Goal: Task Accomplishment & Management: Manage account settings

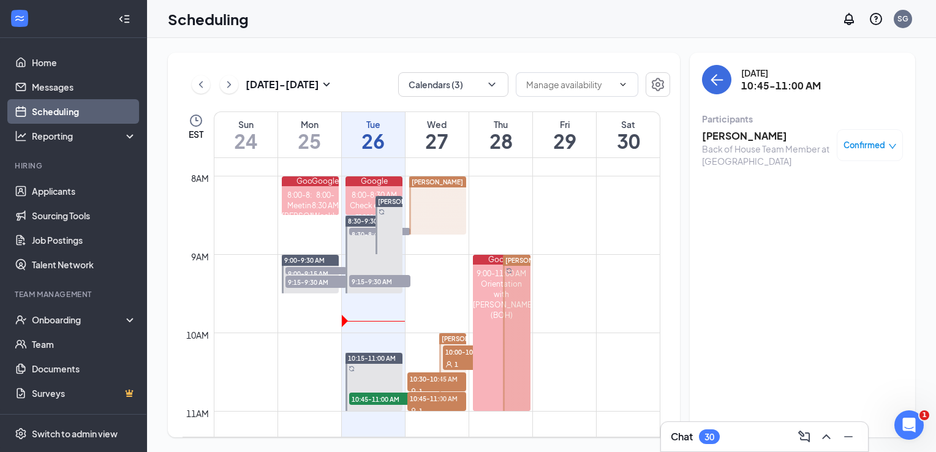
scroll to position [539, 0]
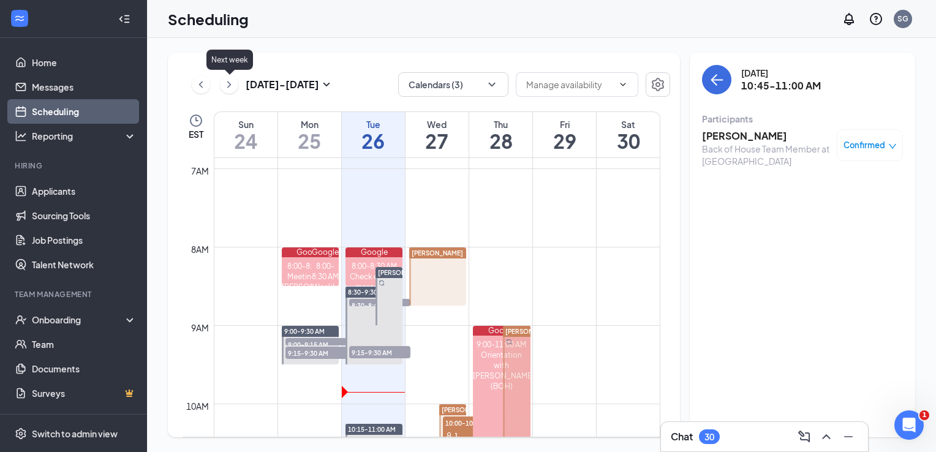
click at [227, 81] on icon "ChevronRight" at bounding box center [229, 84] width 12 height 15
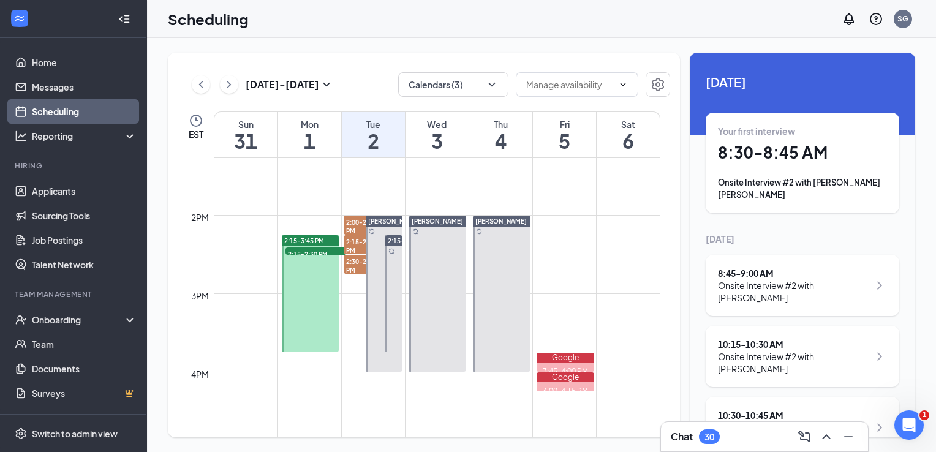
scroll to position [1042, 0]
click at [360, 264] on span "2:30-2:45 PM" at bounding box center [363, 264] width 39 height 21
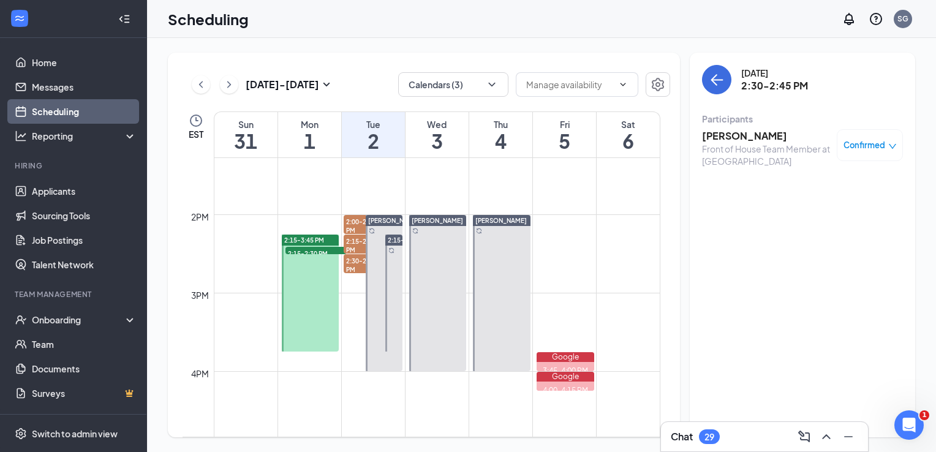
scroll to position [1028, 0]
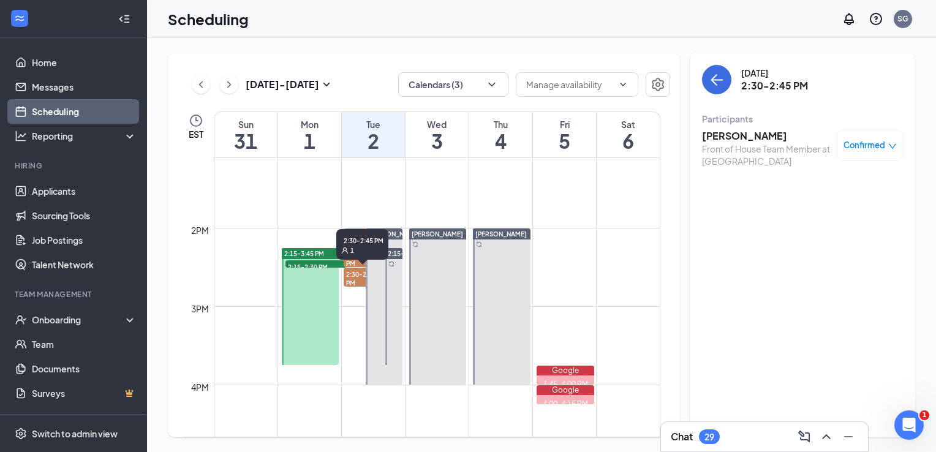
click at [350, 279] on span "2:30-2:45 PM" at bounding box center [363, 278] width 39 height 21
click at [194, 87] on button at bounding box center [201, 84] width 18 height 18
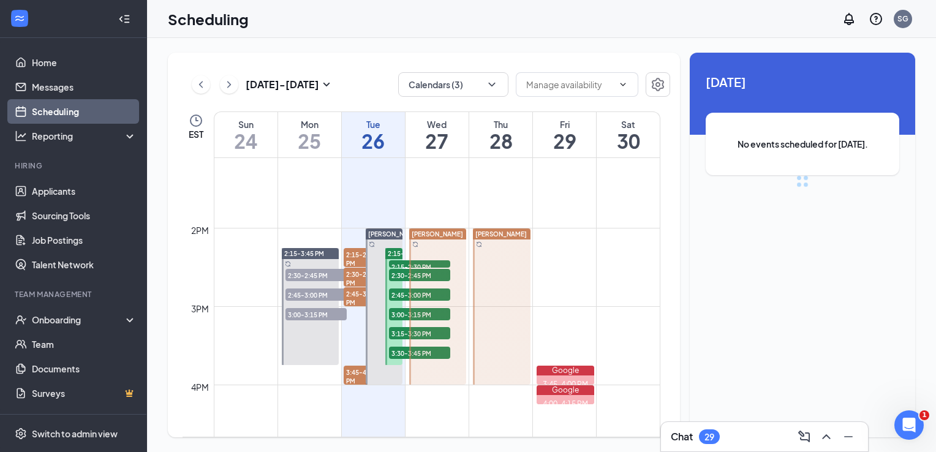
scroll to position [602, 0]
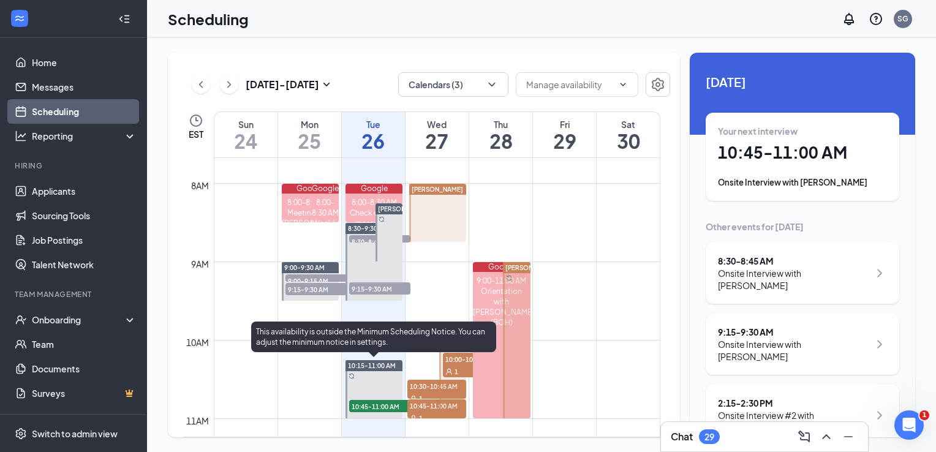
click at [371, 403] on span "10:45-11:00 AM" at bounding box center [379, 406] width 61 height 12
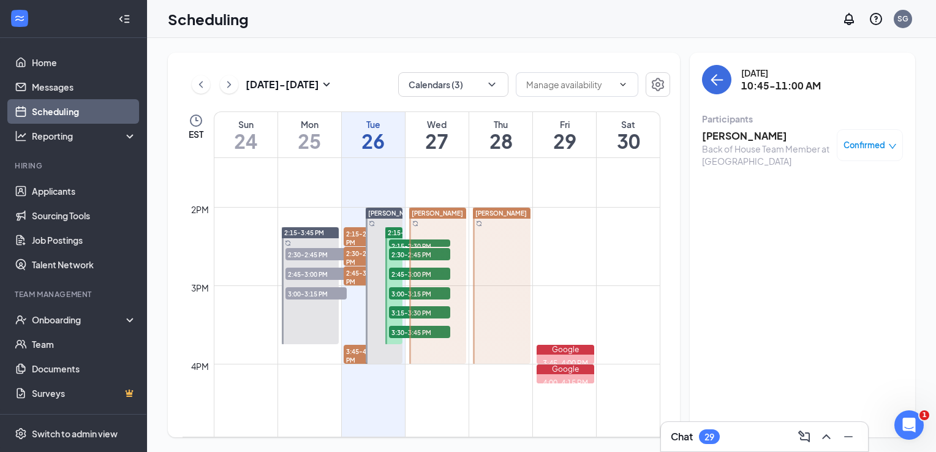
scroll to position [1049, 0]
click at [354, 357] on span "3:45-4:00 PM" at bounding box center [363, 355] width 39 height 21
click at [357, 273] on span "2:45-3:00 PM" at bounding box center [363, 277] width 39 height 21
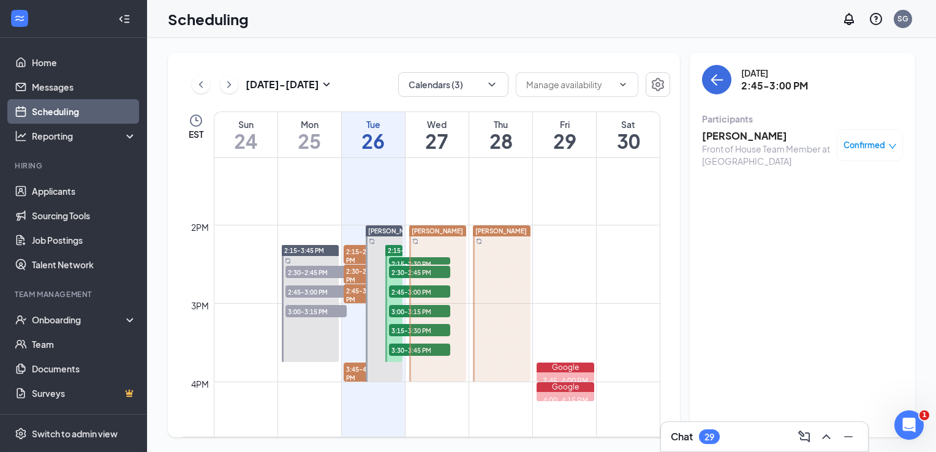
click at [349, 273] on span "2:30-2:45 PM" at bounding box center [363, 275] width 39 height 21
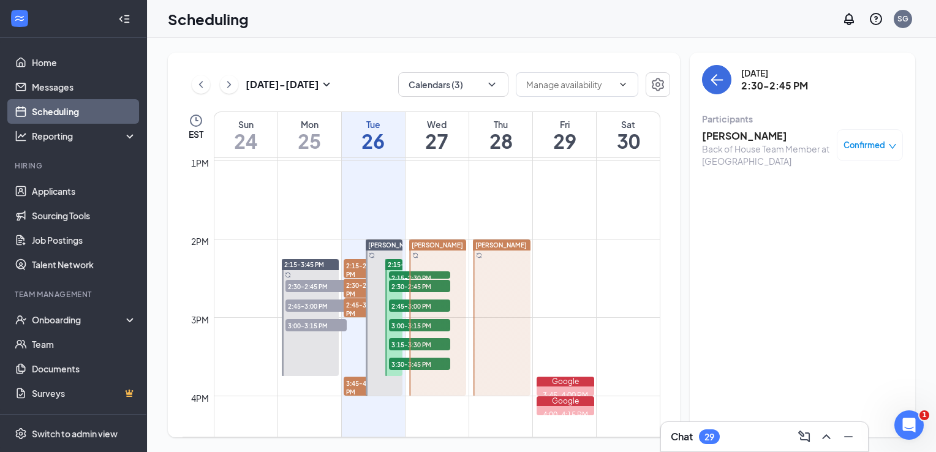
click at [719, 134] on h3 "Gregory Capps" at bounding box center [766, 135] width 129 height 13
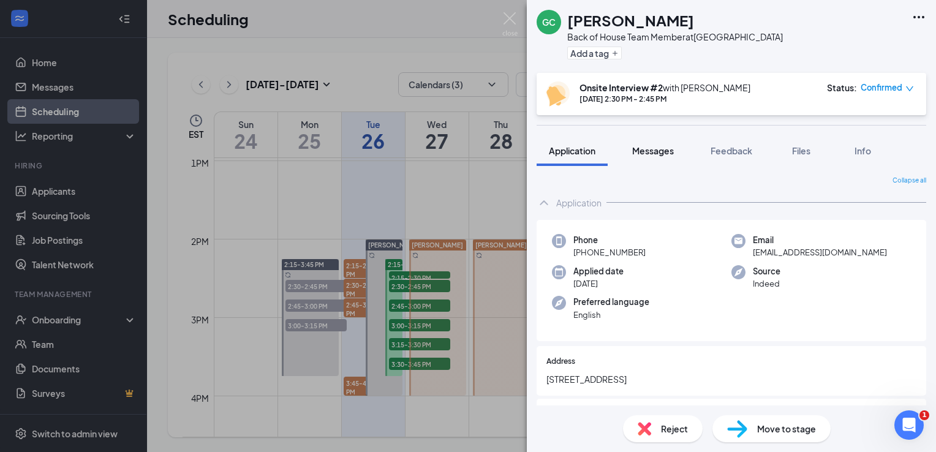
click at [661, 150] on span "Messages" at bounding box center [653, 150] width 42 height 11
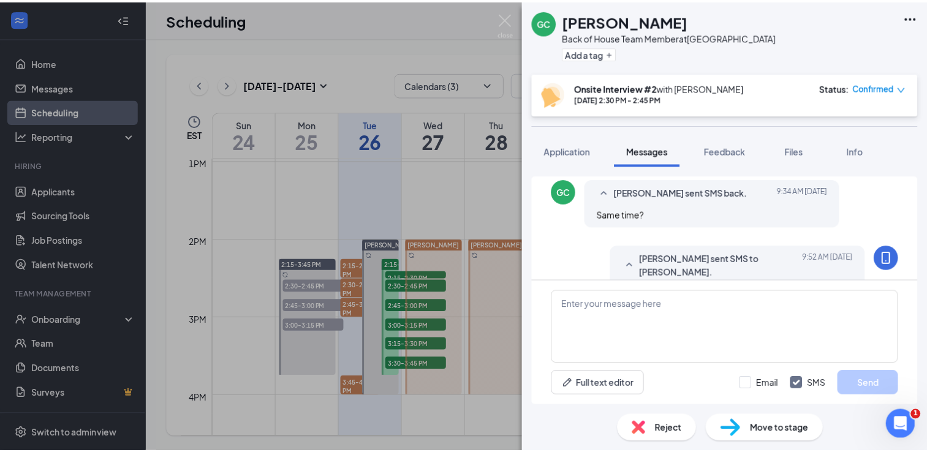
scroll to position [472, 0]
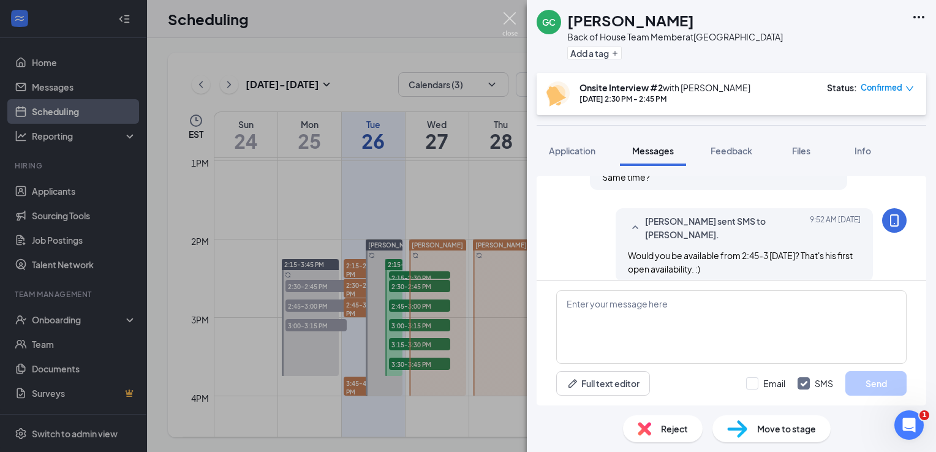
click at [517, 26] on img at bounding box center [510, 24] width 15 height 24
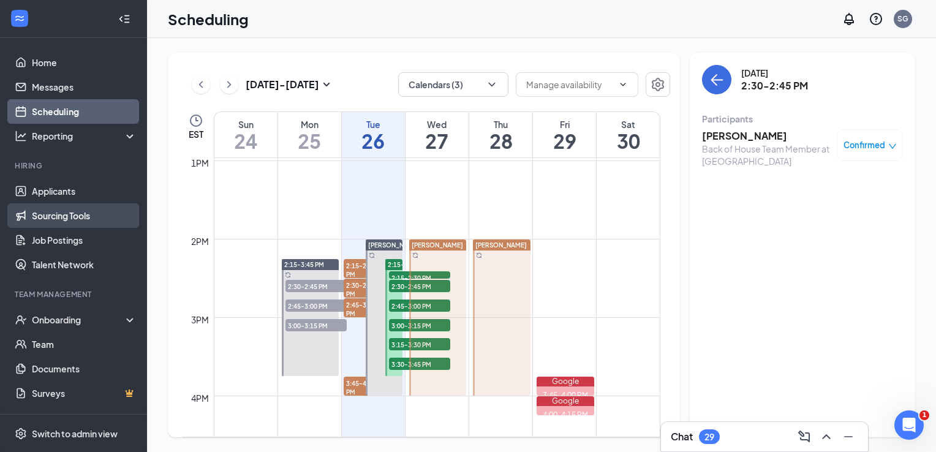
click at [65, 210] on link "Sourcing Tools" at bounding box center [84, 215] width 105 height 25
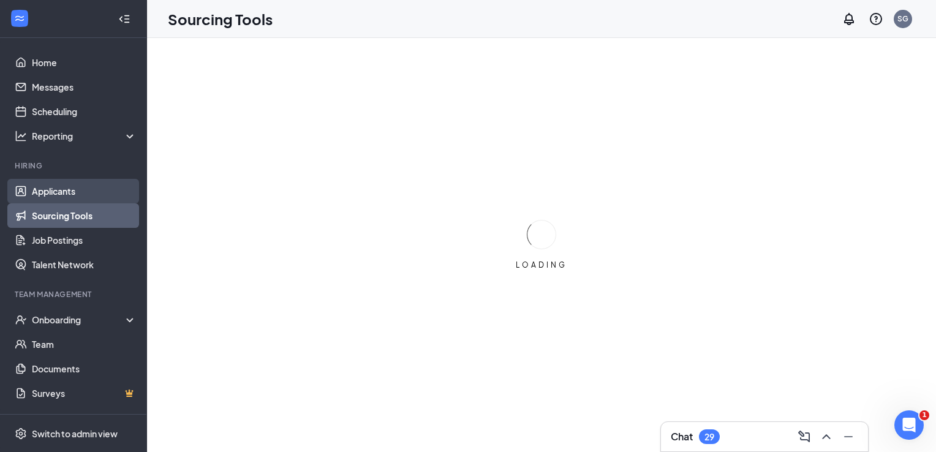
click at [64, 189] on link "Applicants" at bounding box center [84, 191] width 105 height 25
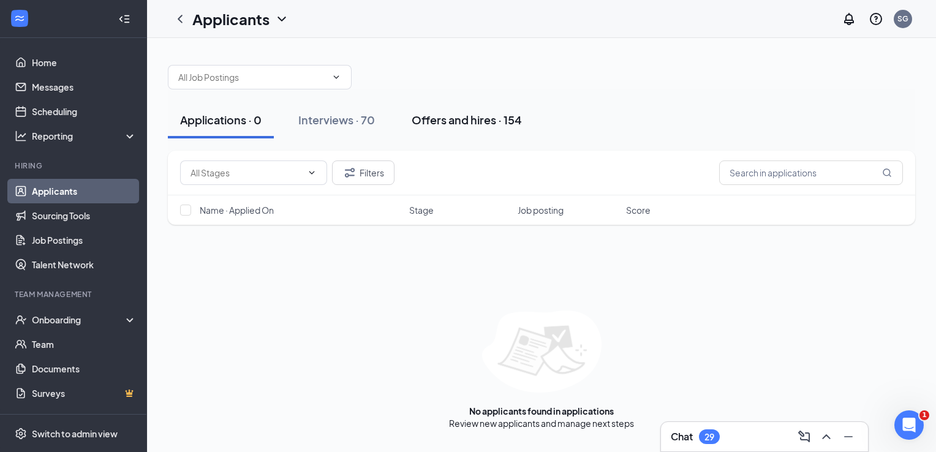
click at [456, 121] on div "Offers and hires · 154" at bounding box center [467, 119] width 110 height 15
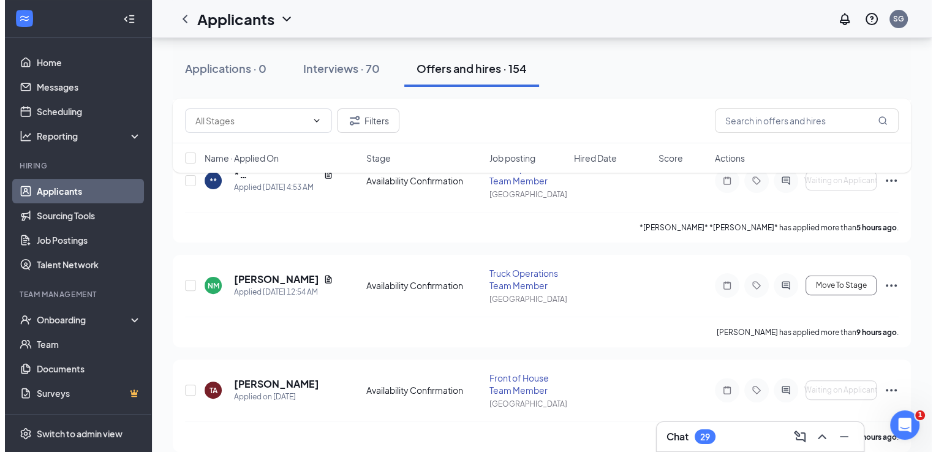
scroll to position [297, 0]
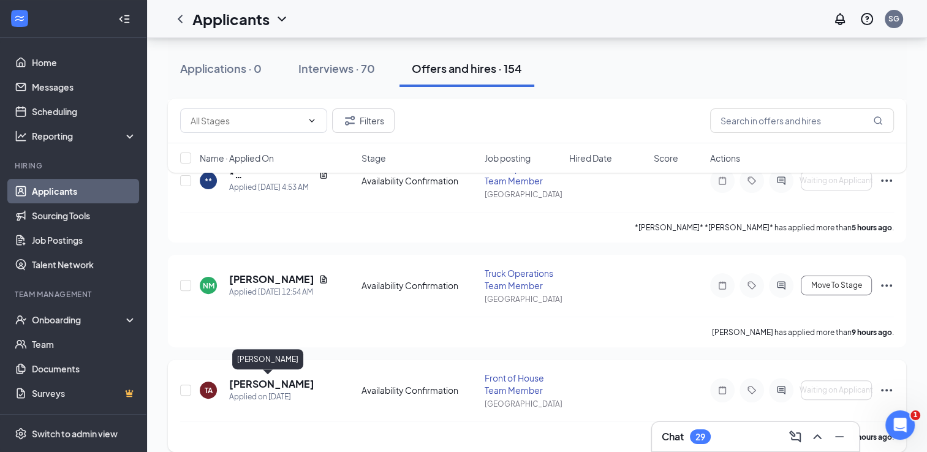
click at [262, 382] on h5 "Timia Austin" at bounding box center [271, 383] width 85 height 13
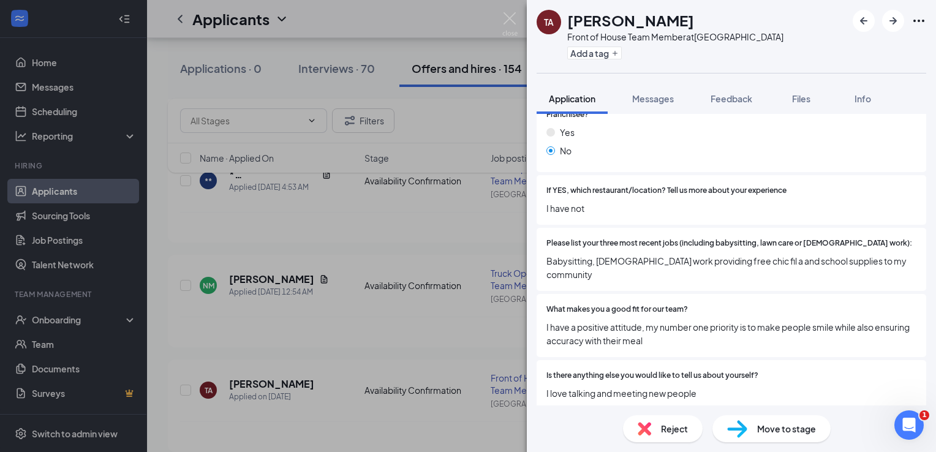
scroll to position [493, 0]
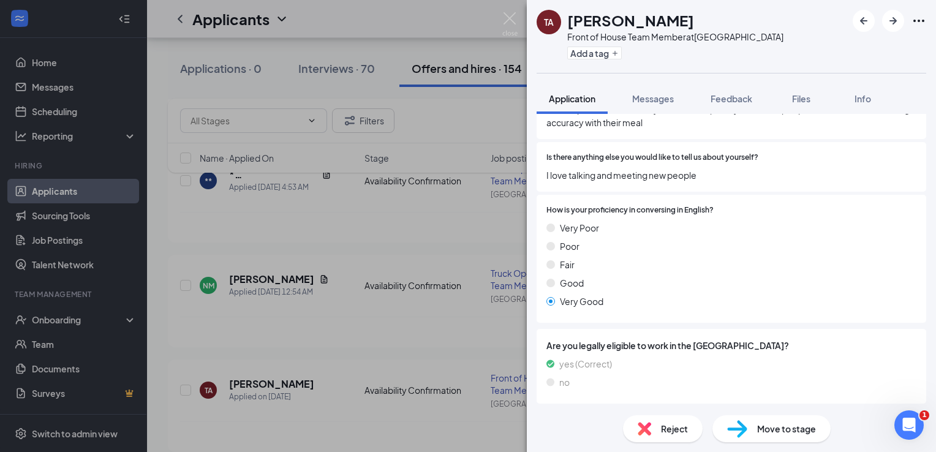
click at [657, 419] on div "Reject" at bounding box center [663, 428] width 80 height 27
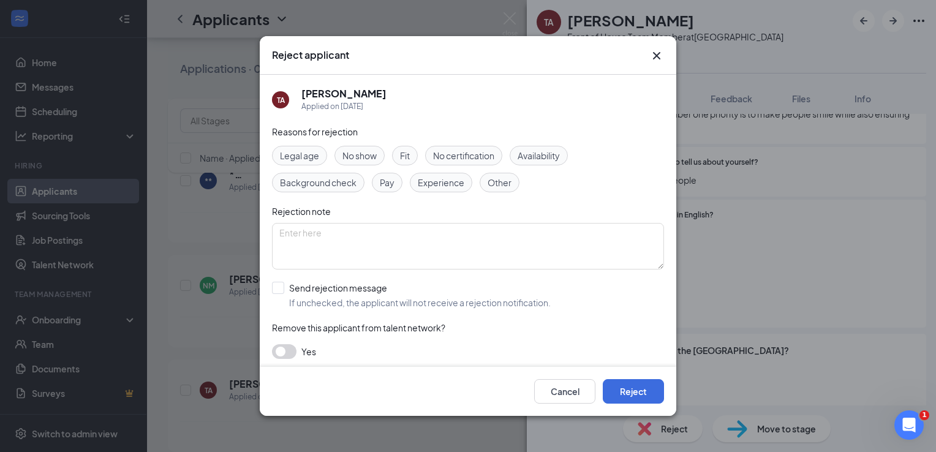
click at [407, 156] on span "Fit" at bounding box center [405, 155] width 10 height 13
click at [493, 181] on span "Other" at bounding box center [500, 182] width 24 height 13
click at [276, 290] on input "Send rejection message If unchecked, the applicant will not receive a rejection…" at bounding box center [411, 295] width 279 height 27
checkbox input "true"
click at [641, 384] on button "Reject" at bounding box center [633, 391] width 61 height 25
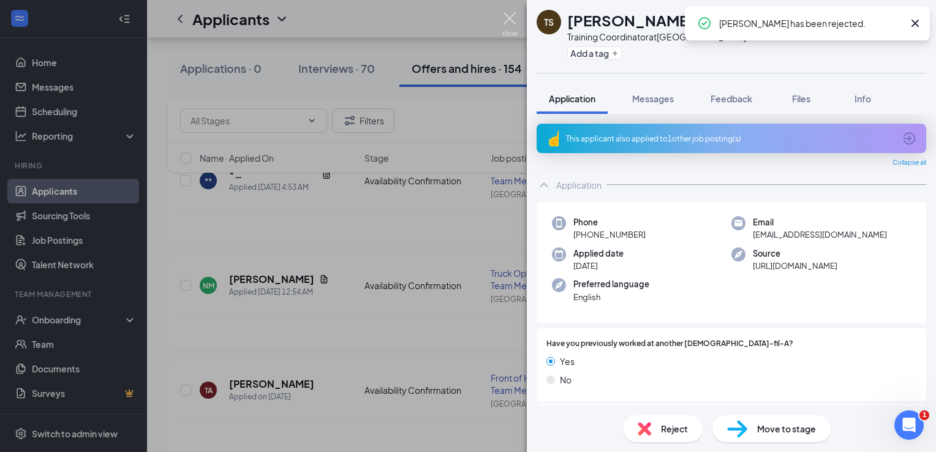
click at [514, 28] on img at bounding box center [510, 24] width 15 height 24
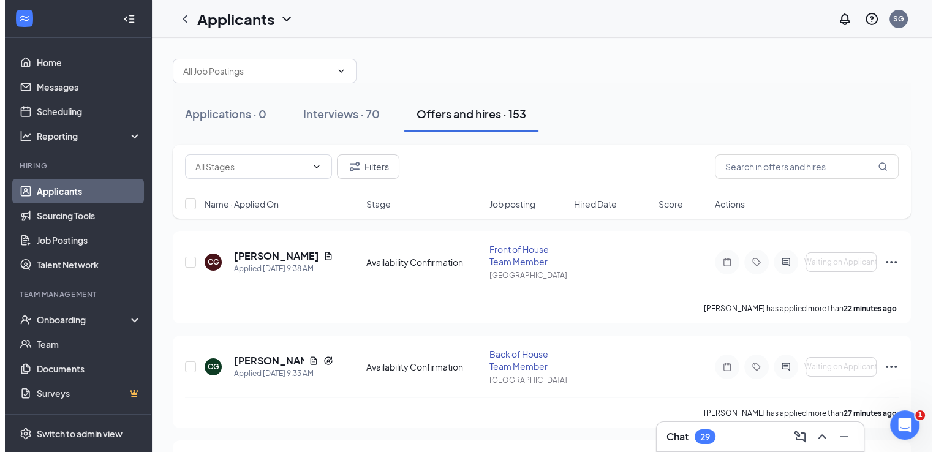
scroll to position [5, 0]
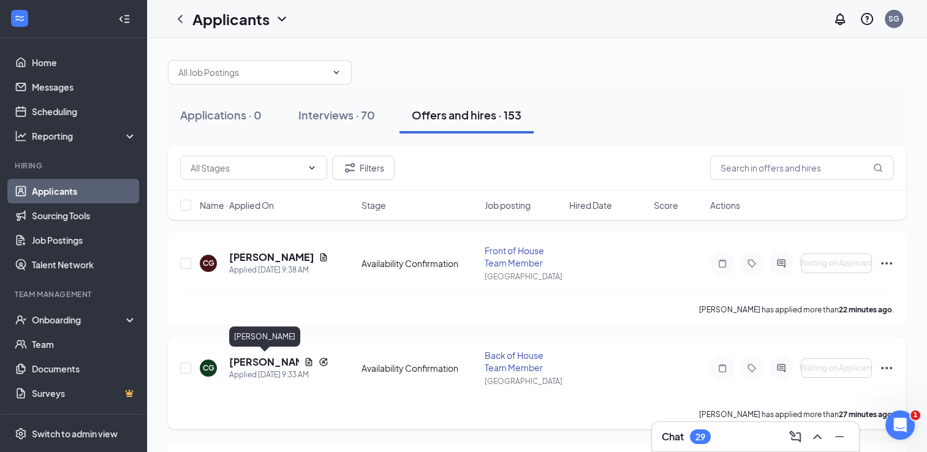
click at [252, 359] on h5 "Christina Gilmore" at bounding box center [264, 361] width 70 height 13
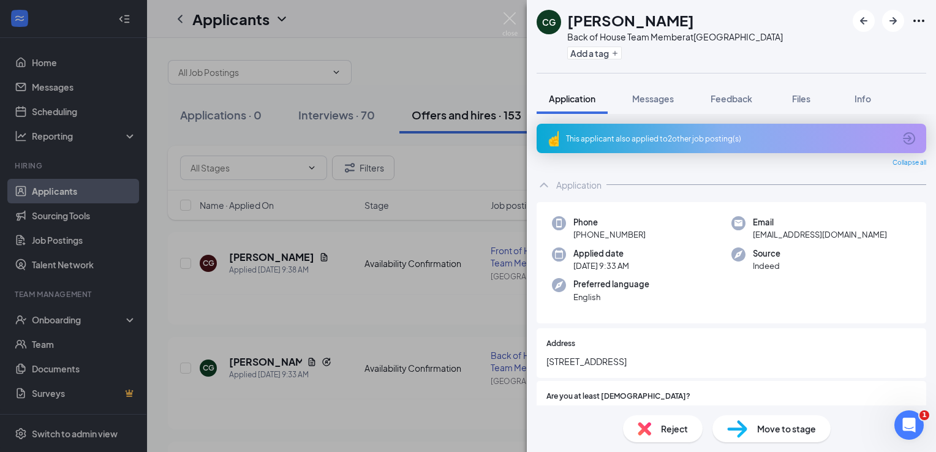
click at [634, 132] on div "This applicant also applied to 2 other job posting(s)" at bounding box center [732, 138] width 390 height 29
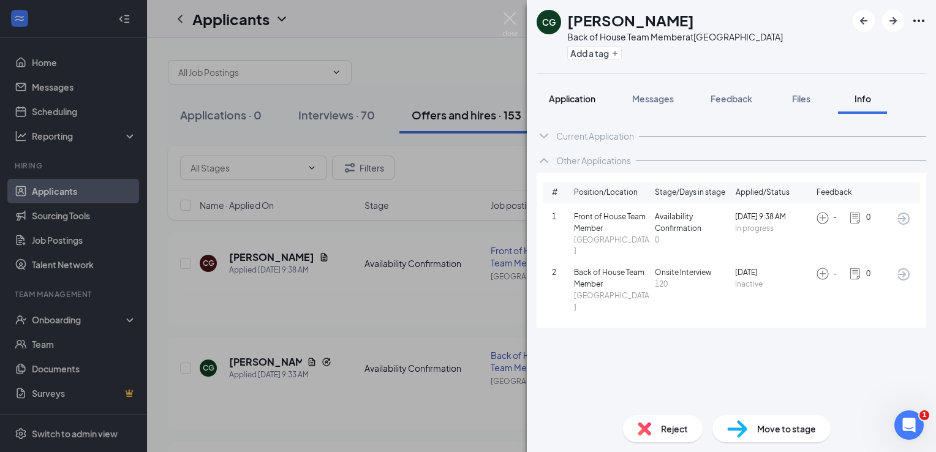
click at [571, 103] on span "Application" at bounding box center [572, 98] width 47 height 11
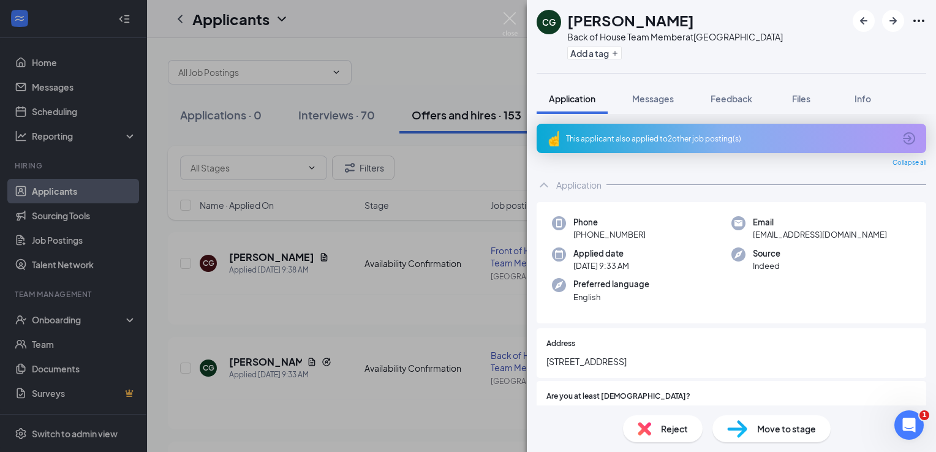
click at [761, 433] on span "Move to stage" at bounding box center [786, 428] width 59 height 13
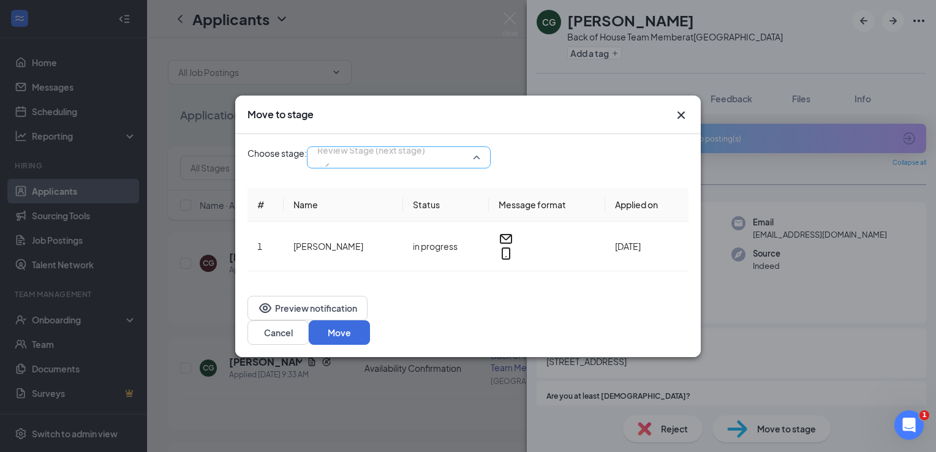
click at [422, 169] on div "Review Stage (next stage) 3572440 4035078 Application Availability Confirmation…" at bounding box center [399, 157] width 184 height 22
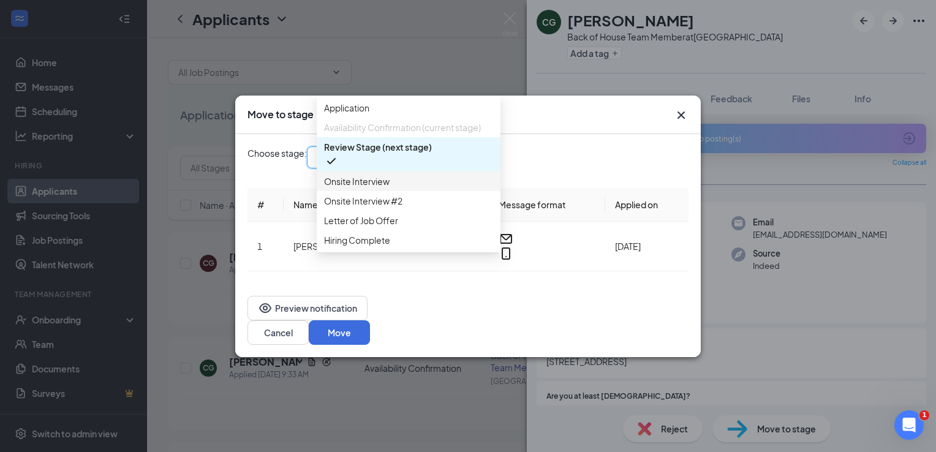
click at [406, 188] on span "Onsite Interview" at bounding box center [408, 181] width 169 height 13
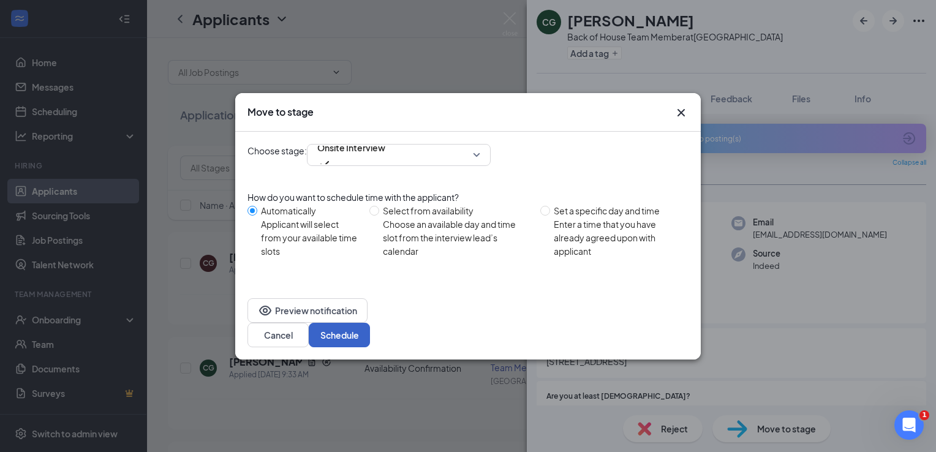
click at [370, 323] on button "Schedule" at bounding box center [339, 335] width 61 height 25
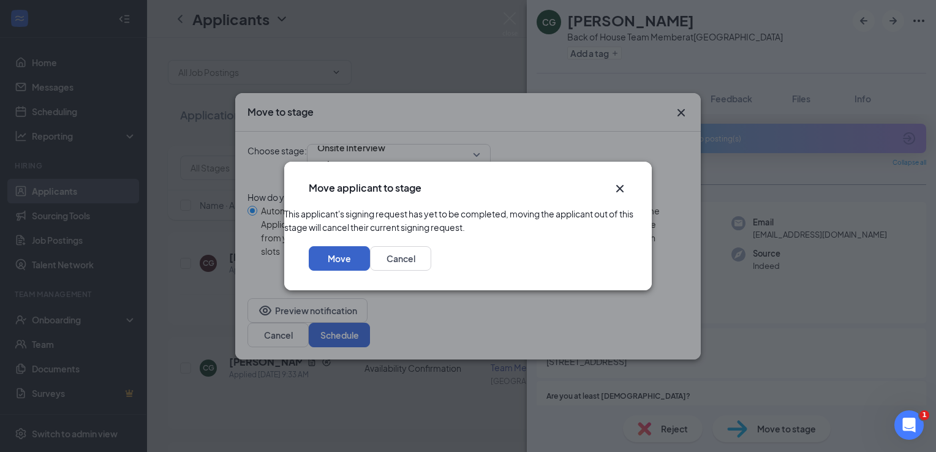
click at [370, 263] on button "Move" at bounding box center [339, 258] width 61 height 25
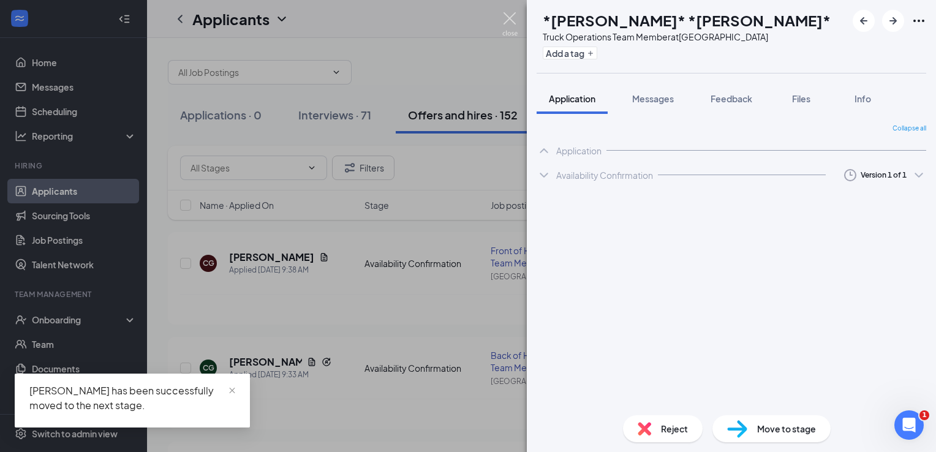
click at [503, 12] on img at bounding box center [510, 24] width 15 height 24
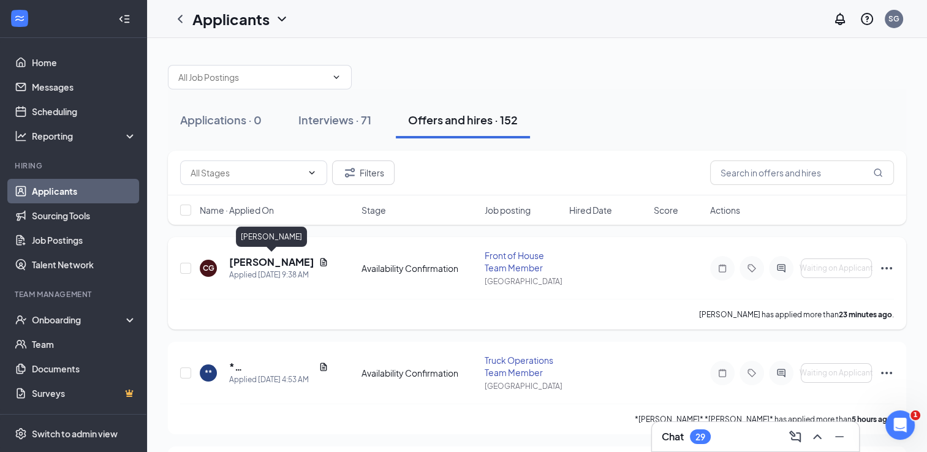
click at [267, 258] on h5 "Christina Gilmore" at bounding box center [271, 262] width 85 height 13
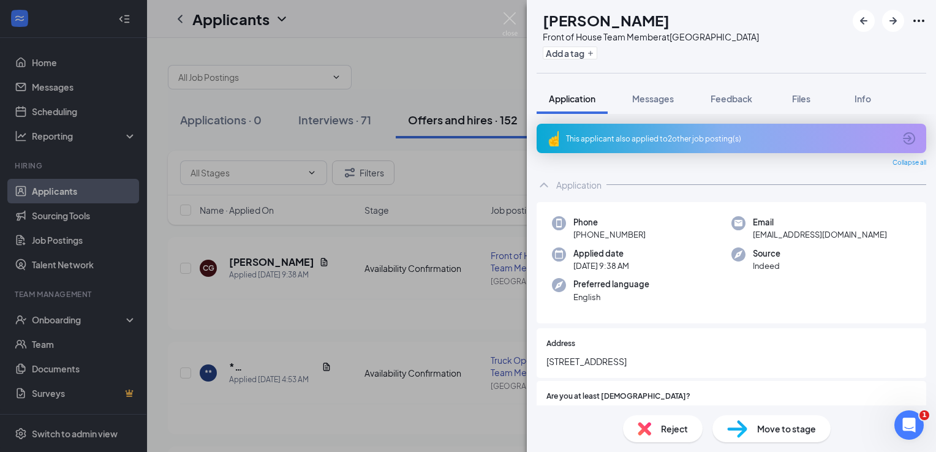
click at [673, 425] on span "Reject" at bounding box center [674, 428] width 27 height 13
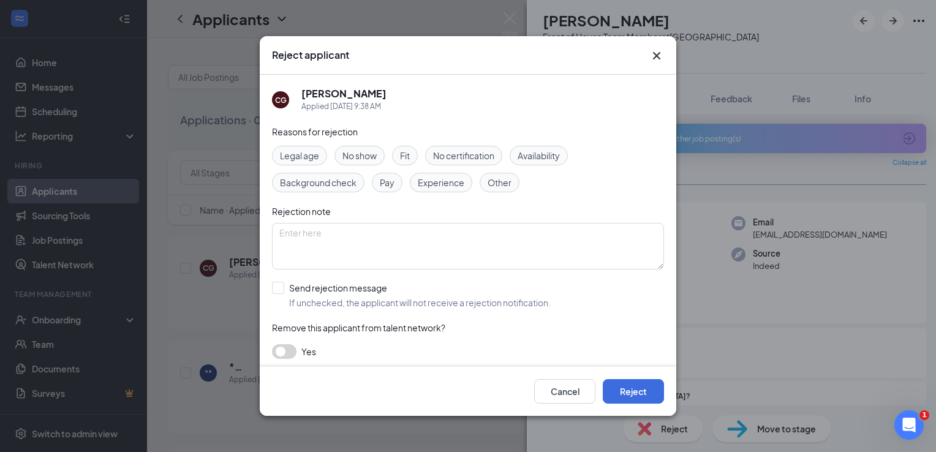
click at [496, 176] on span "Other" at bounding box center [500, 182] width 24 height 13
click at [277, 289] on input "Send rejection message If unchecked, the applicant will not receive a rejection…" at bounding box center [411, 295] width 279 height 27
checkbox input "true"
click at [629, 389] on button "Reject" at bounding box center [633, 391] width 61 height 25
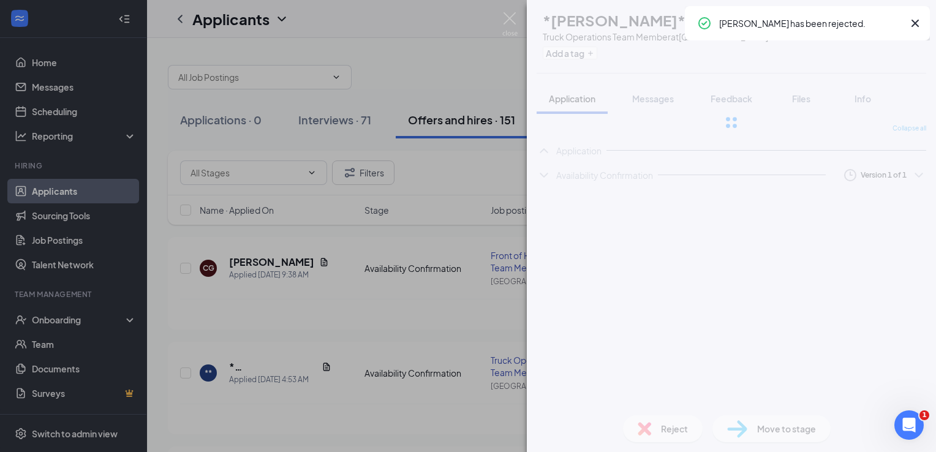
click at [507, 24] on img at bounding box center [510, 24] width 15 height 24
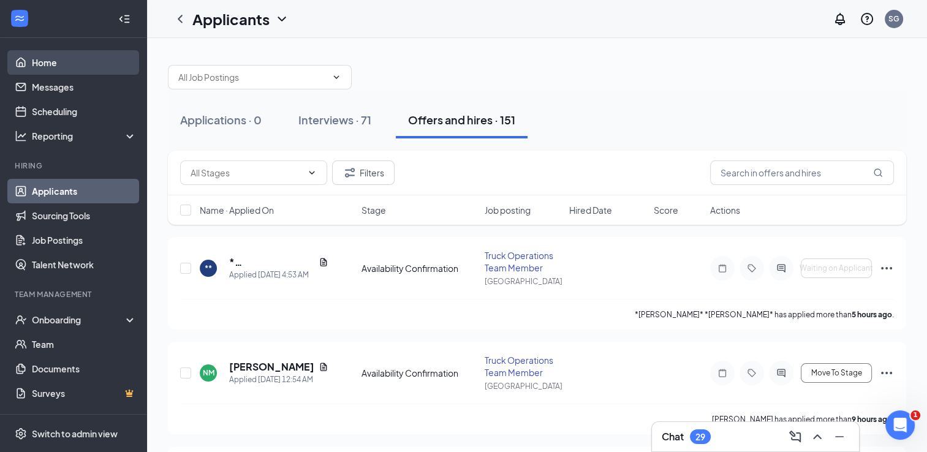
click at [67, 55] on link "Home" at bounding box center [84, 62] width 105 height 25
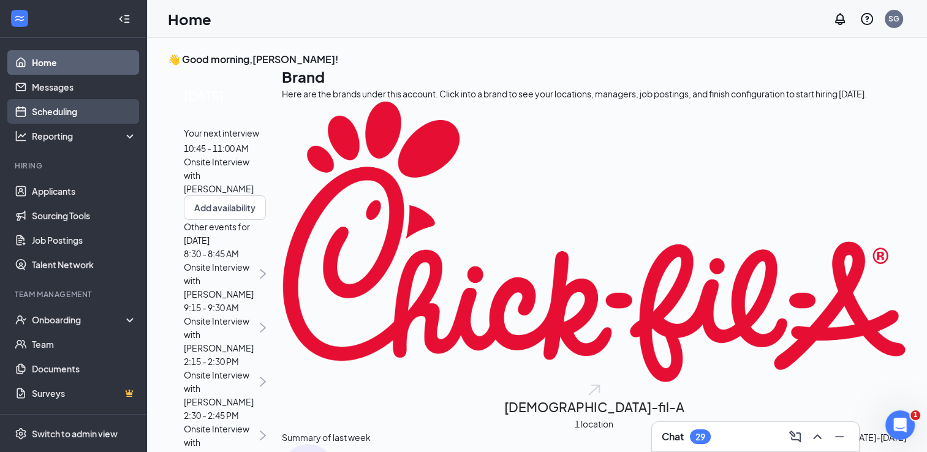
click at [51, 116] on link "Scheduling" at bounding box center [84, 111] width 105 height 25
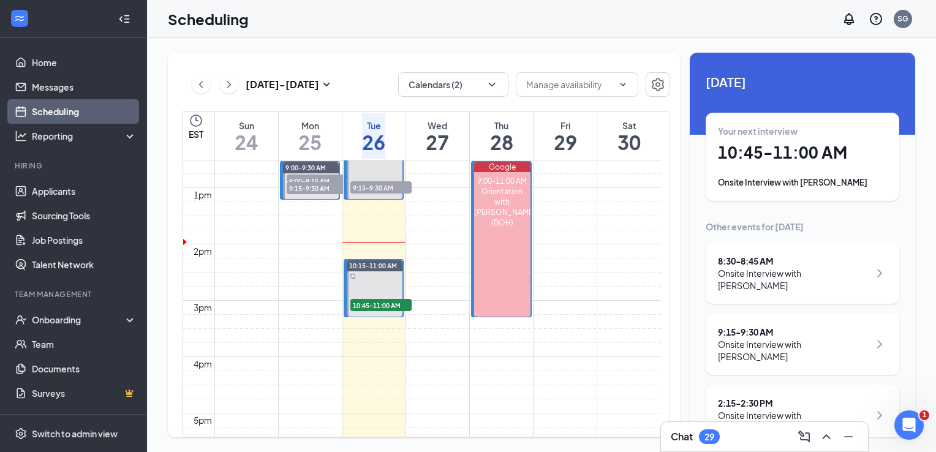
scroll to position [705, 0]
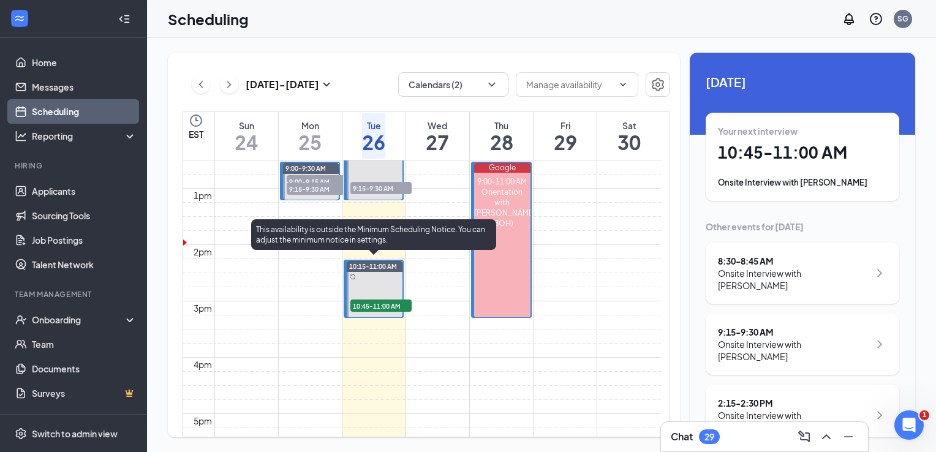
click at [401, 305] on span "10:45-11:00 AM" at bounding box center [381, 306] width 61 height 12
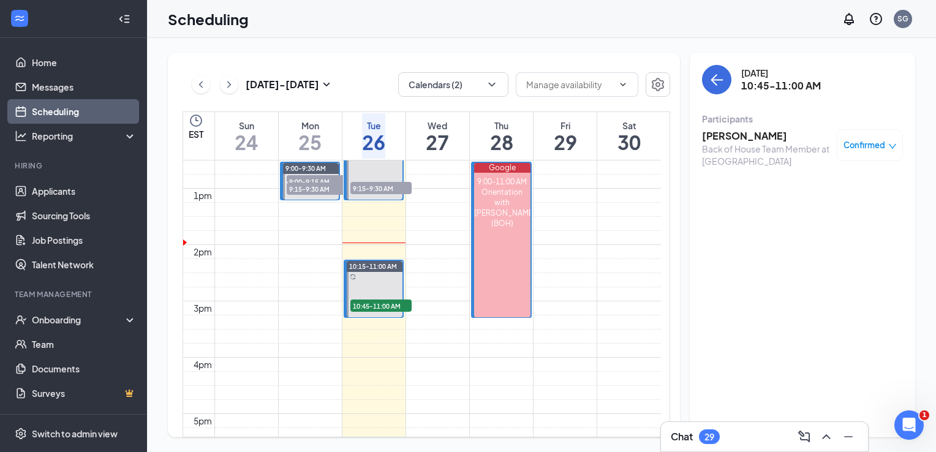
click at [733, 140] on h3 "Omare Upchurch" at bounding box center [766, 135] width 129 height 13
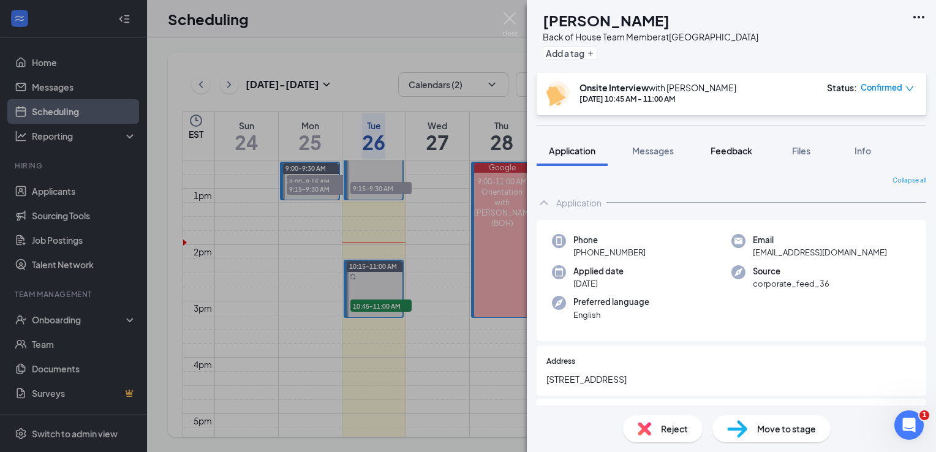
click at [738, 146] on span "Feedback" at bounding box center [732, 150] width 42 height 11
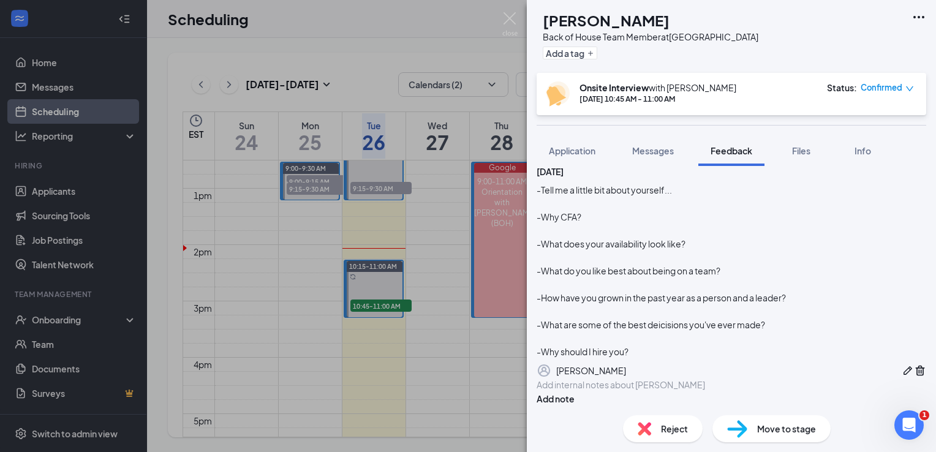
scroll to position [75, 0]
click at [507, 20] on img at bounding box center [510, 24] width 15 height 24
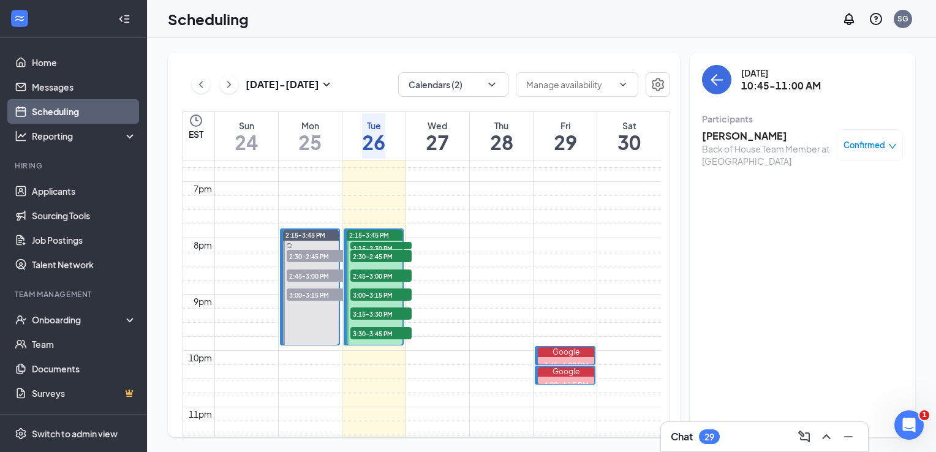
scroll to position [1051, 0]
click at [360, 243] on span "2:15-2:30 PM" at bounding box center [381, 247] width 61 height 12
click at [748, 136] on h3 "Shawn Campbell" at bounding box center [766, 135] width 129 height 13
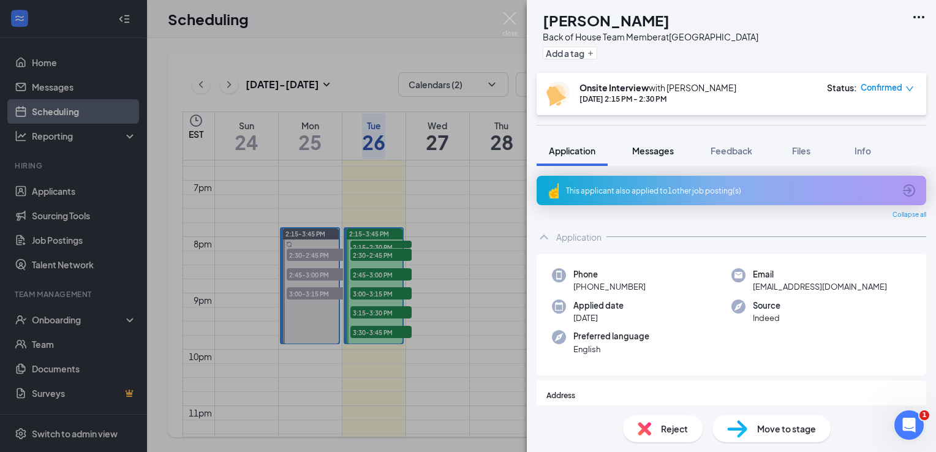
click at [662, 158] on button "Messages" at bounding box center [653, 150] width 66 height 31
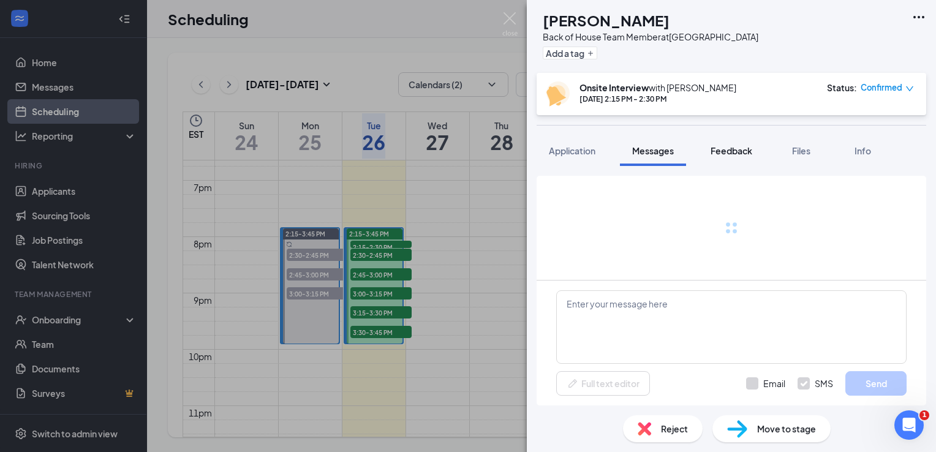
click at [733, 153] on span "Feedback" at bounding box center [732, 150] width 42 height 11
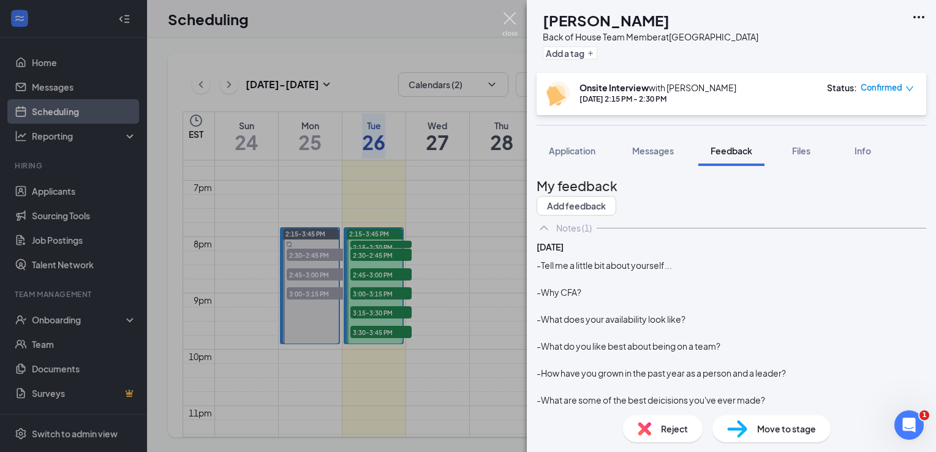
click at [507, 18] on img at bounding box center [510, 24] width 15 height 24
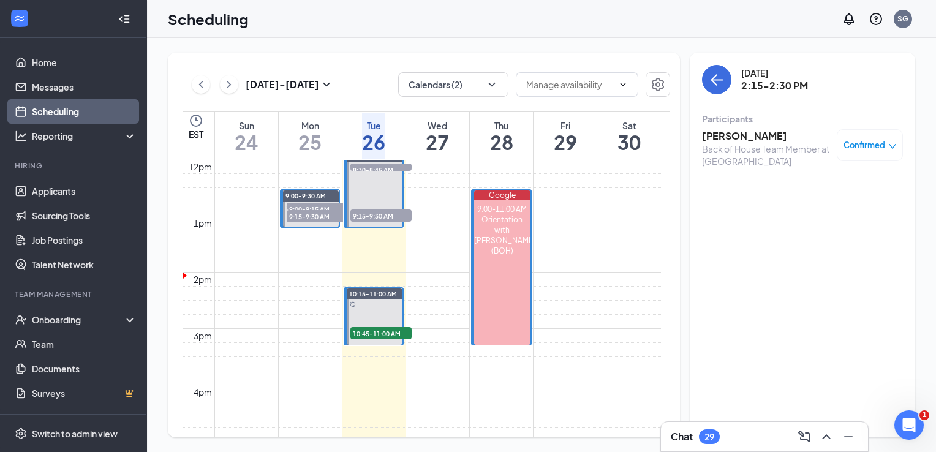
scroll to position [661, 0]
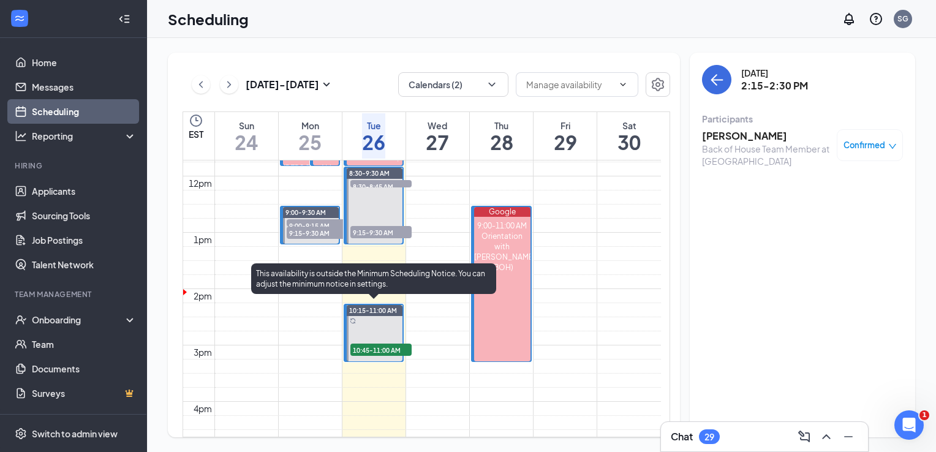
click at [369, 345] on span "10:45-11:00 AM" at bounding box center [381, 350] width 61 height 12
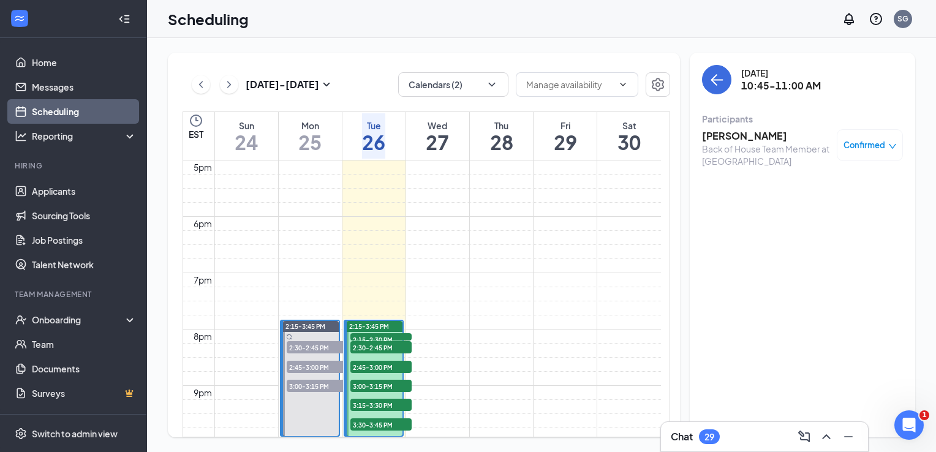
scroll to position [960, 0]
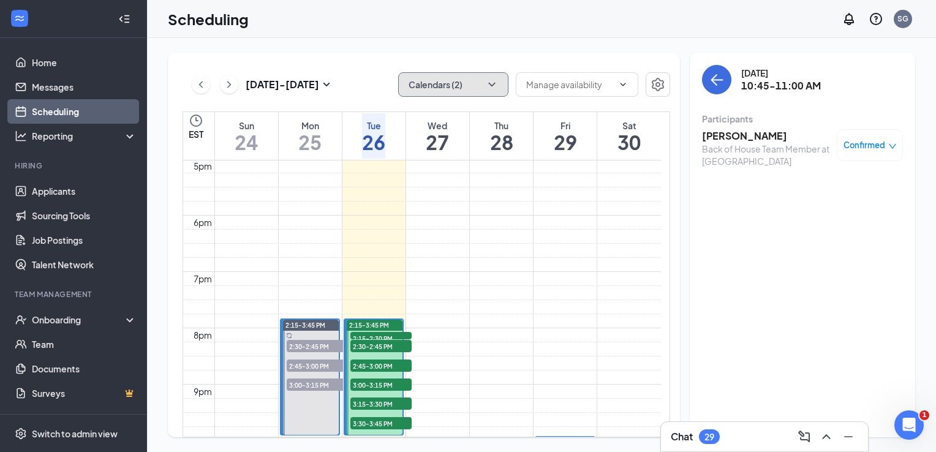
click at [413, 82] on button "Calendars (2)" at bounding box center [453, 84] width 110 height 25
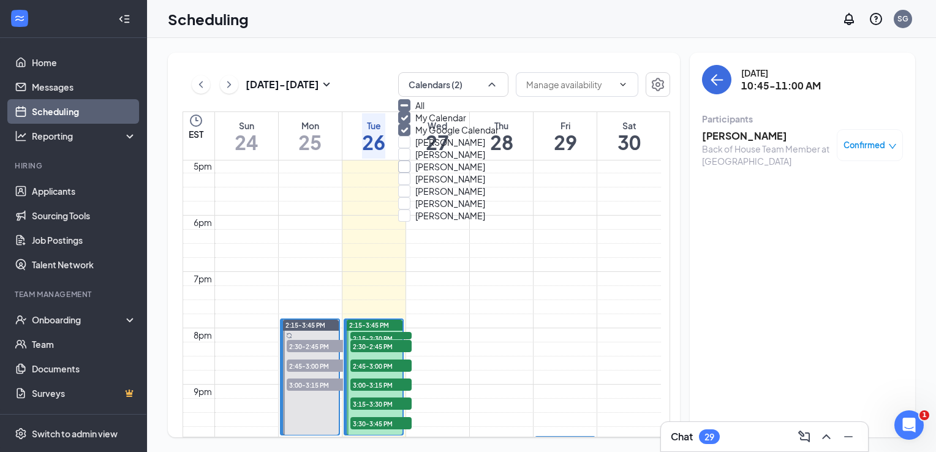
click at [412, 173] on input "Jared Nieto" at bounding box center [441, 167] width 87 height 12
checkbox input "true"
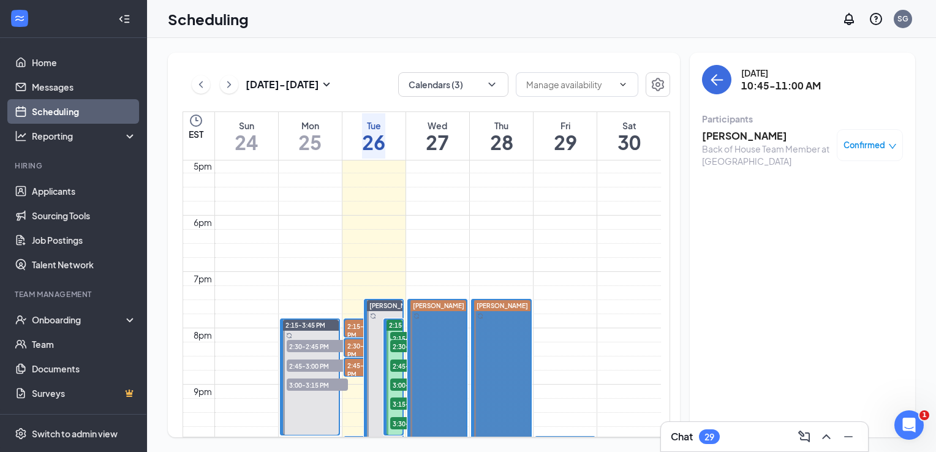
click at [352, 327] on span "2:15-2:30 PM" at bounding box center [364, 330] width 38 height 21
click at [726, 137] on h3 "Angeli Bernal" at bounding box center [766, 135] width 129 height 13
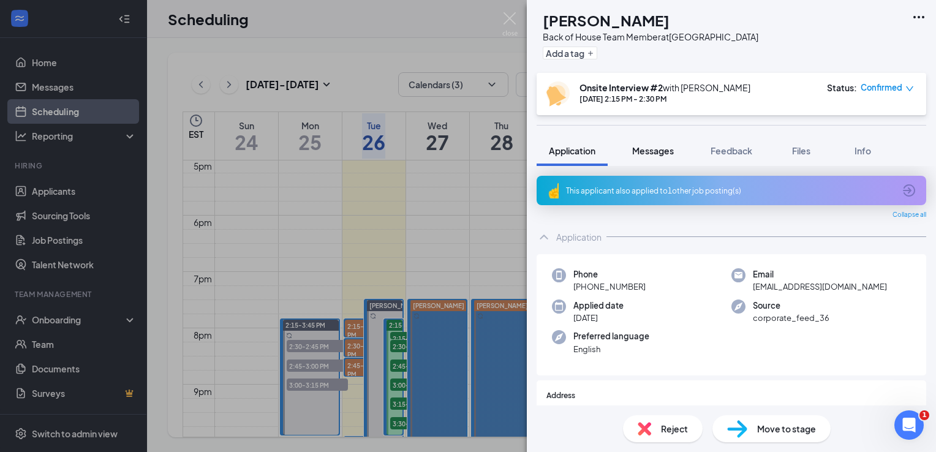
click at [667, 153] on span "Messages" at bounding box center [653, 150] width 42 height 11
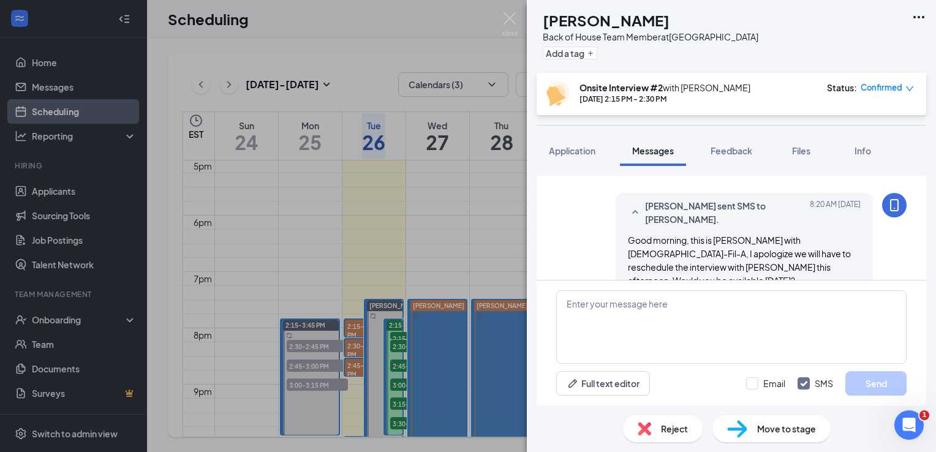
scroll to position [421, 0]
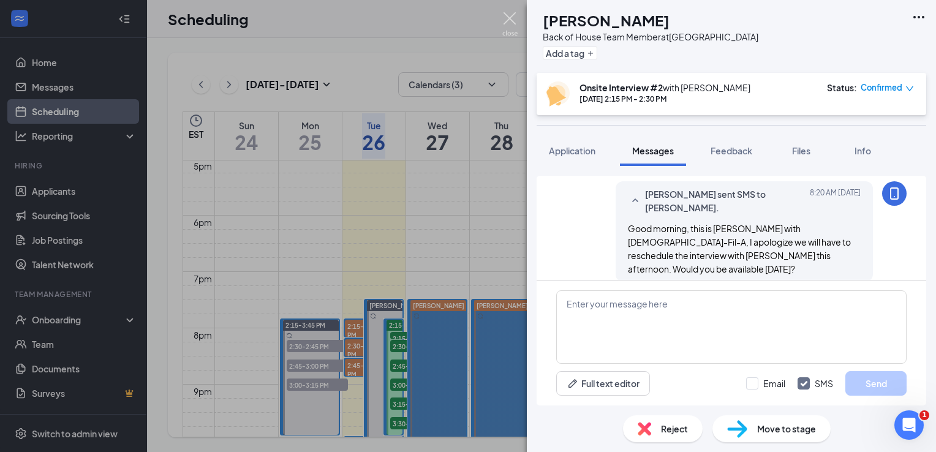
click at [505, 21] on img at bounding box center [510, 24] width 15 height 24
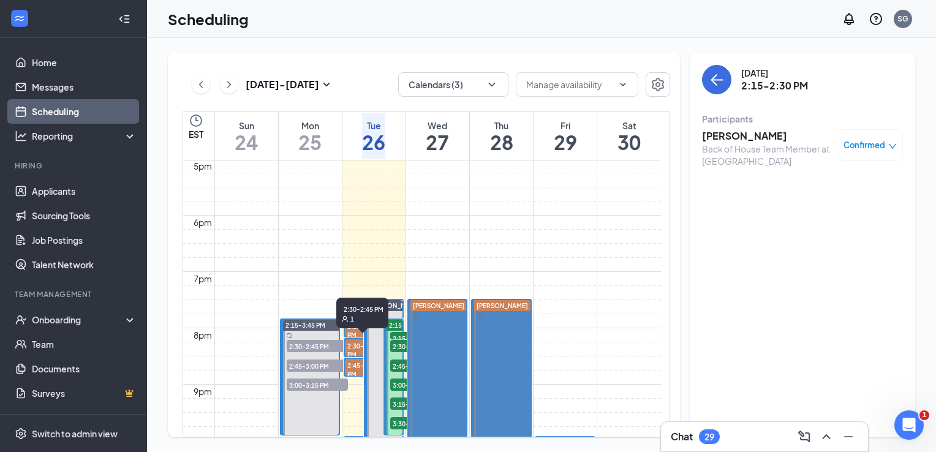
click at [352, 339] on span "2:30-2:45 PM" at bounding box center [364, 349] width 38 height 21
click at [721, 129] on h3 "Gregory Capps" at bounding box center [766, 135] width 129 height 13
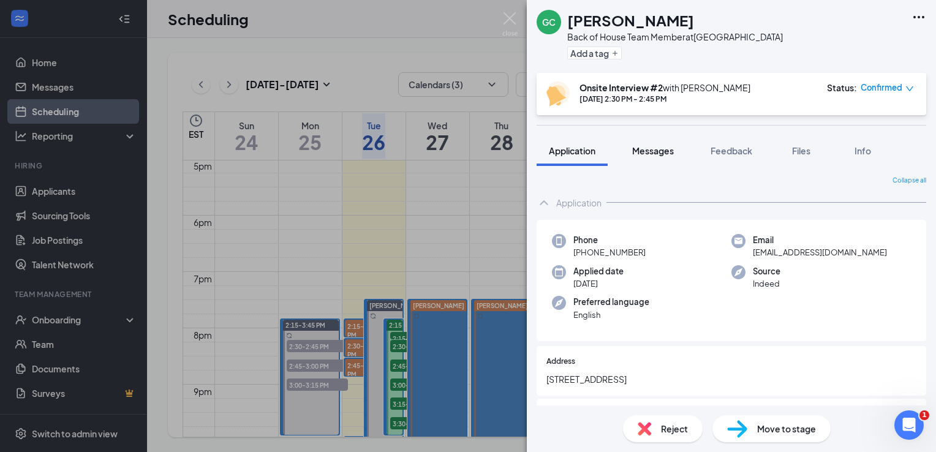
click at [667, 161] on button "Messages" at bounding box center [653, 150] width 66 height 31
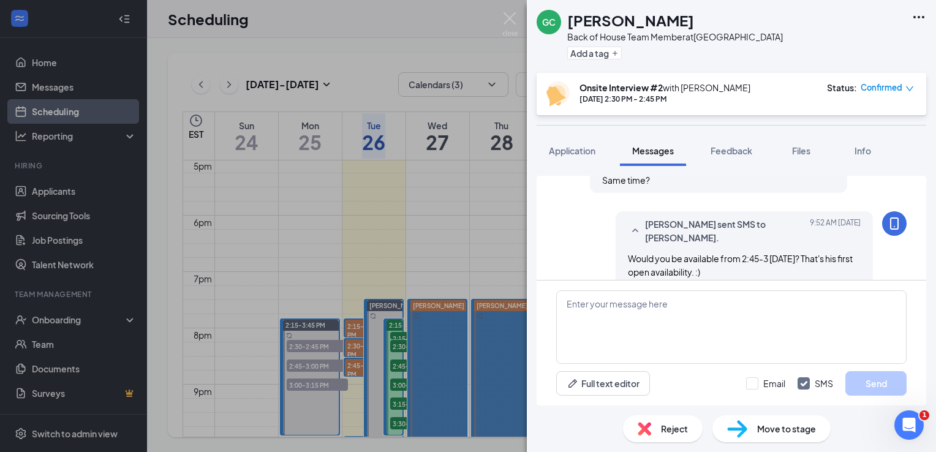
scroll to position [472, 0]
click at [511, 20] on img at bounding box center [510, 24] width 15 height 24
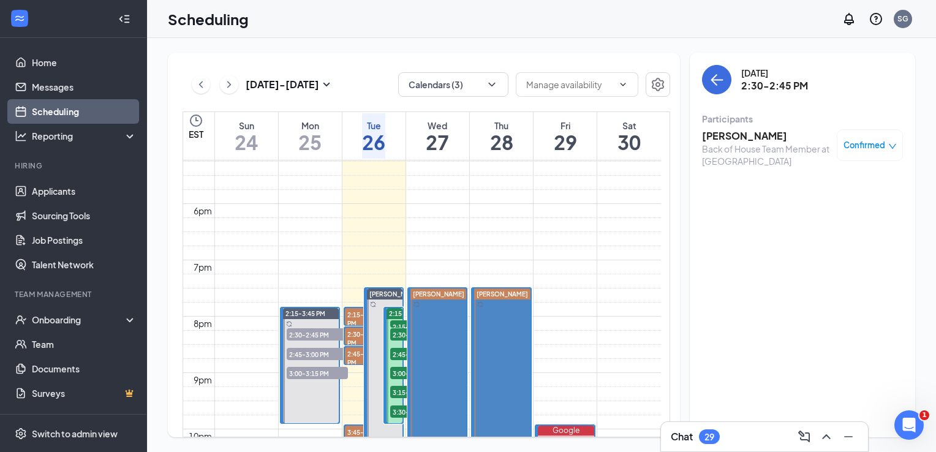
scroll to position [970, 0]
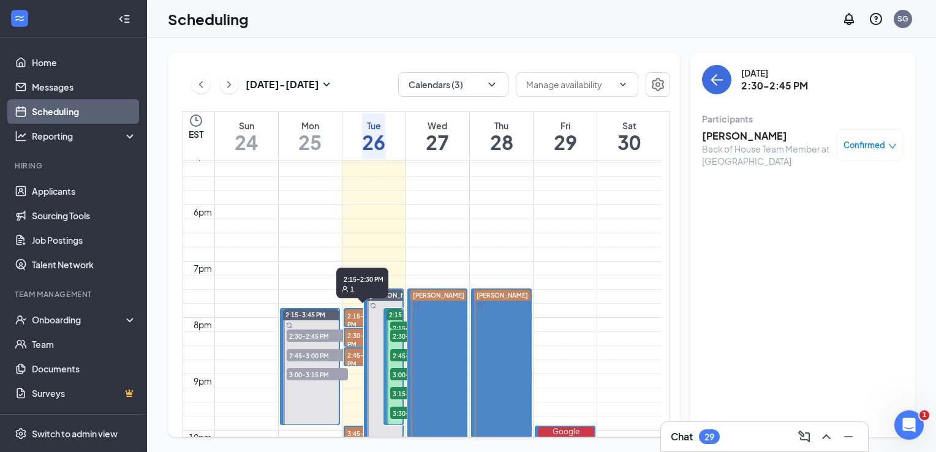
click at [355, 317] on span "2:15-2:30 PM" at bounding box center [364, 319] width 38 height 21
click at [354, 329] on span "2:30-2:45 PM" at bounding box center [364, 339] width 38 height 21
click at [354, 354] on span "2:45-3:00 PM" at bounding box center [364, 359] width 38 height 21
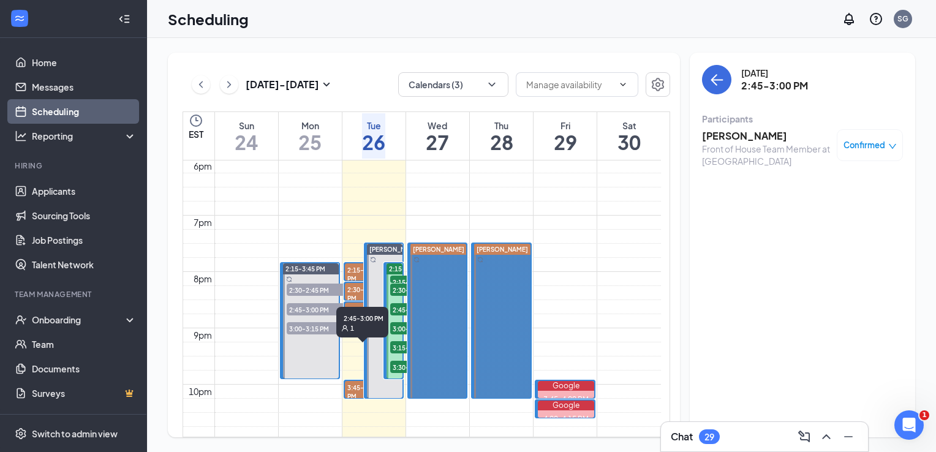
scroll to position [1017, 0]
click at [360, 393] on span "3:45-4:00 PM" at bounding box center [364, 391] width 38 height 21
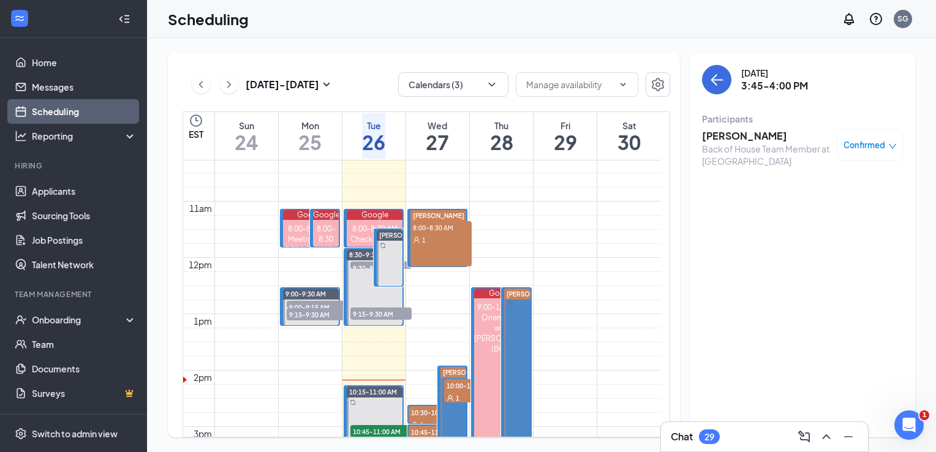
scroll to position [548, 0]
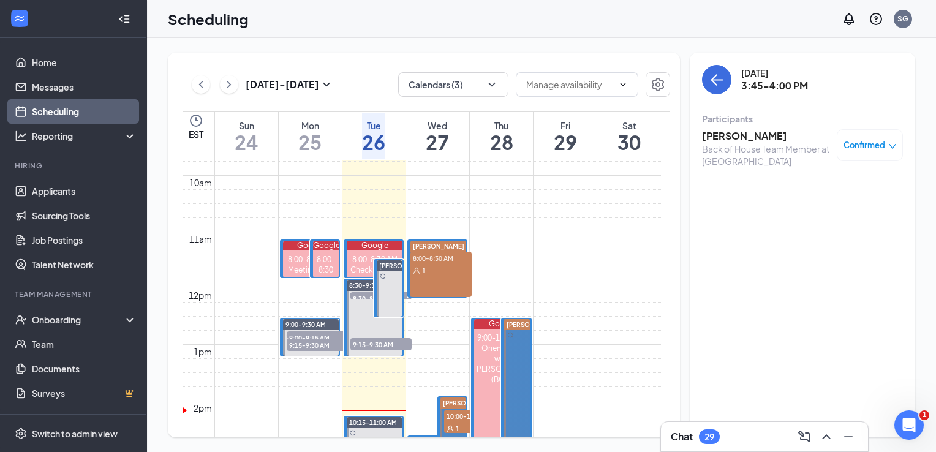
click at [433, 259] on span "8:00-8:30 AM" at bounding box center [441, 258] width 61 height 12
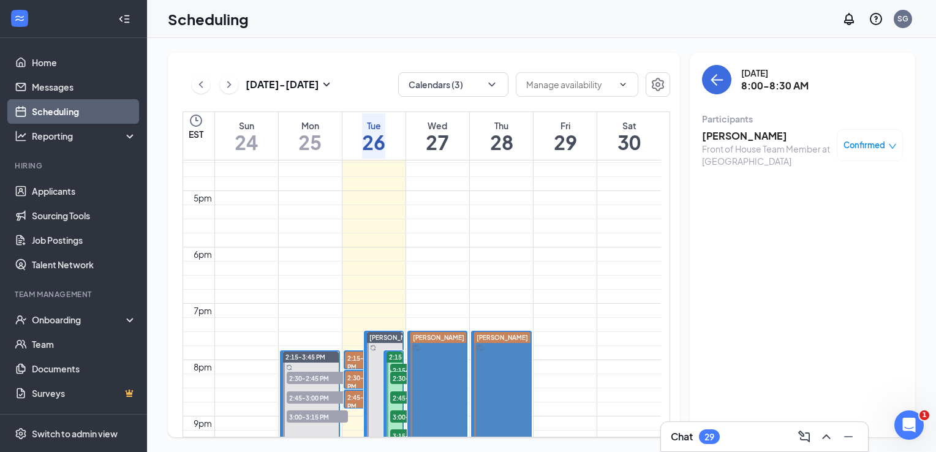
scroll to position [940, 0]
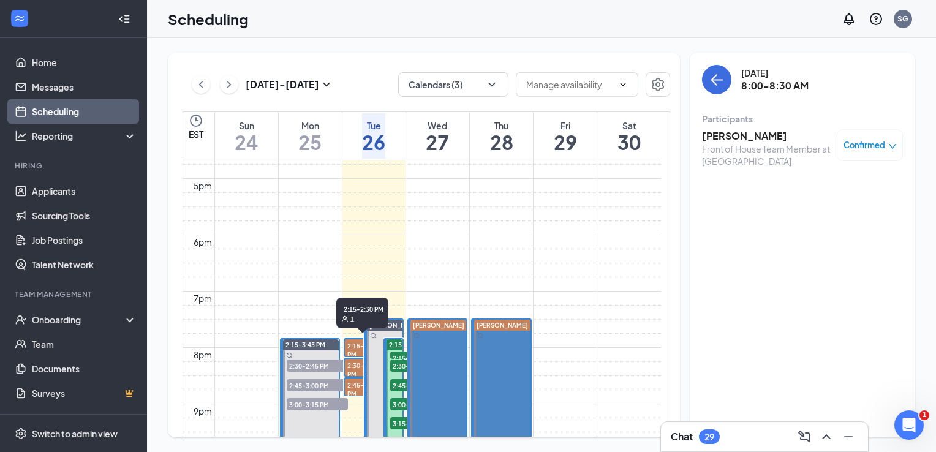
click at [353, 342] on span "2:15-2:30 PM" at bounding box center [364, 349] width 38 height 21
click at [352, 367] on span "2:30-2:45 PM" at bounding box center [364, 369] width 38 height 21
click at [351, 387] on span "2:45-3:00 PM" at bounding box center [364, 389] width 38 height 21
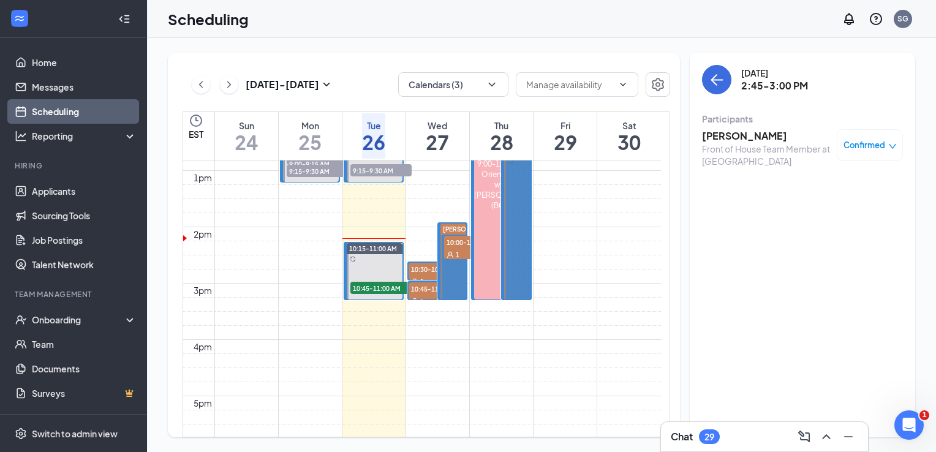
scroll to position [699, 0]
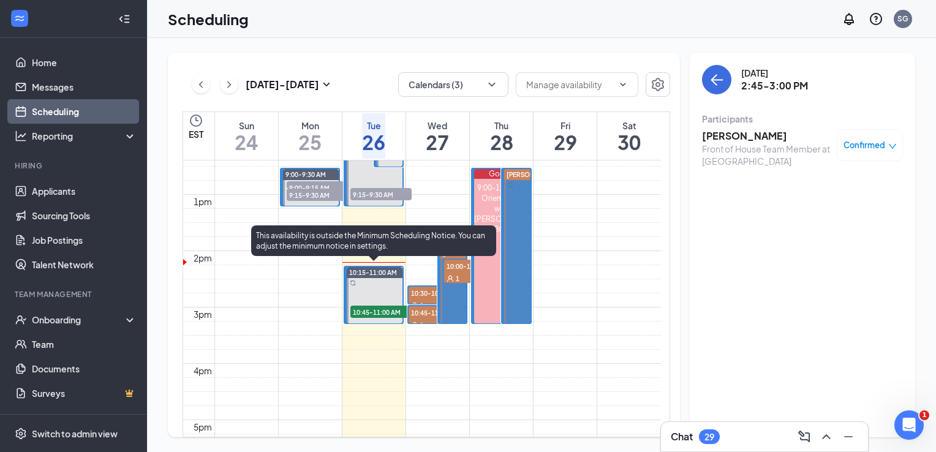
click at [366, 308] on span "10:45-11:00 AM" at bounding box center [381, 312] width 61 height 12
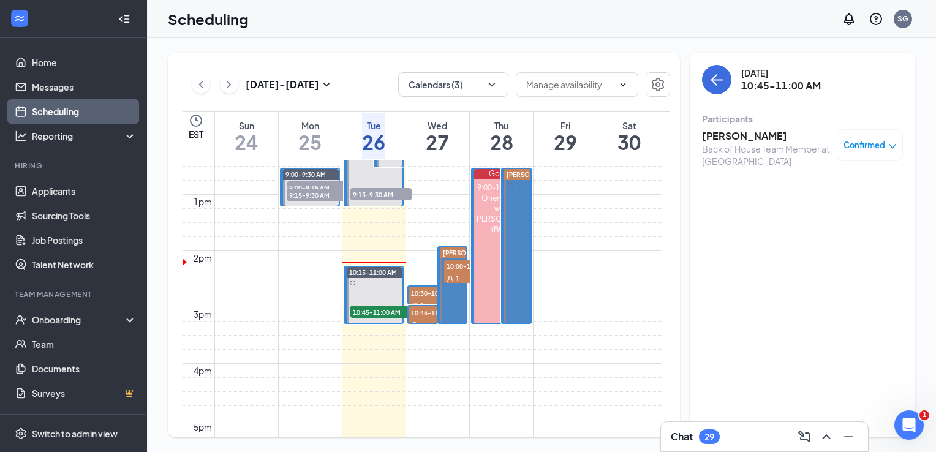
click at [712, 127] on div "Omare Upchurch Back of House Team Member at Guilford College Confirmed" at bounding box center [802, 148] width 201 height 47
click at [720, 136] on h3 "Omare Upchurch" at bounding box center [766, 135] width 129 height 13
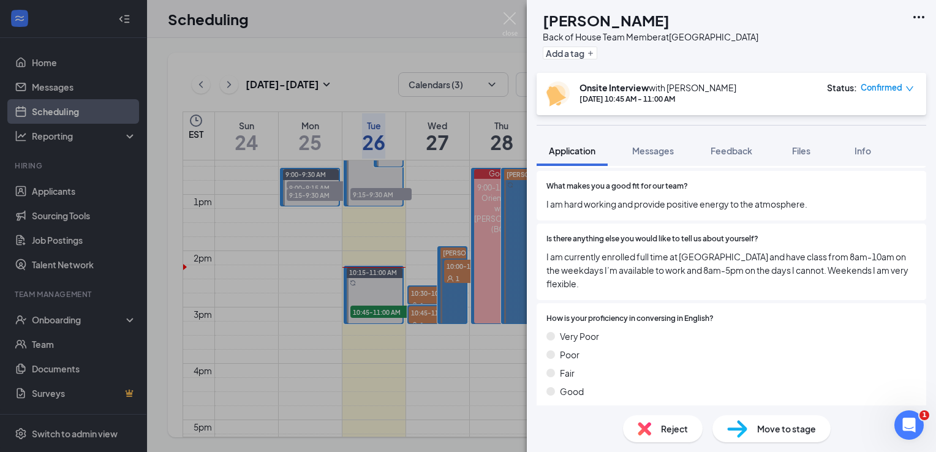
scroll to position [632, 0]
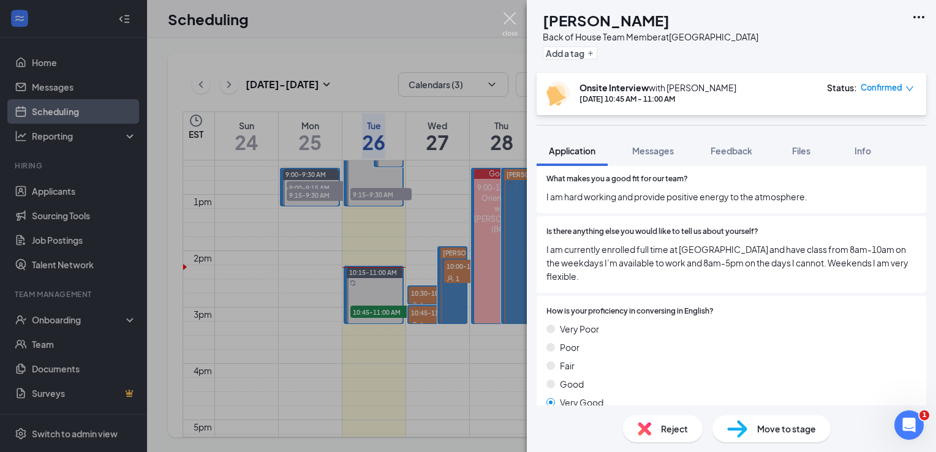
click at [515, 28] on img at bounding box center [510, 24] width 15 height 24
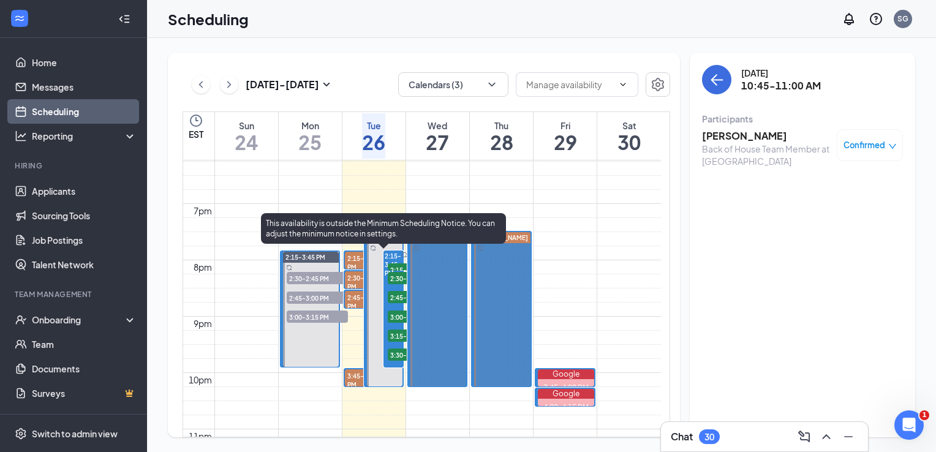
scroll to position [1033, 0]
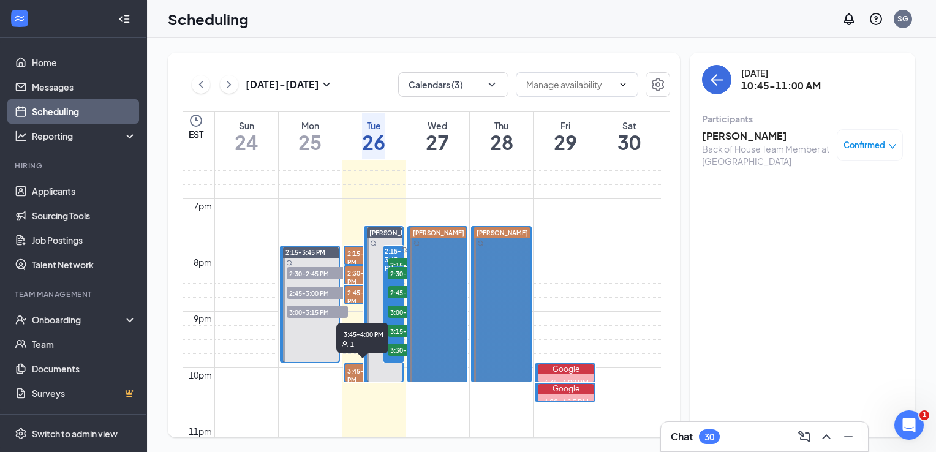
click at [354, 375] on span "3:45-4:00 PM" at bounding box center [364, 375] width 38 height 21
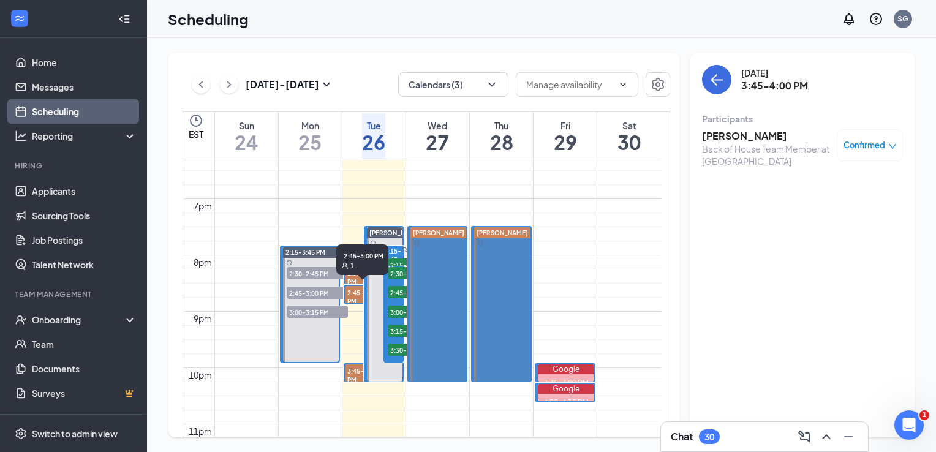
click at [352, 295] on span "2:45-3:00 PM" at bounding box center [364, 296] width 38 height 21
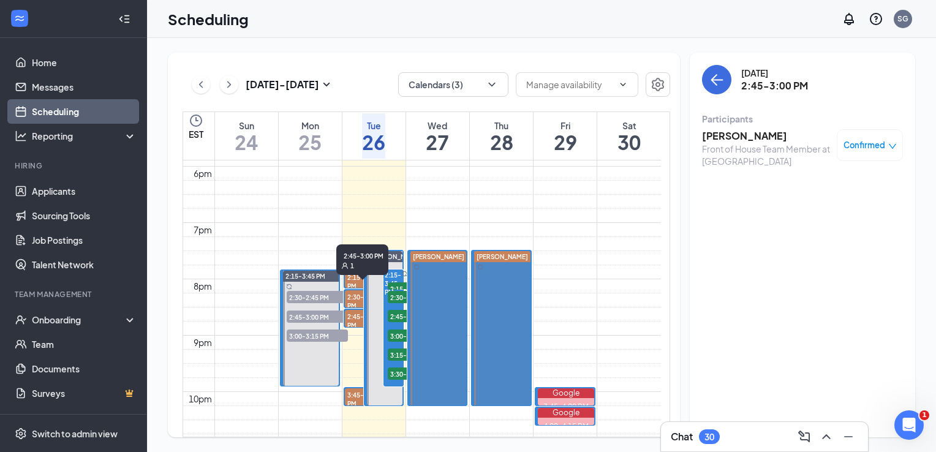
scroll to position [1007, 0]
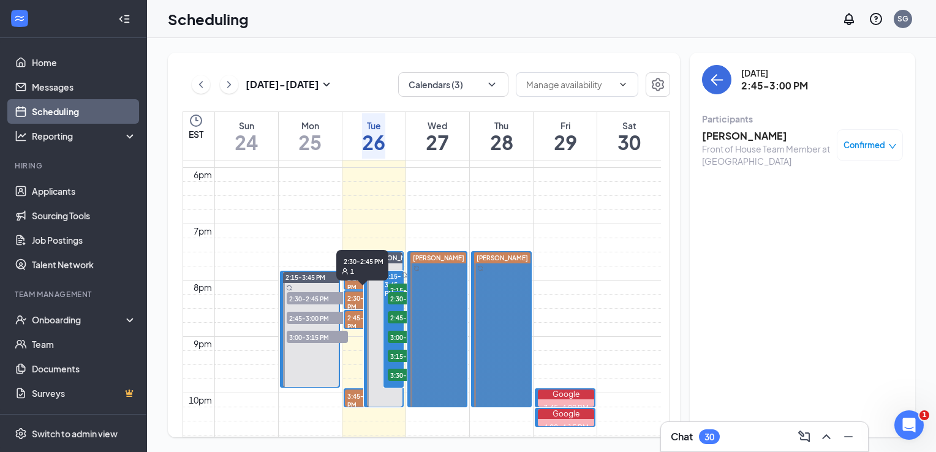
click at [352, 295] on span "2:30-2:45 PM" at bounding box center [364, 302] width 38 height 21
click at [347, 274] on span "2:15-2:30 PM" at bounding box center [364, 282] width 38 height 21
click at [354, 295] on span "2:30-2:45 PM" at bounding box center [364, 302] width 38 height 21
click at [709, 134] on h3 "Gregory Capps" at bounding box center [766, 135] width 129 height 13
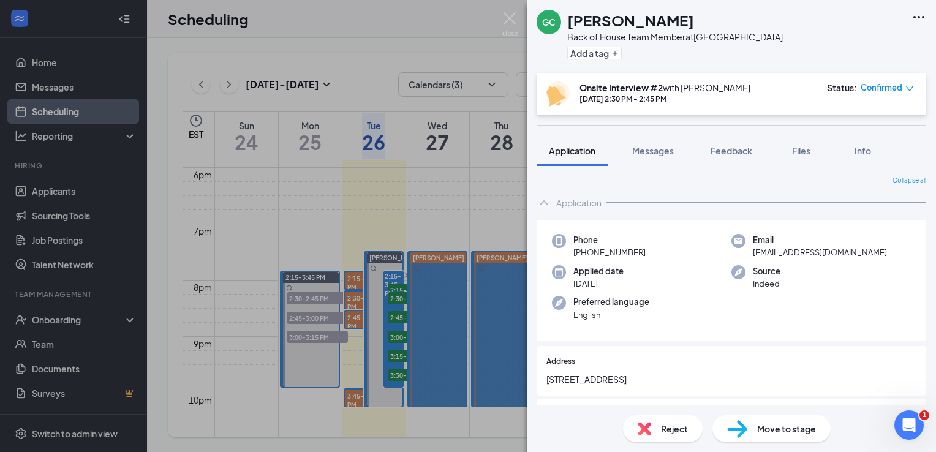
click at [756, 430] on div "Move to stage" at bounding box center [772, 428] width 118 height 27
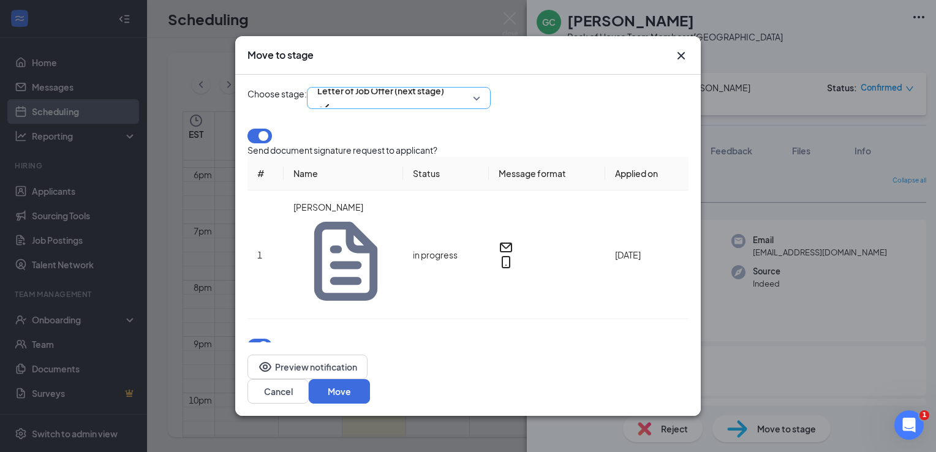
click at [480, 107] on span "Letter of Job Offer (next stage)" at bounding box center [398, 98] width 163 height 18
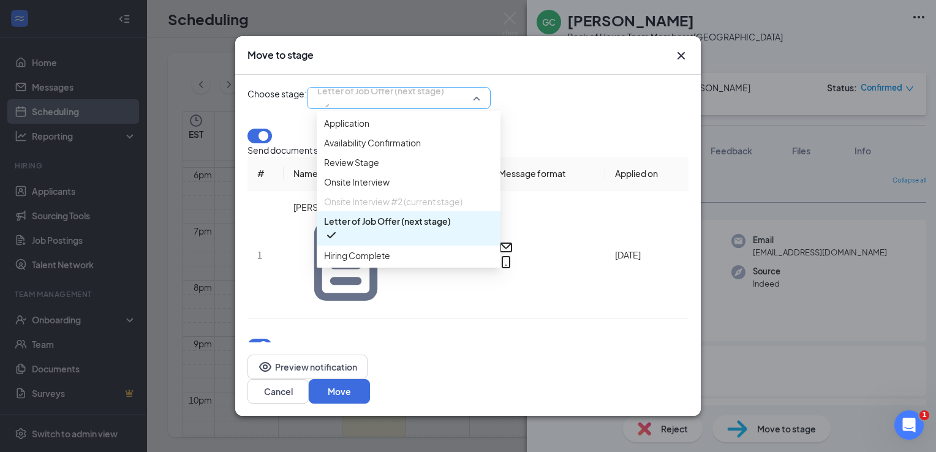
scroll to position [13, 0]
click at [681, 63] on icon "Cross" at bounding box center [681, 55] width 15 height 15
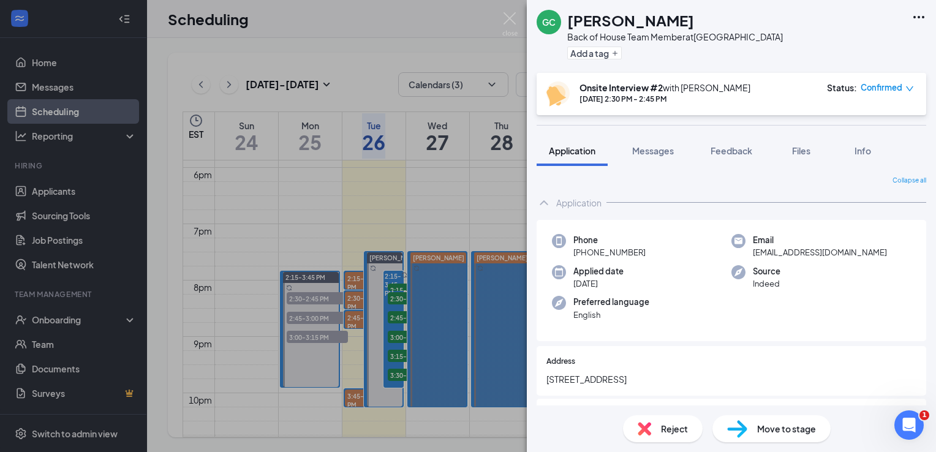
click at [884, 87] on span "Confirmed" at bounding box center [882, 88] width 42 height 12
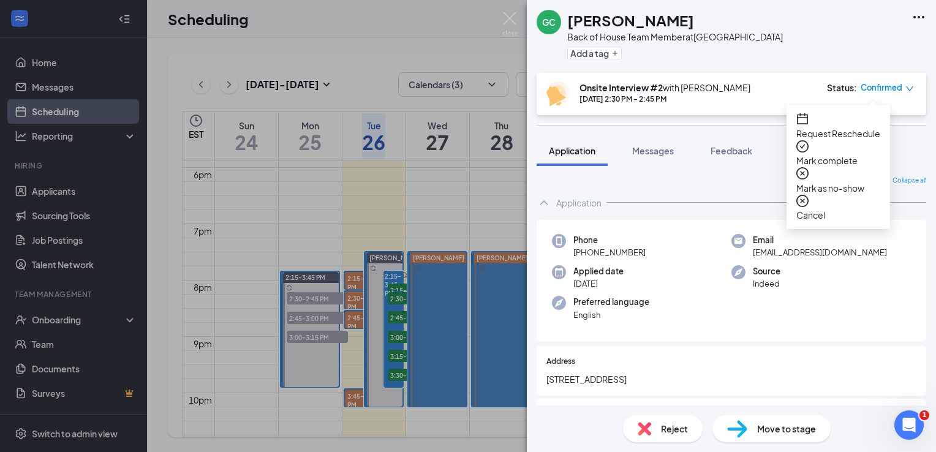
click at [825, 127] on span "Request Reschedule" at bounding box center [839, 133] width 84 height 13
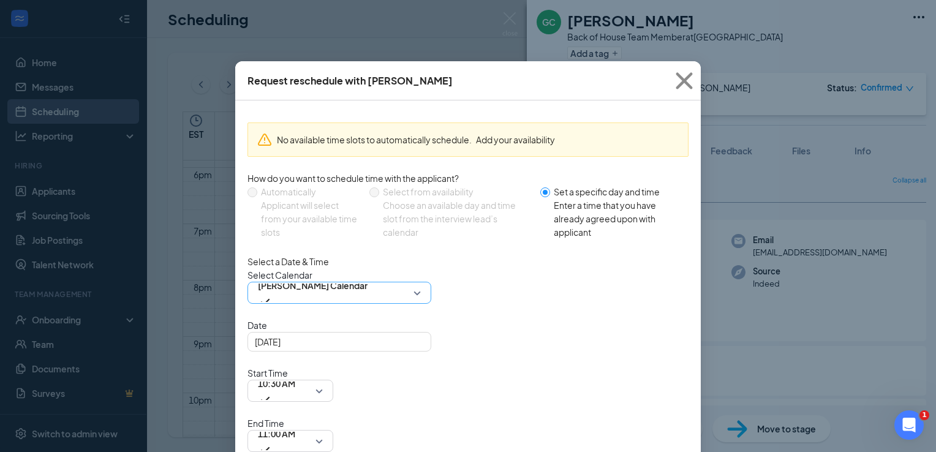
click at [368, 309] on span "Sarah Gilchrist's Calendar" at bounding box center [313, 292] width 110 height 33
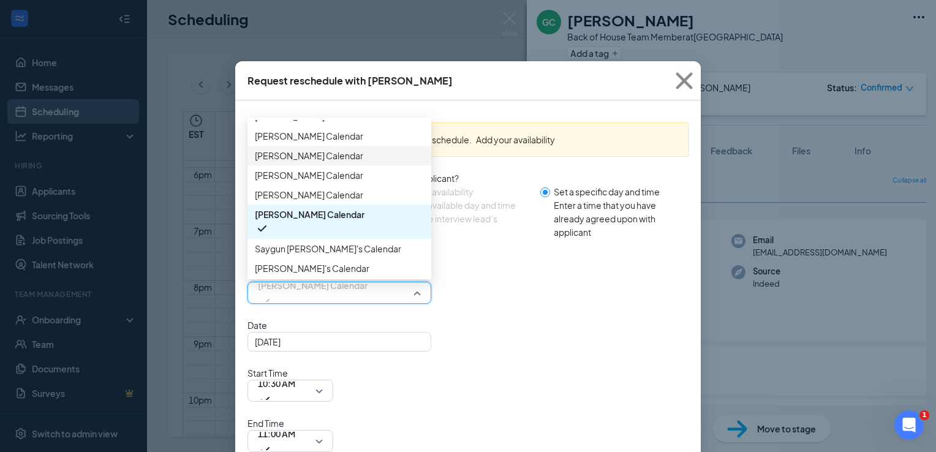
click at [343, 162] on span "Jared Nieto's Calendar" at bounding box center [309, 155] width 108 height 13
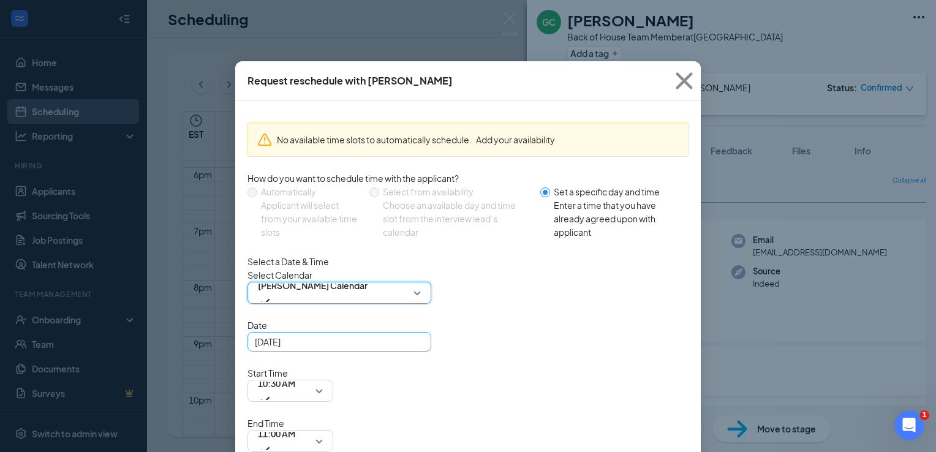
click at [418, 352] on div "Aug 26, 2025" at bounding box center [340, 342] width 184 height 20
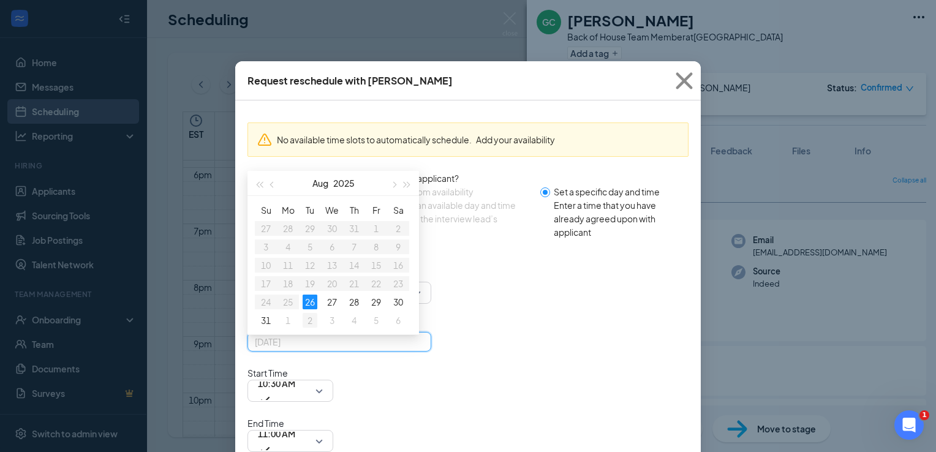
type input "Sep 2, 2025"
click at [307, 328] on div "2" at bounding box center [310, 320] width 15 height 15
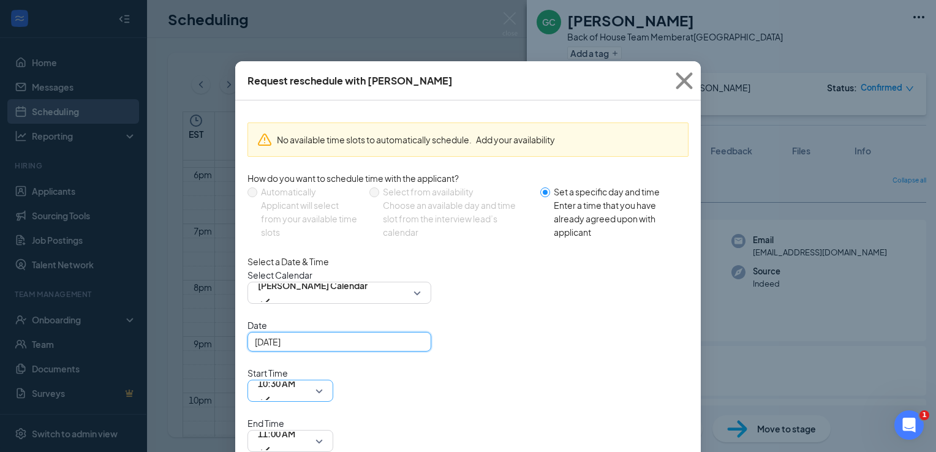
click at [323, 382] on span "10:30 AM" at bounding box center [290, 391] width 65 height 18
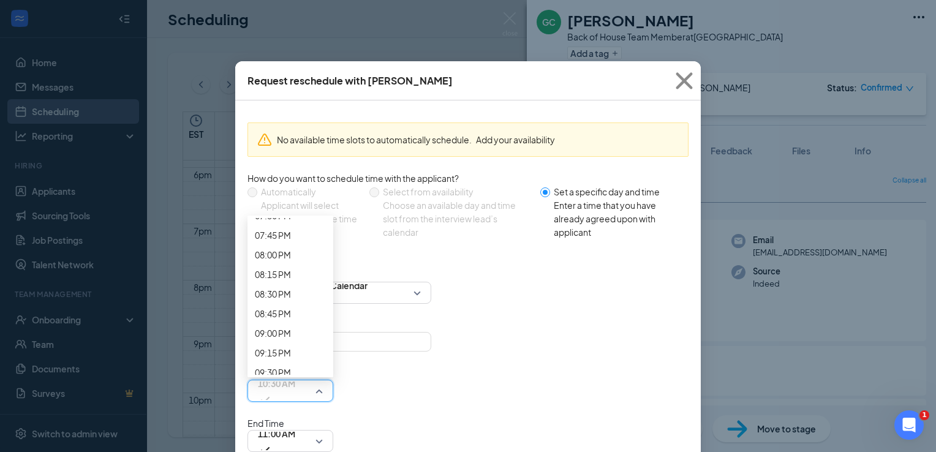
scroll to position [1601, 0]
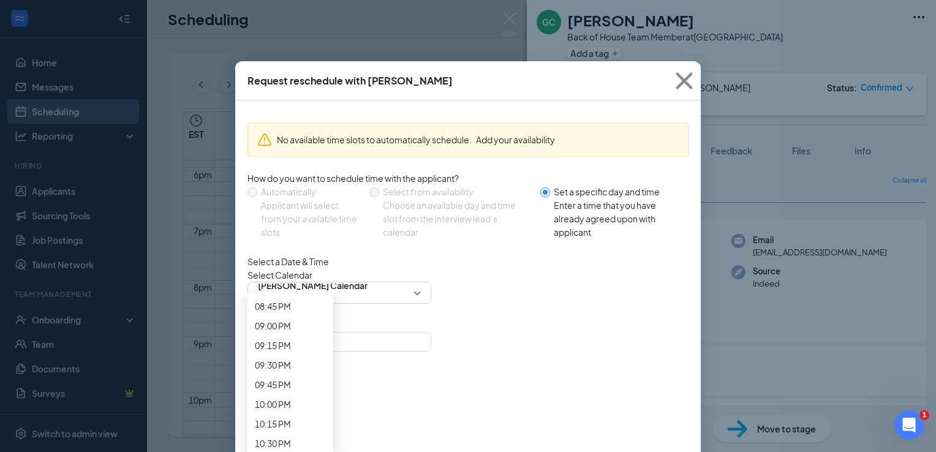
scroll to position [1642, 0]
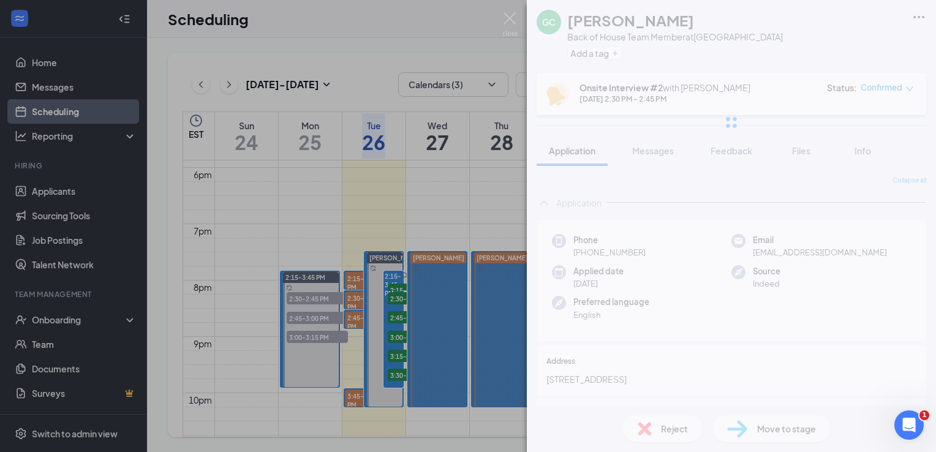
scroll to position [0, 0]
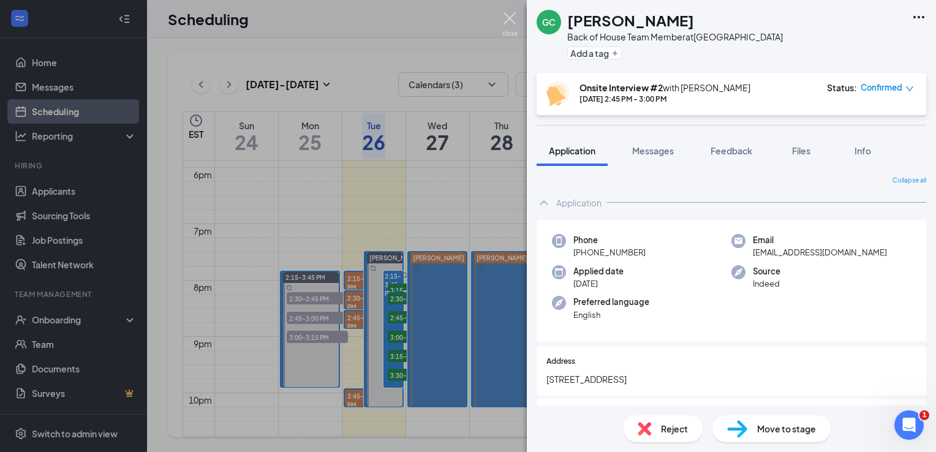
click at [512, 26] on img at bounding box center [510, 24] width 15 height 24
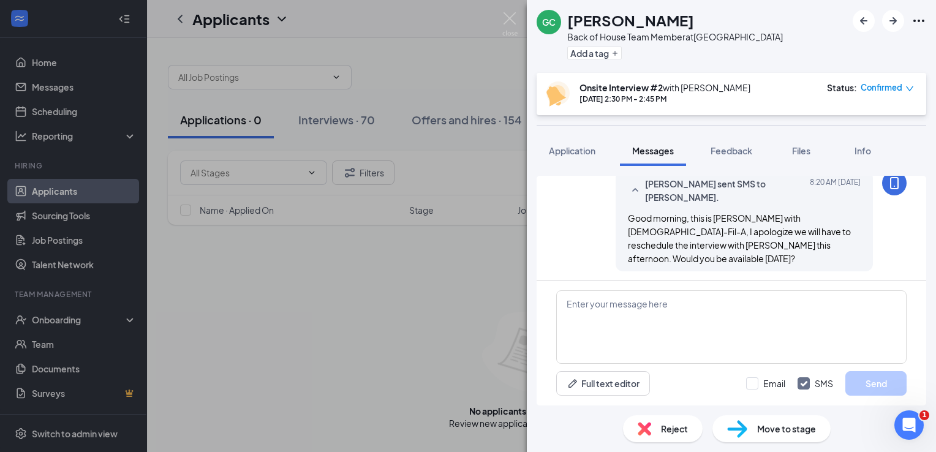
scroll to position [438, 0]
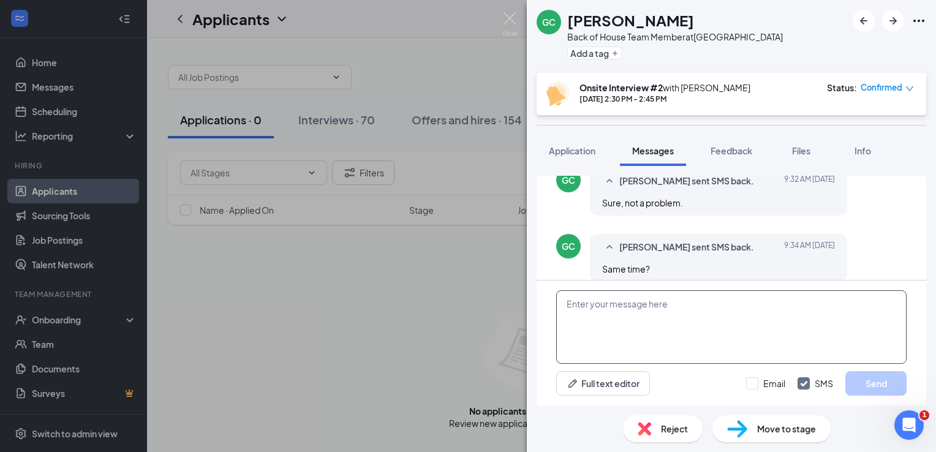
click at [588, 317] on textarea at bounding box center [731, 327] width 351 height 74
type textarea "W"
type textarea "H"
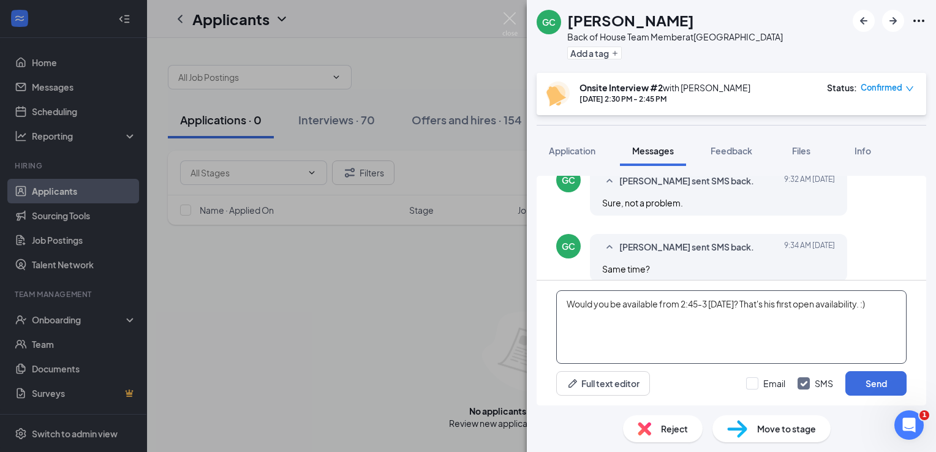
click at [740, 313] on textarea "Would you be available from 2:45-3 next tuesday? That's his first open availabi…" at bounding box center [731, 327] width 351 height 74
drag, startPoint x: 740, startPoint y: 297, endPoint x: 740, endPoint y: 324, distance: 26.4
click at [740, 324] on textarea "Would you be available from 2:45-3 next tuesday? That's his first open availabi…" at bounding box center [731, 327] width 351 height 74
click at [715, 325] on textarea "Would you be available from 2:45-3 next Tuesday? That's his first open availabi…" at bounding box center [731, 327] width 351 height 74
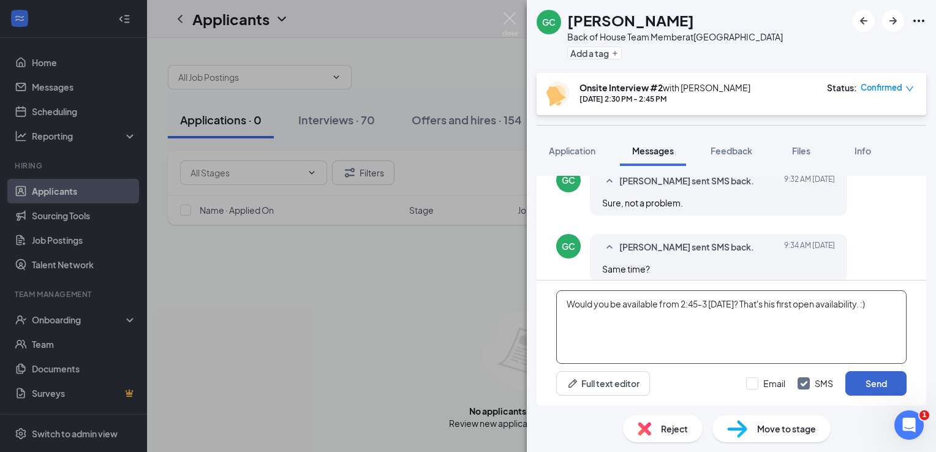
type textarea "Would you be available from 2:45-3 next Tuesday? That's his first open availabi…"
click at [855, 379] on button "Send" at bounding box center [876, 383] width 61 height 25
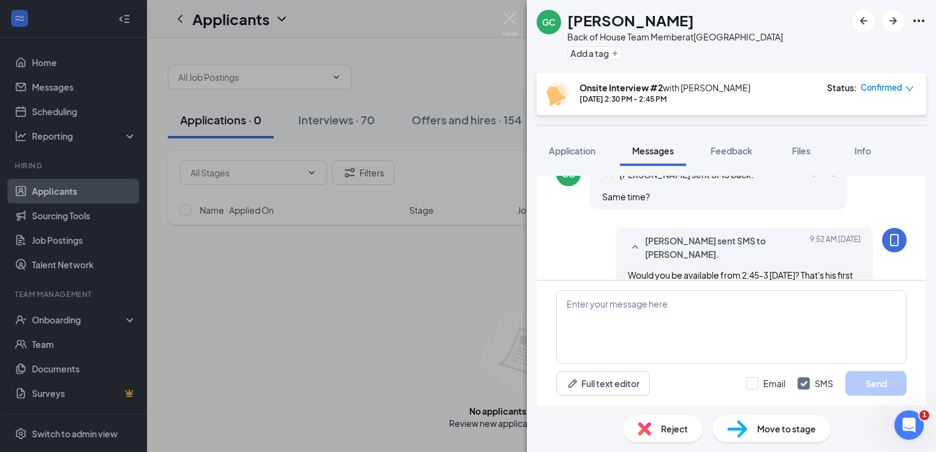
scroll to position [529, 0]
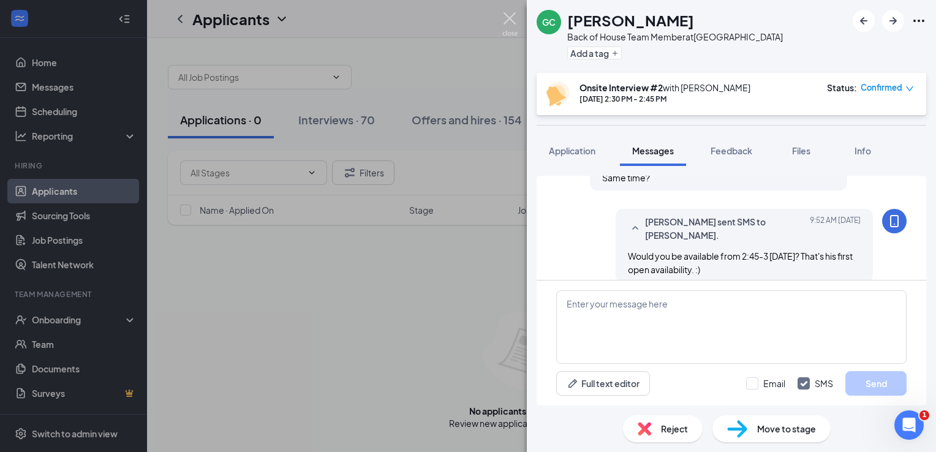
click at [507, 29] on img at bounding box center [510, 24] width 15 height 24
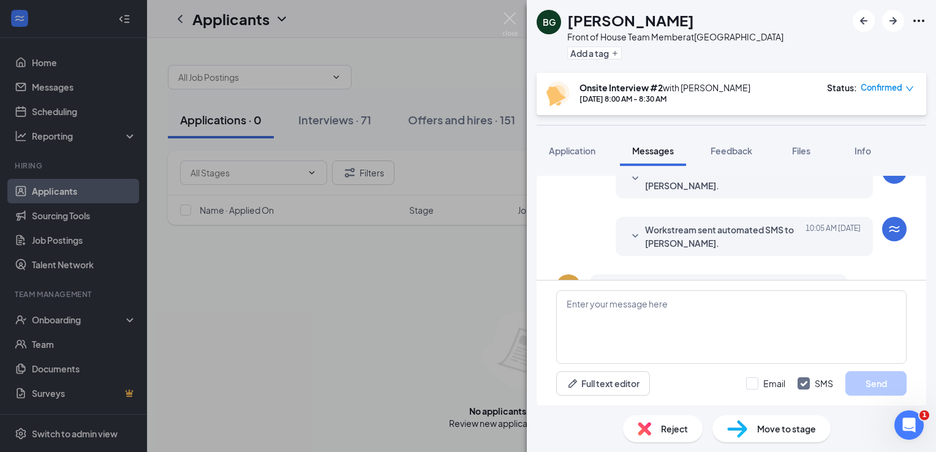
scroll to position [546, 0]
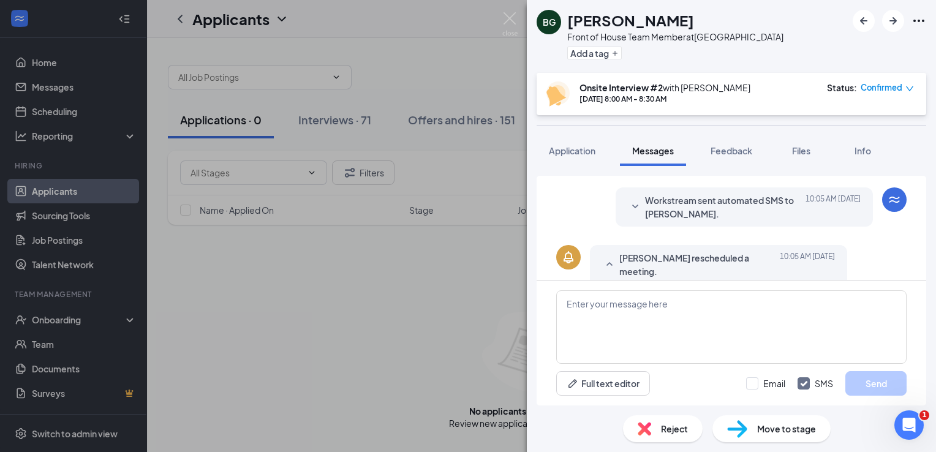
click at [628, 200] on icon "SmallChevronDown" at bounding box center [635, 207] width 15 height 15
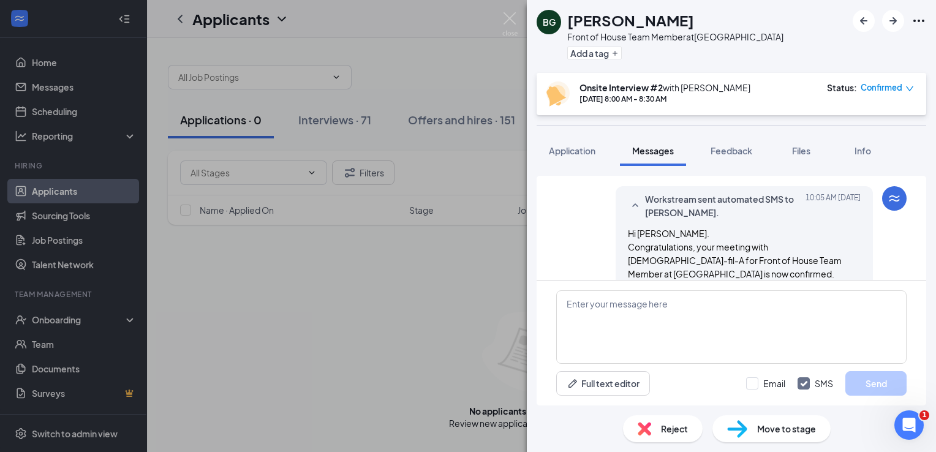
scroll to position [545, 0]
click at [547, 146] on button "Application" at bounding box center [572, 150] width 71 height 31
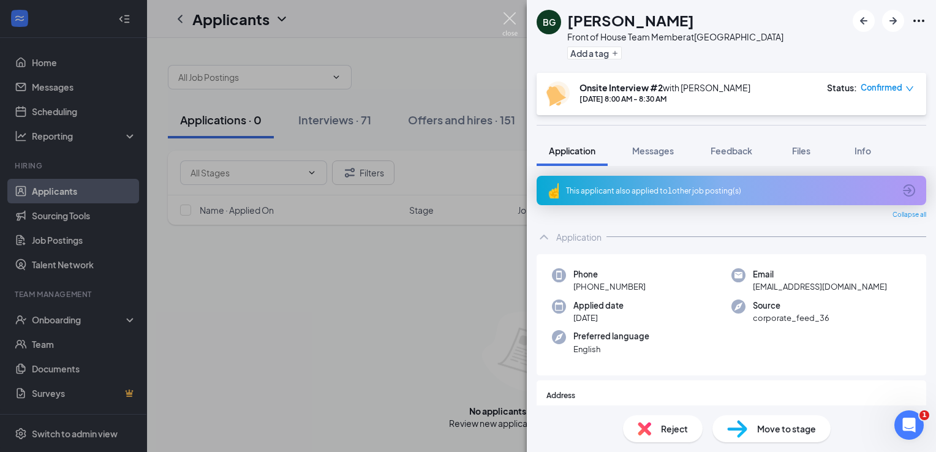
click at [510, 25] on img at bounding box center [510, 24] width 15 height 24
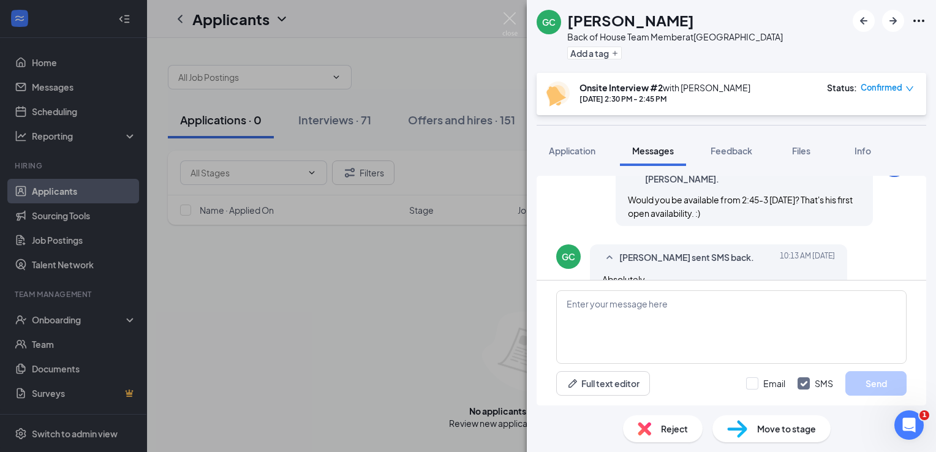
scroll to position [471, 0]
click at [515, 21] on img at bounding box center [510, 24] width 15 height 24
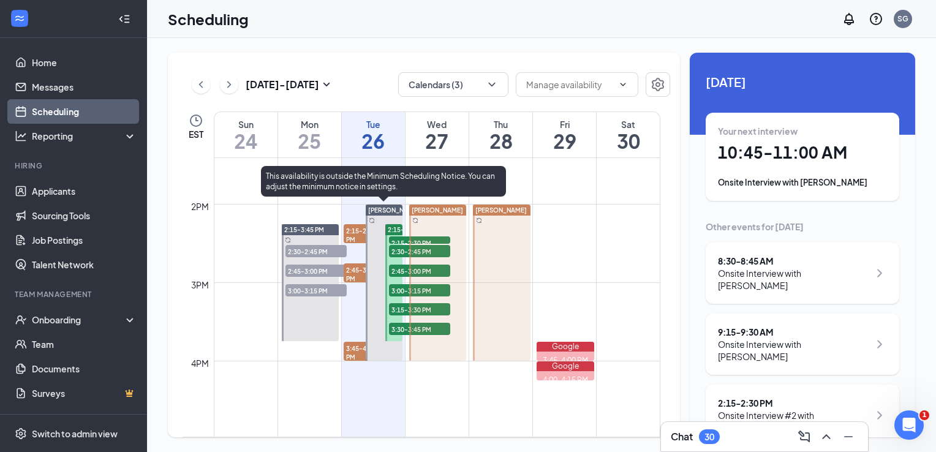
scroll to position [1060, 0]
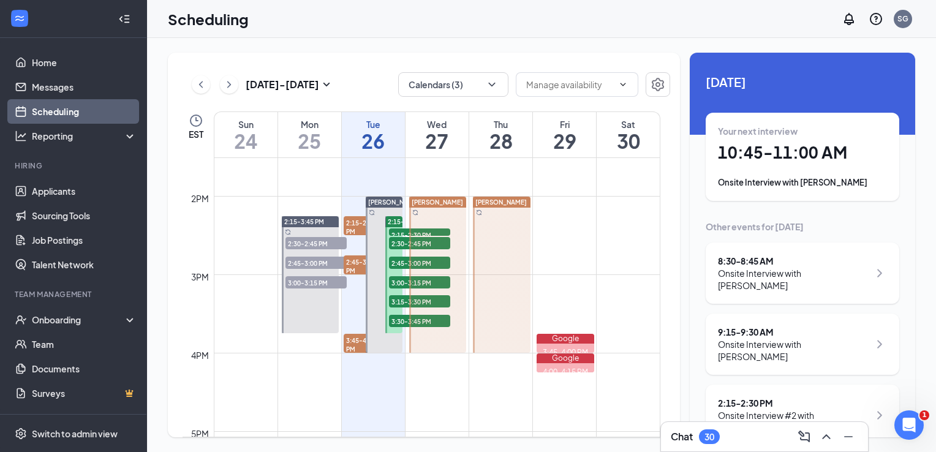
click at [229, 91] on icon "ChevronRight" at bounding box center [229, 84] width 12 height 15
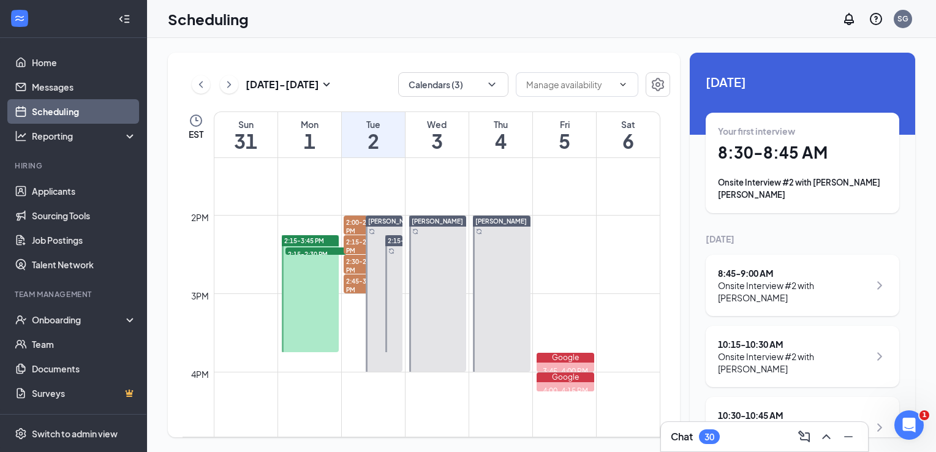
scroll to position [1042, 0]
click at [368, 423] on td at bounding box center [437, 421] width 447 height 20
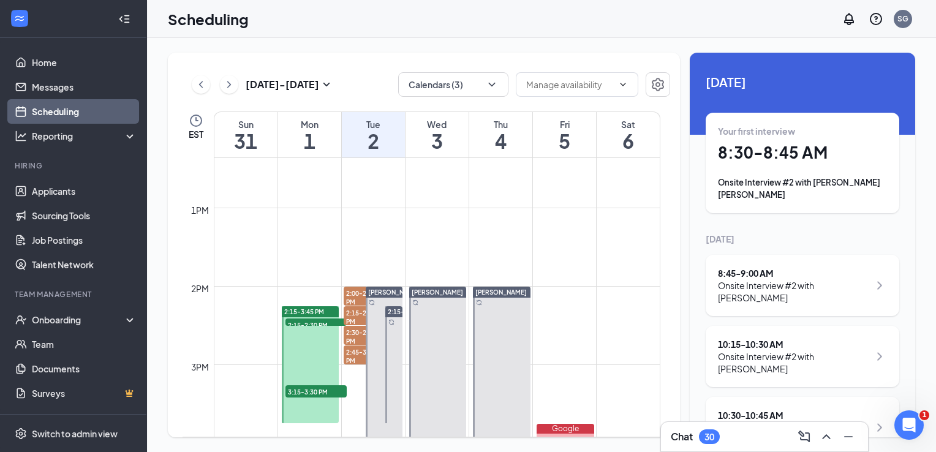
scroll to position [969, 0]
click at [197, 84] on icon "ChevronLeft" at bounding box center [201, 84] width 12 height 15
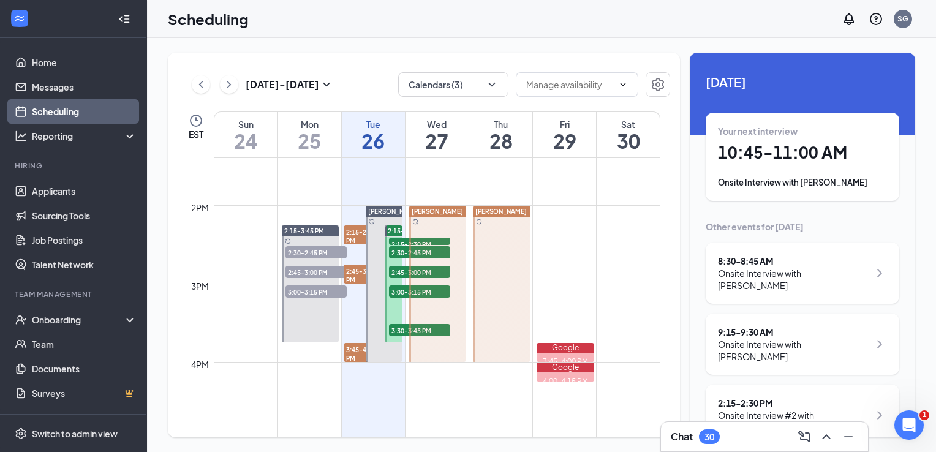
scroll to position [1049, 0]
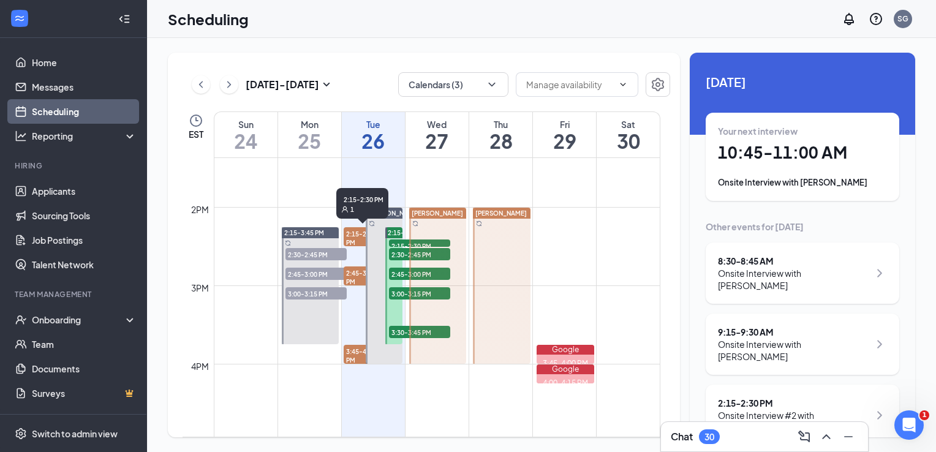
click at [347, 238] on span "2:15-2:30 PM" at bounding box center [363, 237] width 39 height 21
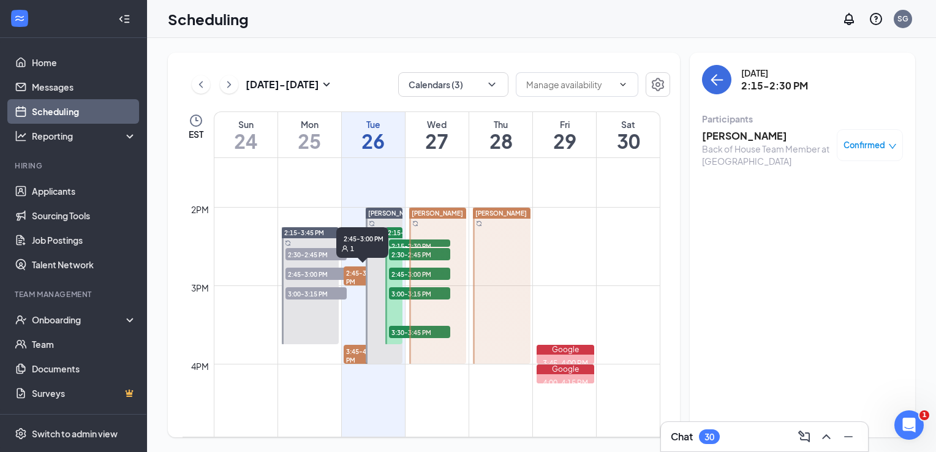
click at [348, 271] on span "2:45-3:00 PM" at bounding box center [363, 277] width 39 height 21
click at [349, 352] on span "3:45-4:00 PM" at bounding box center [363, 355] width 39 height 21
click at [351, 269] on span "2:45-3:00 PM" at bounding box center [363, 277] width 39 height 21
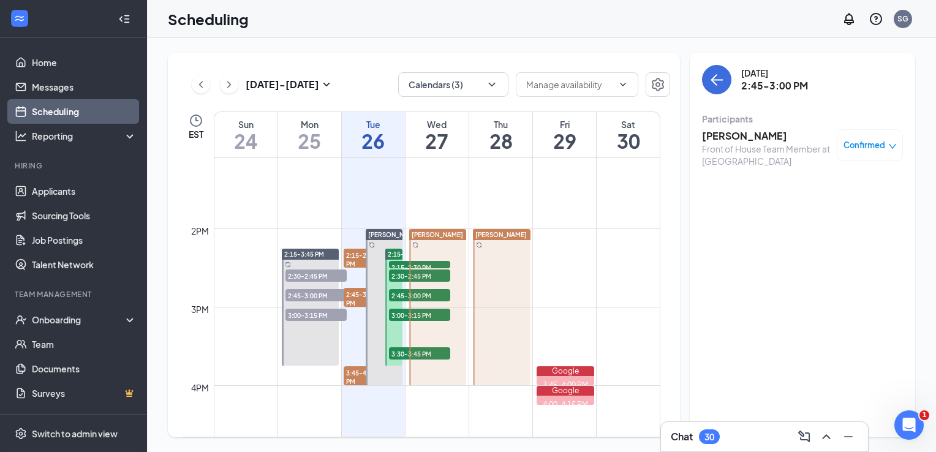
scroll to position [1015, 0]
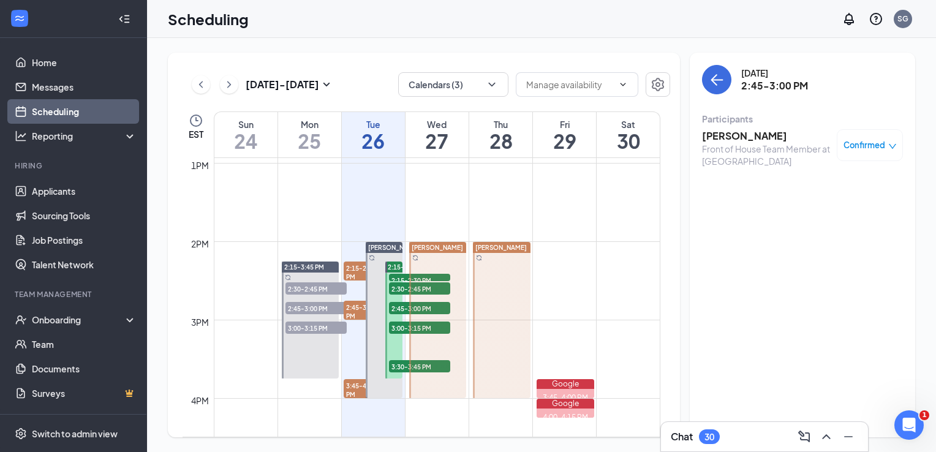
click at [759, 326] on div "Tuesday, Aug 26 2:45-3:00 PM Participants Ashanti Tisdale Front of House Team M…" at bounding box center [803, 245] width 226 height 385
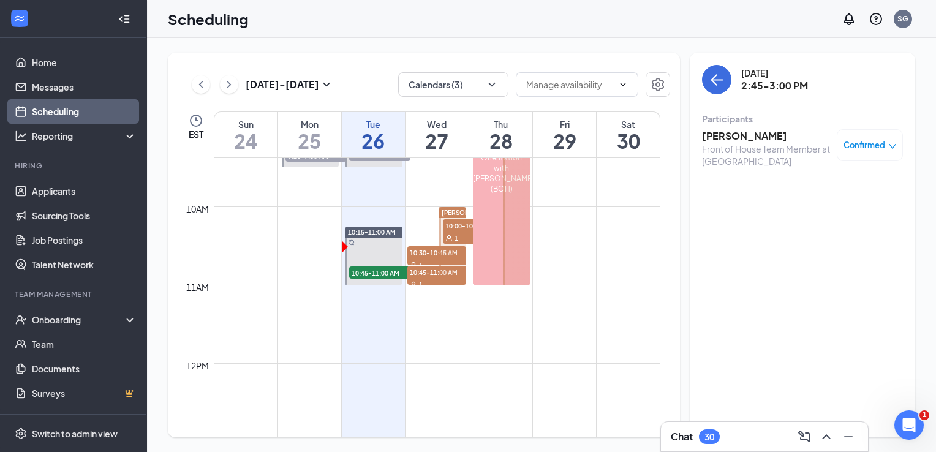
scroll to position [696, 0]
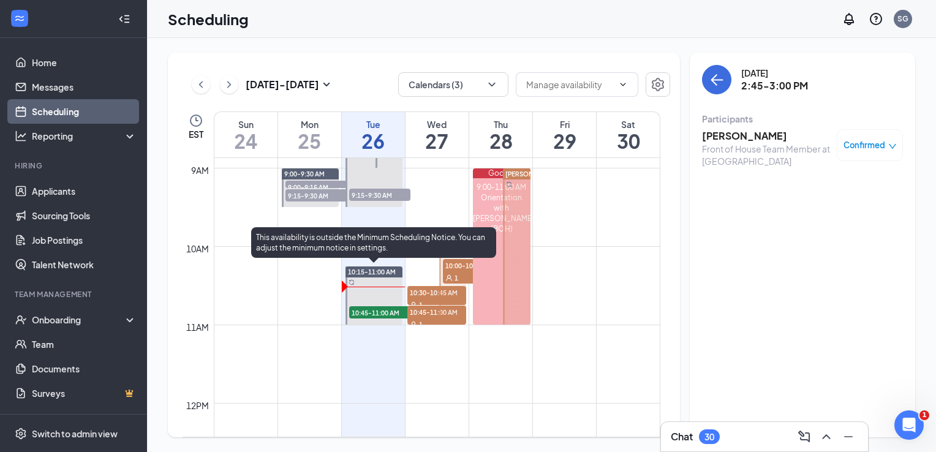
click at [370, 315] on span "10:45-11:00 AM" at bounding box center [379, 312] width 61 height 12
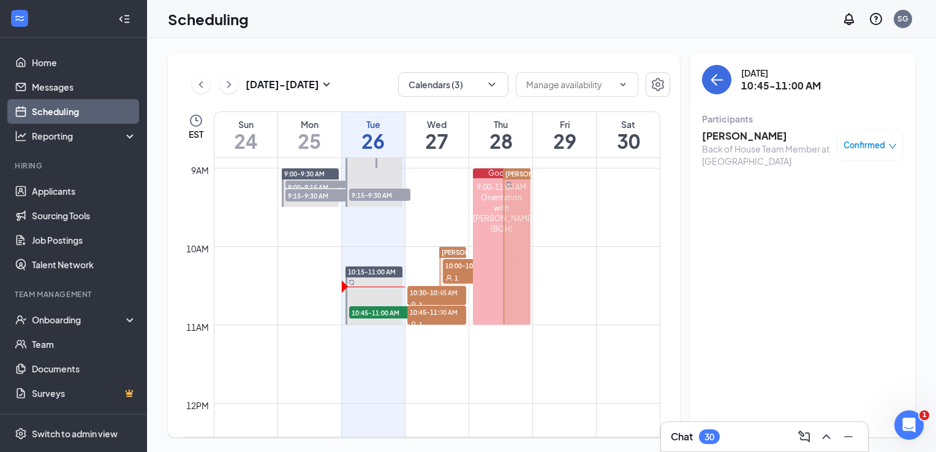
click at [727, 134] on h3 "Omare Upchurch" at bounding box center [766, 135] width 129 height 13
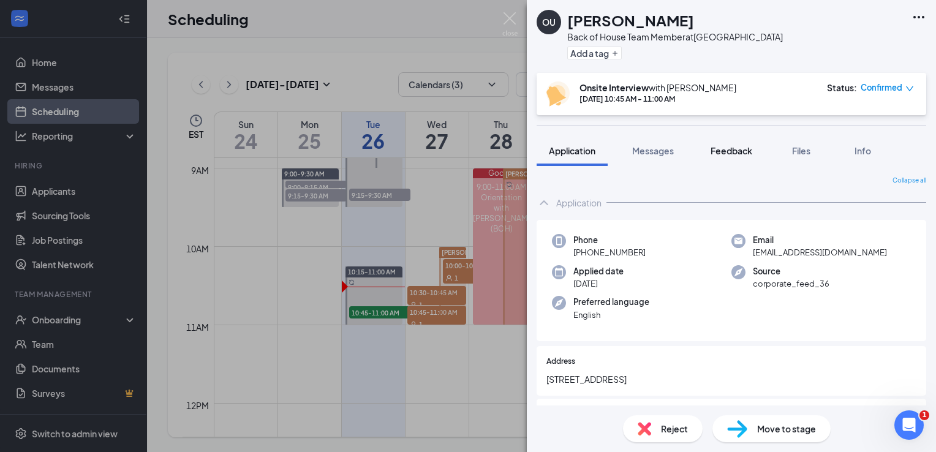
click at [726, 155] on span "Feedback" at bounding box center [732, 150] width 42 height 11
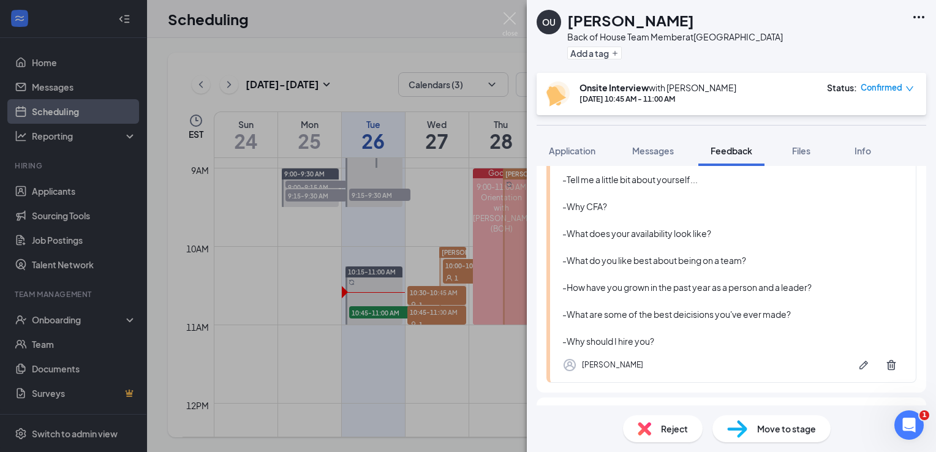
scroll to position [113, 0]
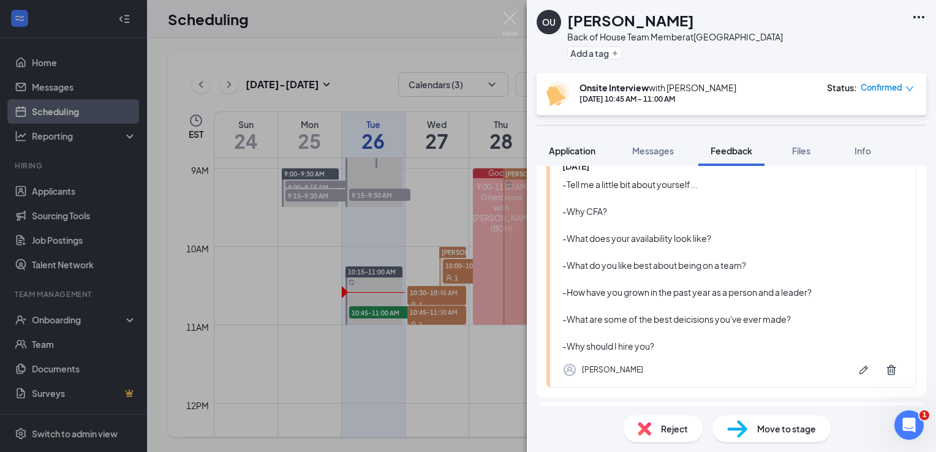
click at [567, 153] on span "Application" at bounding box center [572, 150] width 47 height 11
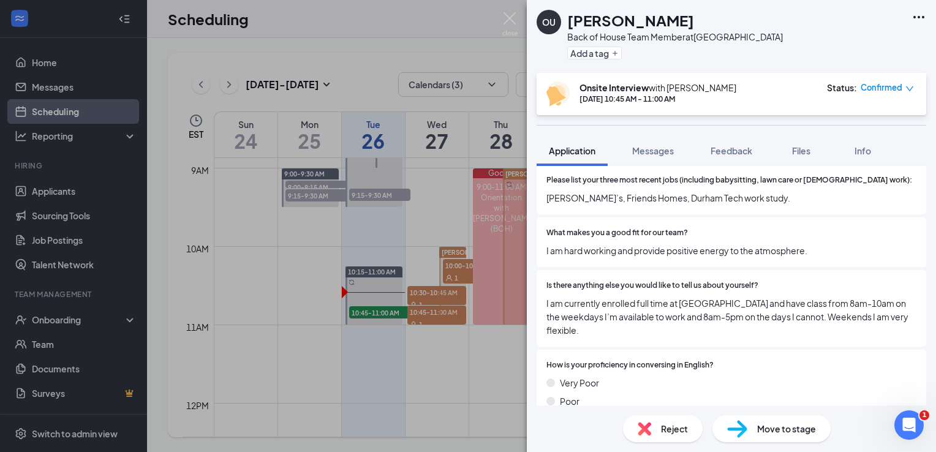
scroll to position [636, 0]
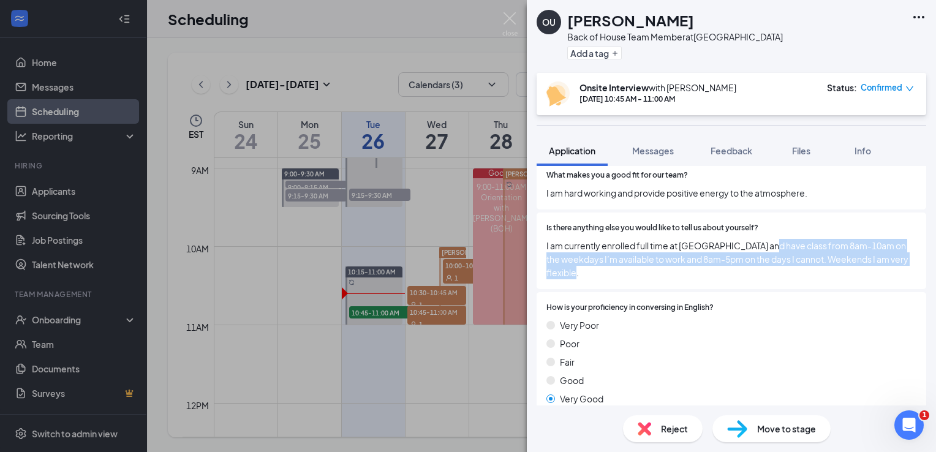
drag, startPoint x: 764, startPoint y: 236, endPoint x: 792, endPoint y: 256, distance: 34.3
click at [792, 256] on span "I am currently enrolled full time at Guilford College and have class from 8am-1…" at bounding box center [732, 259] width 370 height 40
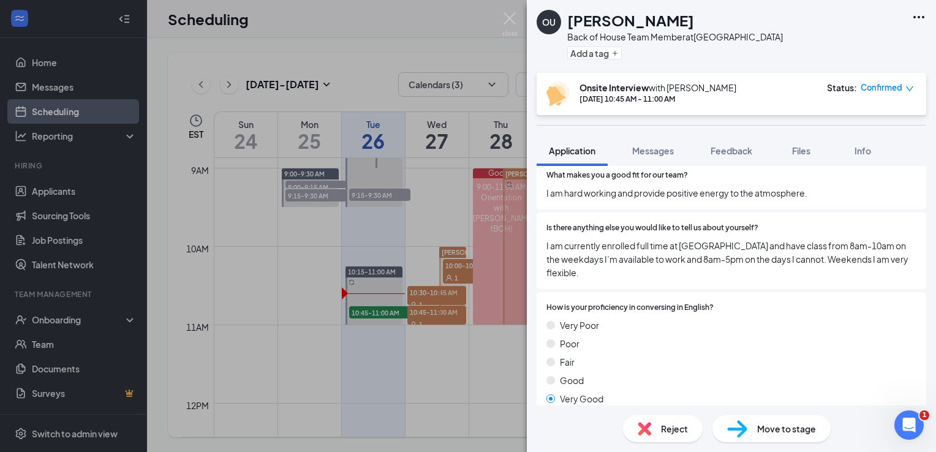
click at [595, 222] on span "Is there anything else you would like to tell us about yourself?" at bounding box center [653, 228] width 212 height 12
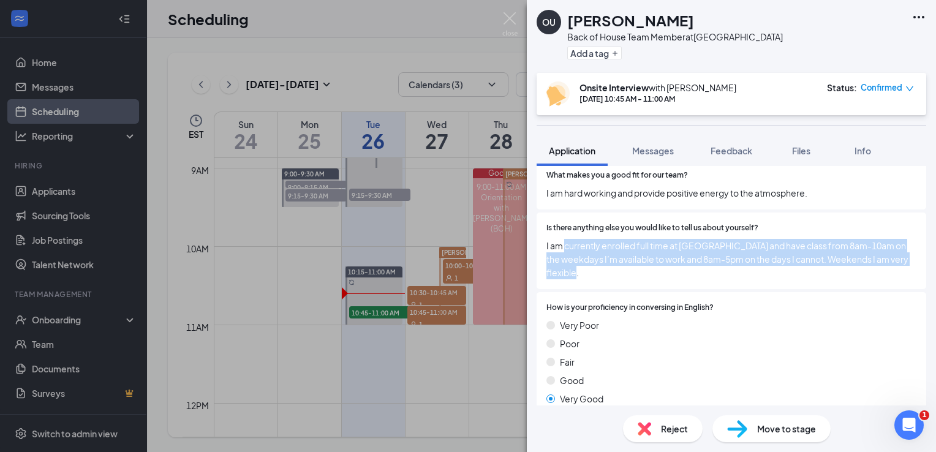
drag, startPoint x: 564, startPoint y: 233, endPoint x: 676, endPoint y: 267, distance: 116.9
click at [676, 267] on span "I am currently enrolled full time at Guilford College and have class from 8am-1…" at bounding box center [732, 259] width 370 height 40
copy span "currently enrolled full time at Guilford College and have class from 8am-10am o…"
click at [735, 151] on span "Feedback" at bounding box center [732, 150] width 42 height 11
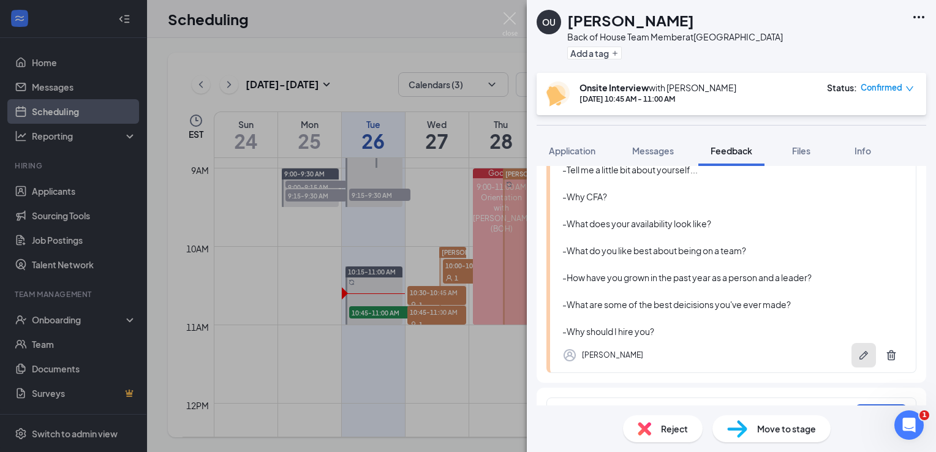
click at [858, 354] on icon "Pen" at bounding box center [864, 355] width 12 height 12
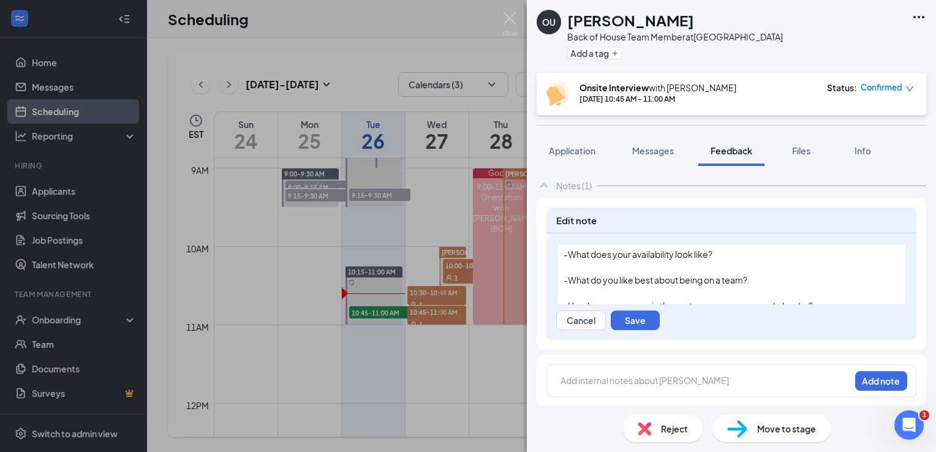
scroll to position [51, 0]
click at [720, 256] on div "-What does your availability look like?" at bounding box center [732, 257] width 336 height 13
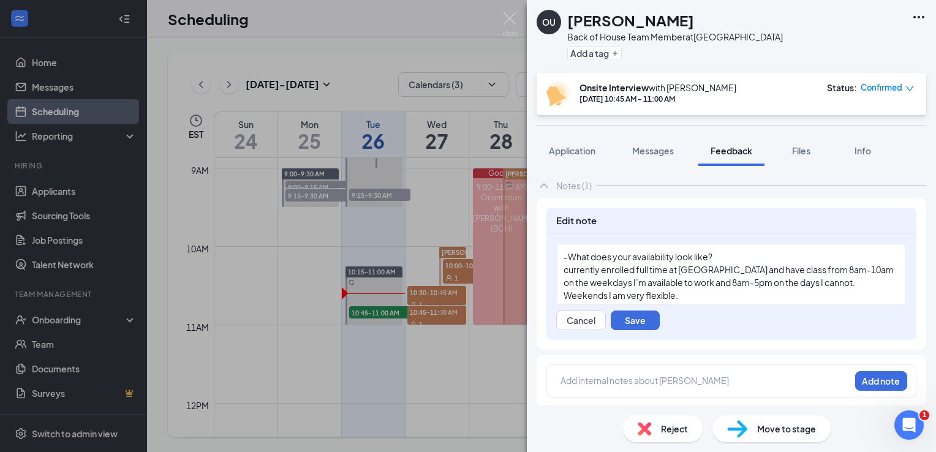
click at [647, 281] on span "currently enrolled full time at Guilford College and have class from 8am-10am o…" at bounding box center [730, 282] width 332 height 37
click at [765, 295] on div "currently enrolled full time at Guilford College and have class from 8am-10am o…" at bounding box center [732, 283] width 336 height 39
drag, startPoint x: 843, startPoint y: 278, endPoint x: 762, endPoint y: 286, distance: 81.8
click at [762, 286] on span "currently enrolled full time at Guilford College and have class from 8am-10am o…" at bounding box center [730, 282] width 332 height 37
drag, startPoint x: 830, startPoint y: 283, endPoint x: 809, endPoint y: 284, distance: 20.8
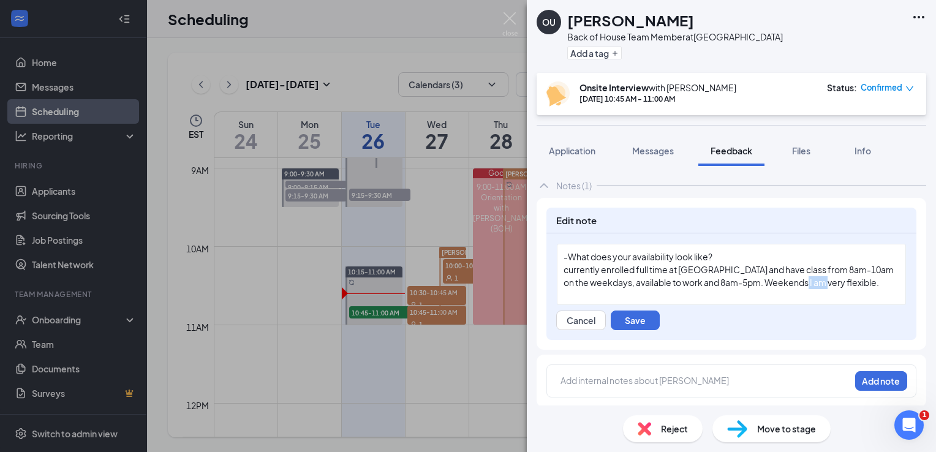
click at [809, 284] on span "currently enrolled full time at Guilford College and have class from 8am-10am o…" at bounding box center [730, 276] width 332 height 24
click at [642, 319] on button "Save" at bounding box center [635, 321] width 49 height 20
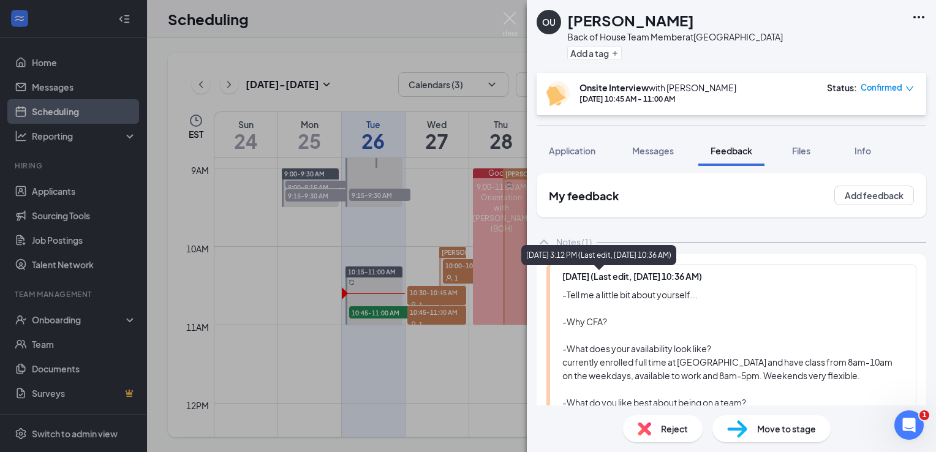
scroll to position [0, 0]
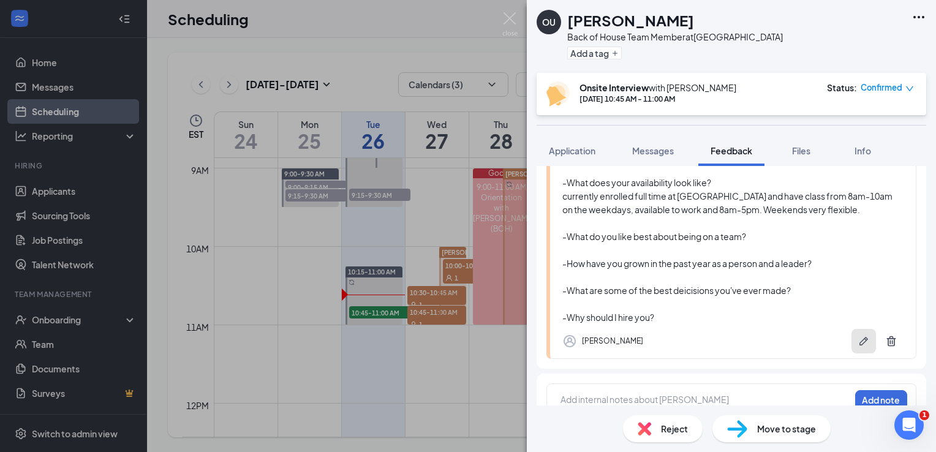
click at [858, 336] on icon "Pen" at bounding box center [864, 341] width 12 height 12
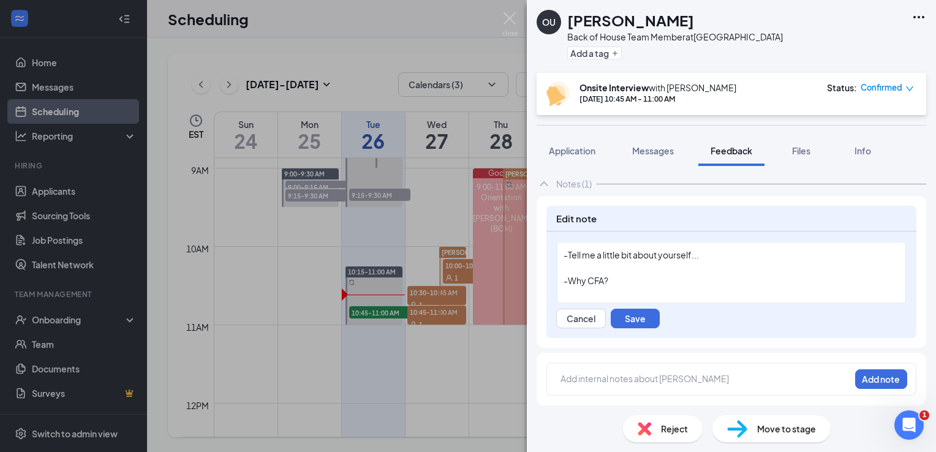
scroll to position [59, 0]
click at [708, 254] on div "-Tell me a little bit about yourself..." at bounding box center [732, 257] width 336 height 13
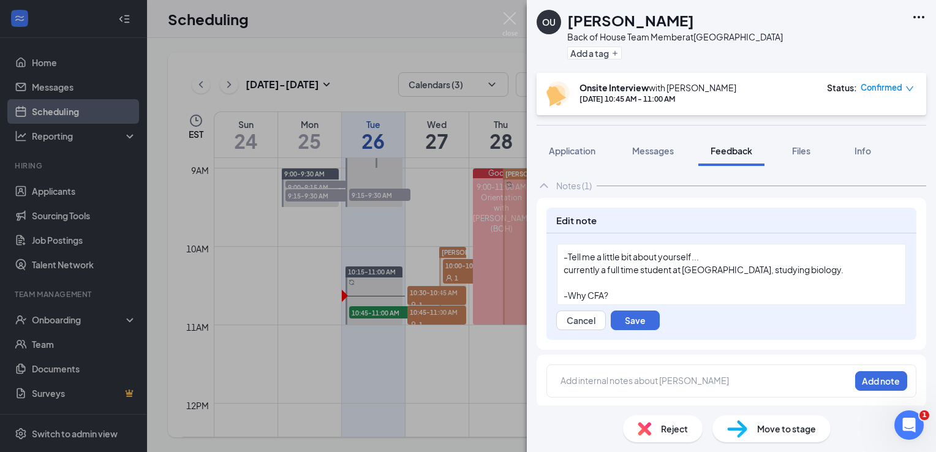
click at [638, 279] on div at bounding box center [732, 282] width 336 height 13
click at [634, 292] on div "-Why CFA?" at bounding box center [732, 295] width 336 height 13
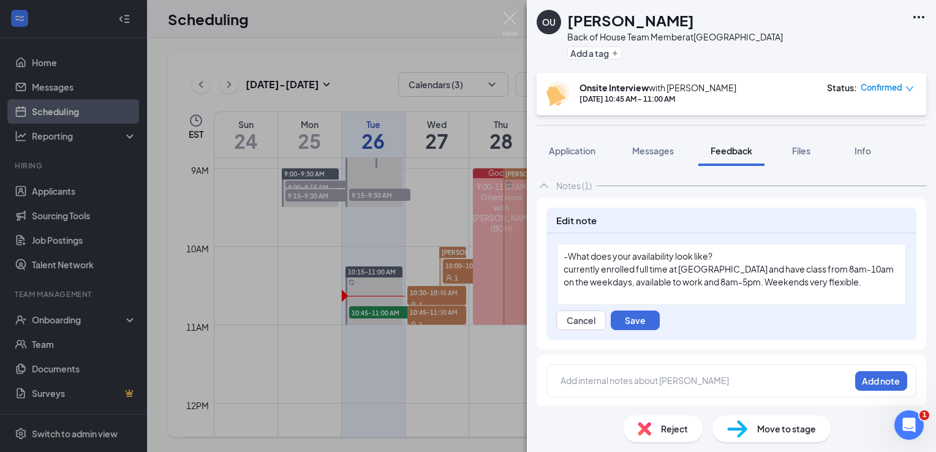
scroll to position [91, 0]
click at [634, 292] on div at bounding box center [732, 294] width 336 height 13
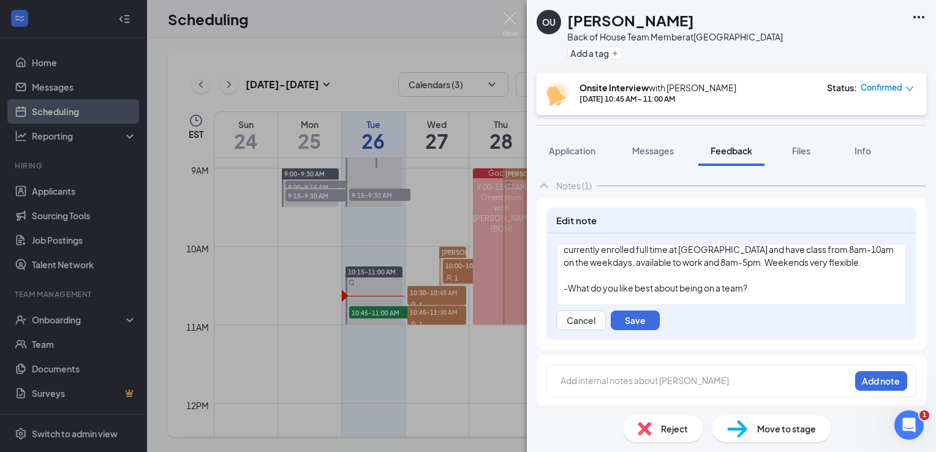
scroll to position [111, 0]
click at [769, 286] on div "-What do you like best about being on a team?" at bounding box center [732, 287] width 336 height 13
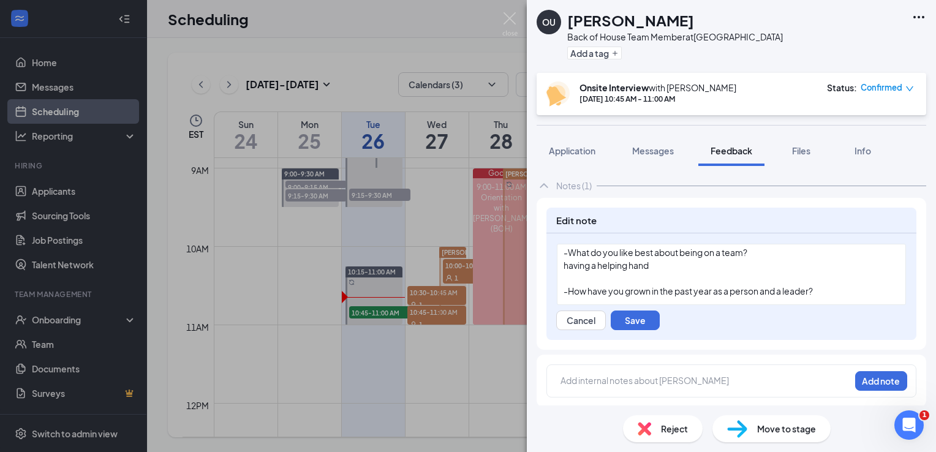
scroll to position [154, 0]
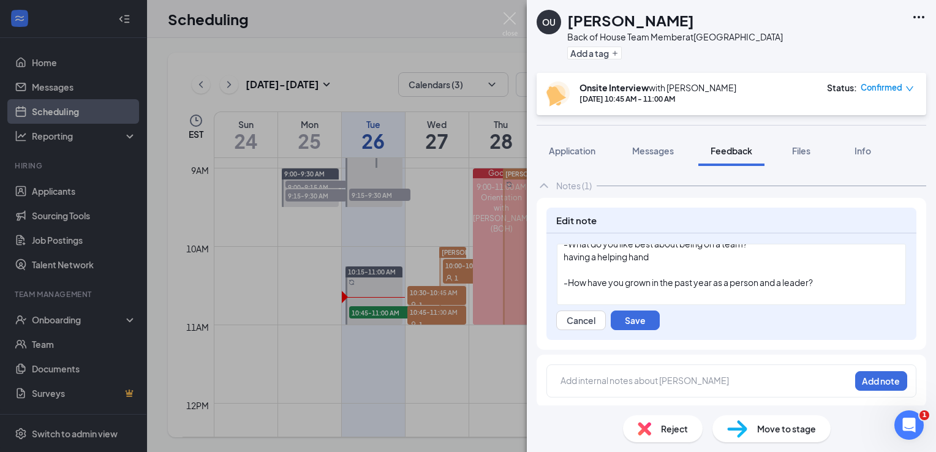
click at [854, 285] on div "-How have you grown in the past year as a person and a leader?" at bounding box center [732, 282] width 336 height 13
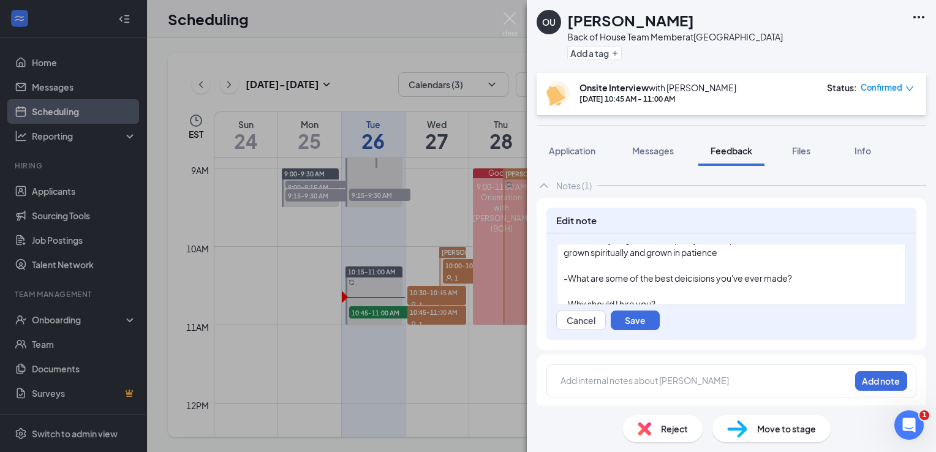
scroll to position [199, 0]
click at [792, 276] on span "-What are some of the best deicisions you've ever made?" at bounding box center [678, 276] width 229 height 11
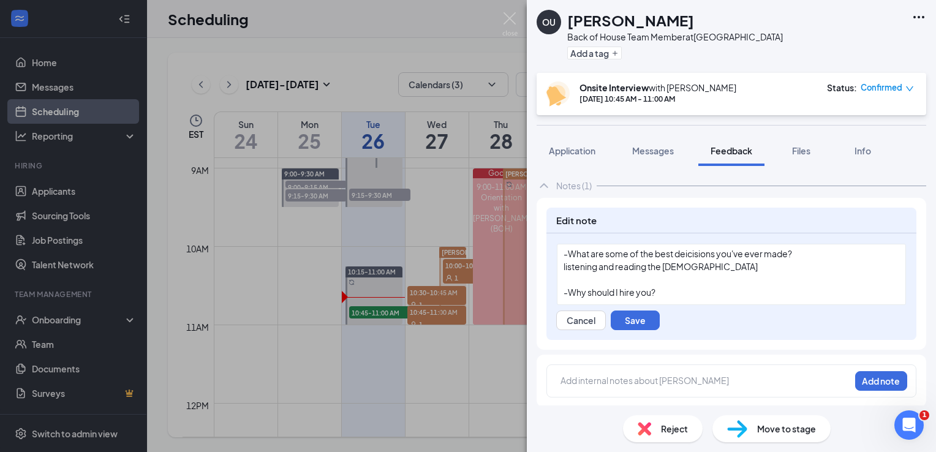
click at [741, 284] on div at bounding box center [732, 279] width 336 height 13
click at [732, 294] on div "-Why should I hire you?" at bounding box center [732, 292] width 336 height 13
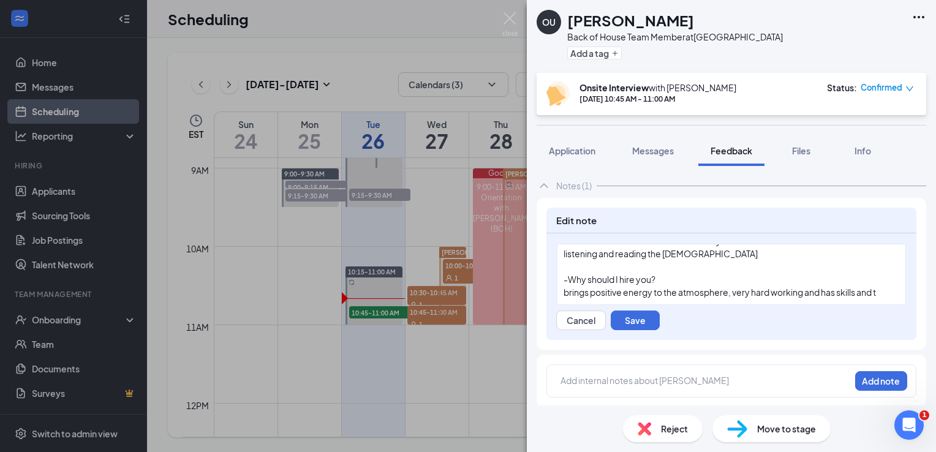
scroll to position [240, 0]
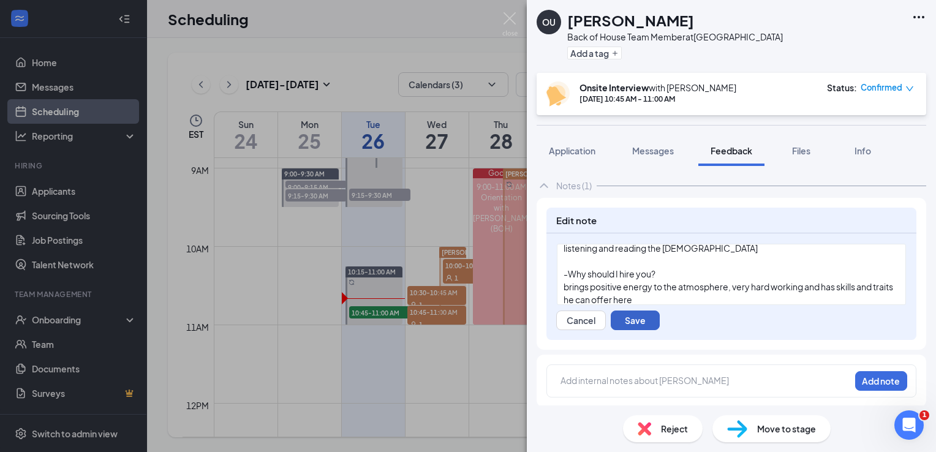
click at [637, 327] on button "Save" at bounding box center [635, 321] width 49 height 20
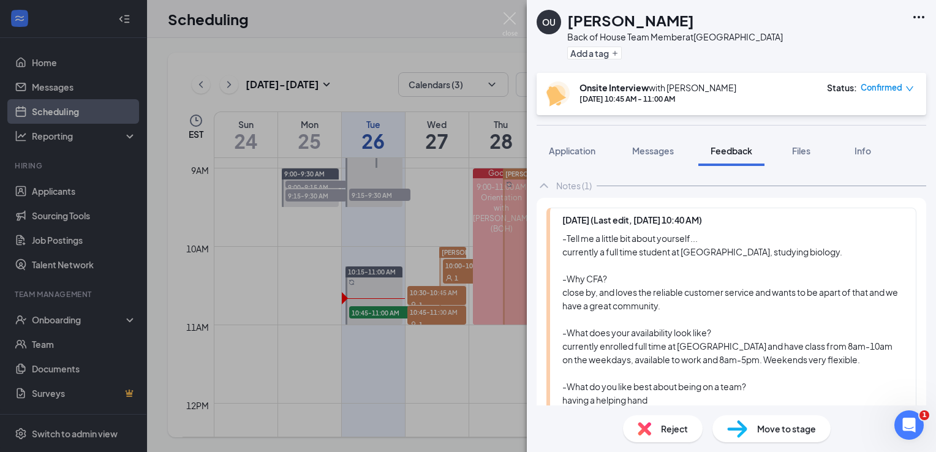
click at [507, 11] on div "OU Omare Upchurch Back of House Team Member at Guilford College Add a tag Onsit…" at bounding box center [468, 226] width 936 height 452
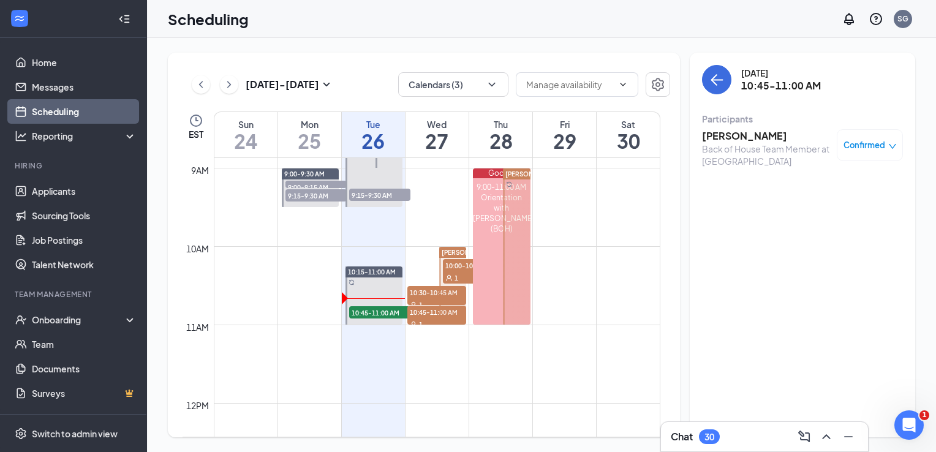
scroll to position [639, 0]
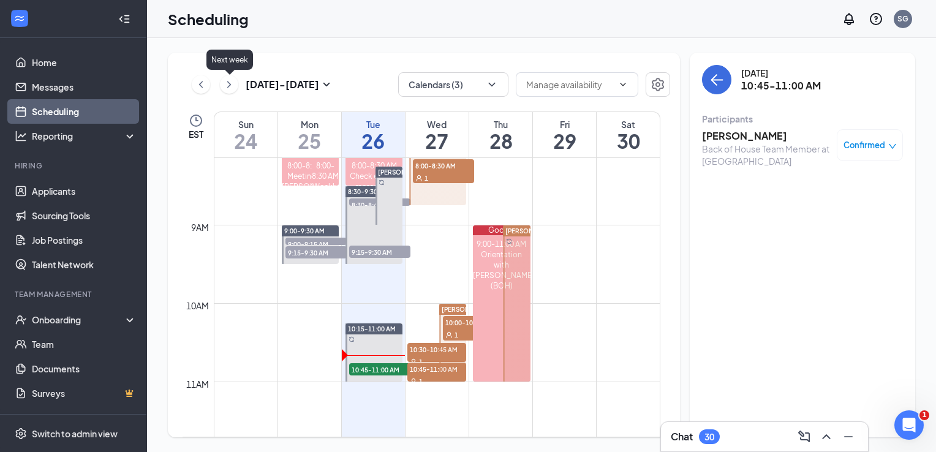
click at [230, 88] on icon "ChevronRight" at bounding box center [229, 84] width 12 height 15
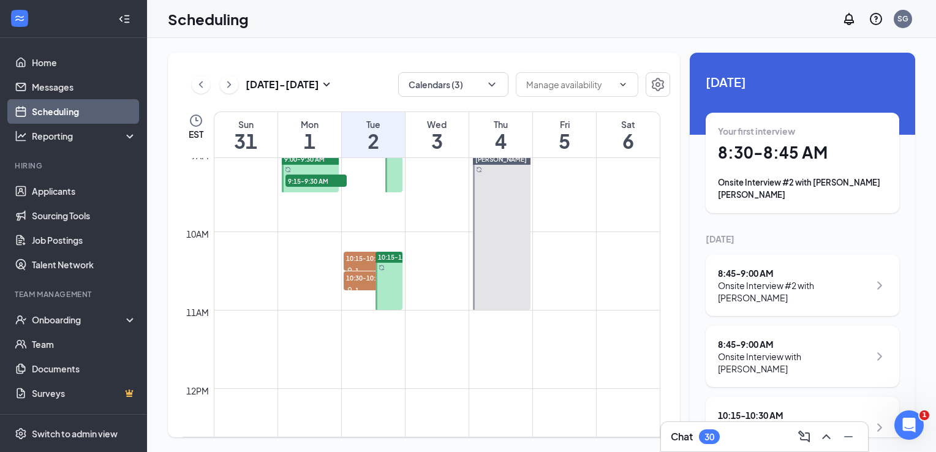
scroll to position [710, 0]
click at [197, 85] on icon "ChevronLeft" at bounding box center [201, 84] width 12 height 15
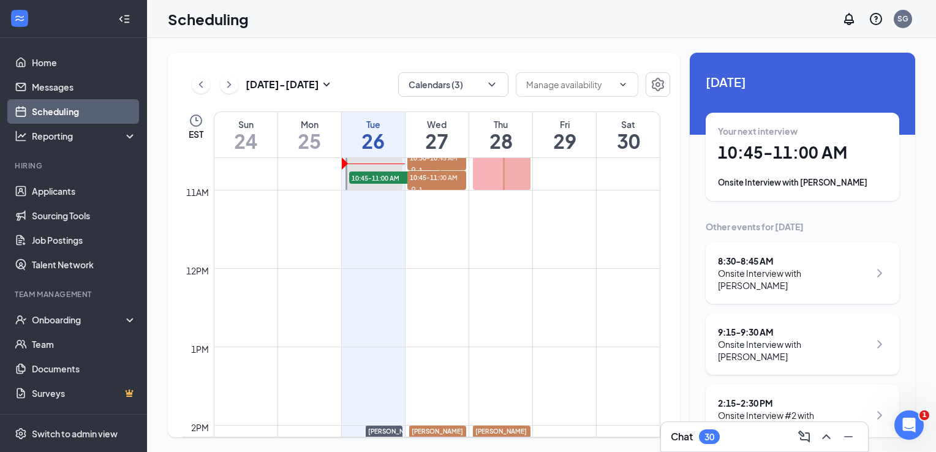
scroll to position [833, 0]
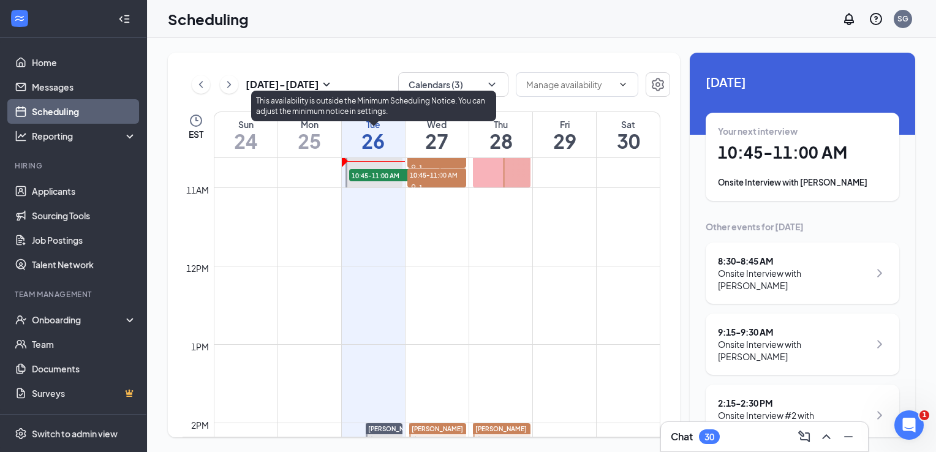
click at [368, 172] on span "10:45-11:00 AM" at bounding box center [379, 175] width 61 height 12
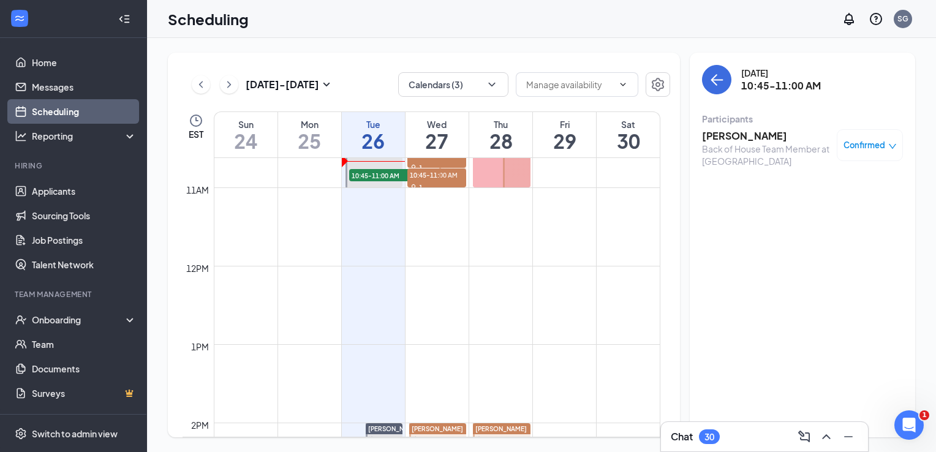
click at [735, 141] on h3 "Omare Upchurch" at bounding box center [766, 135] width 129 height 13
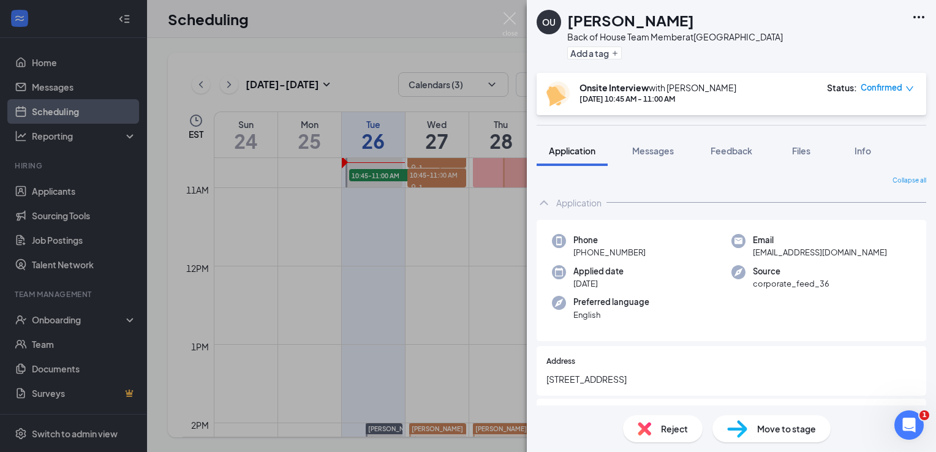
click at [775, 423] on span "Move to stage" at bounding box center [786, 428] width 59 height 13
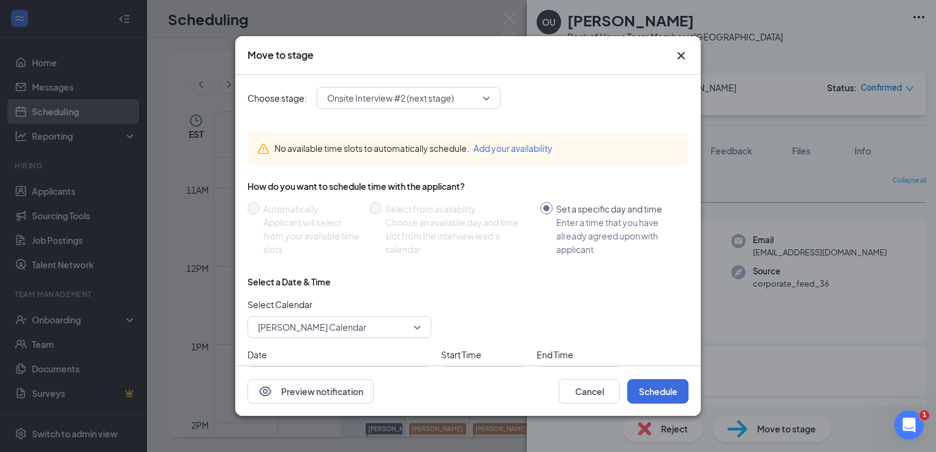
click at [360, 322] on span "Sarah Gilchrist's Calendar" at bounding box center [312, 327] width 108 height 18
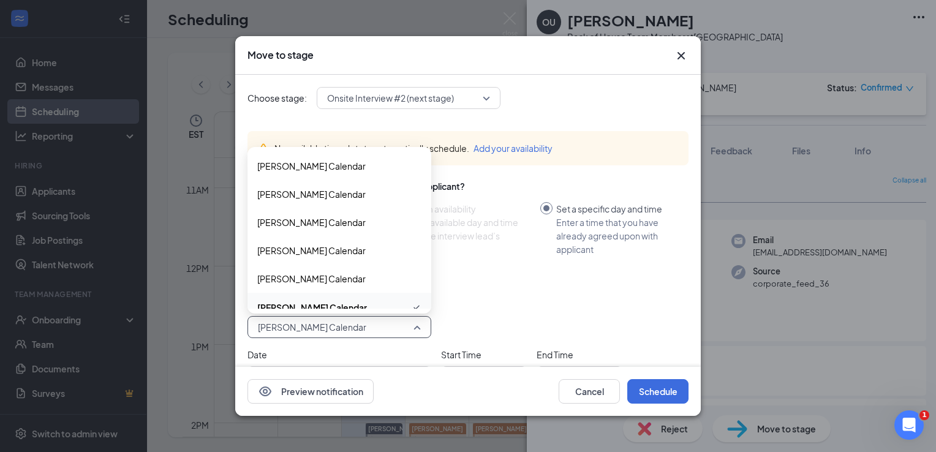
scroll to position [13, 0]
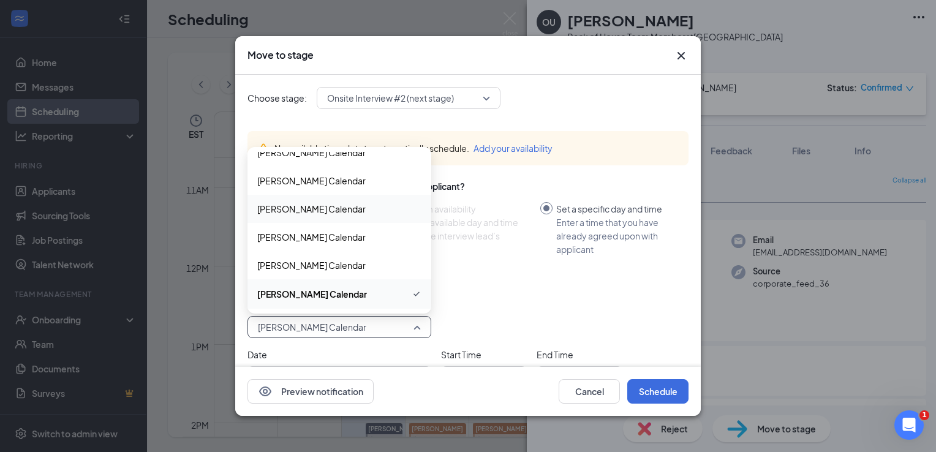
click at [295, 211] on span "Jared Nieto's Calendar" at bounding box center [311, 208] width 108 height 13
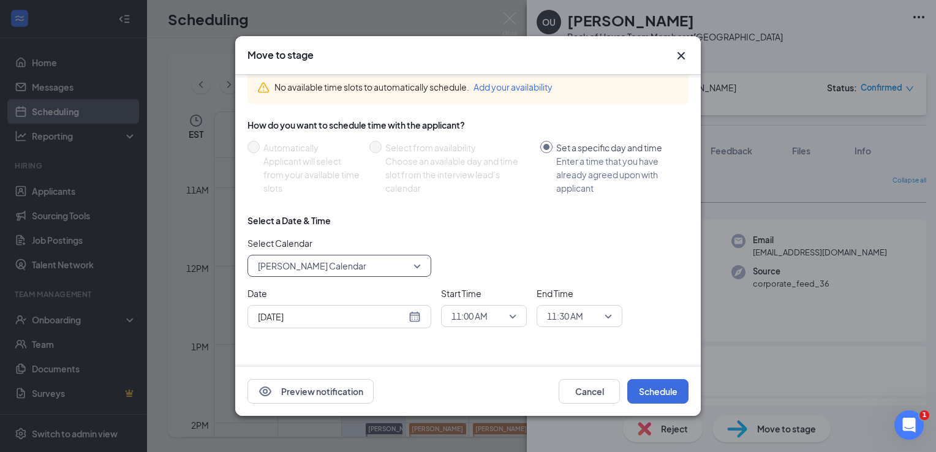
scroll to position [66, 0]
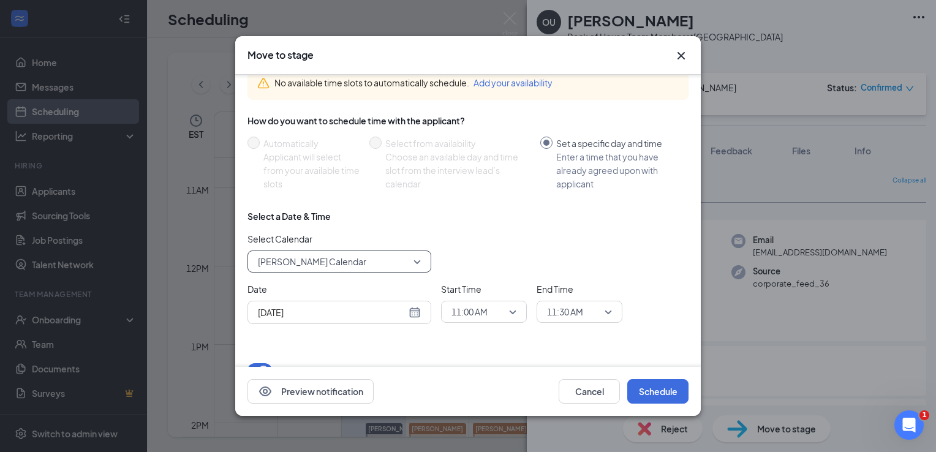
click at [422, 312] on div "Aug 26, 2025" at bounding box center [340, 312] width 184 height 23
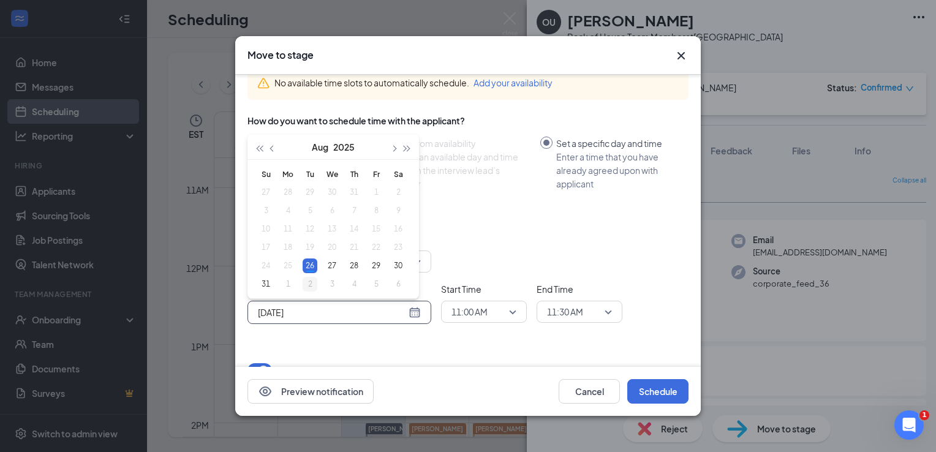
type input "Sep 2, 2025"
click at [309, 287] on div "2" at bounding box center [310, 284] width 15 height 15
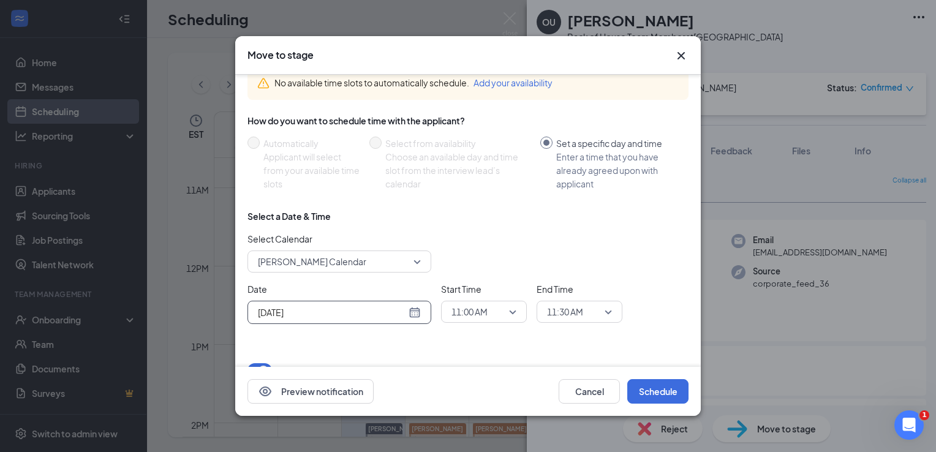
click at [507, 321] on span "11:00 AM" at bounding box center [484, 312] width 65 height 18
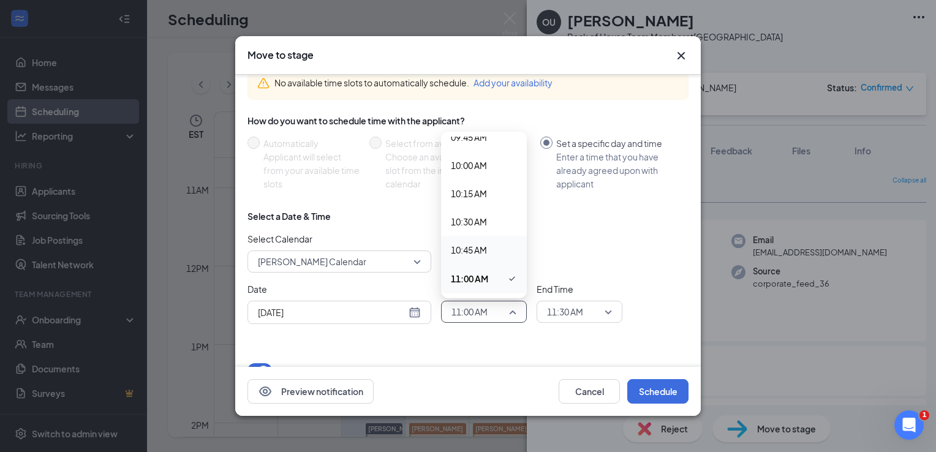
click at [485, 252] on span "10:45 AM" at bounding box center [469, 249] width 36 height 13
click at [587, 310] on span "11:30 AM" at bounding box center [574, 312] width 54 height 18
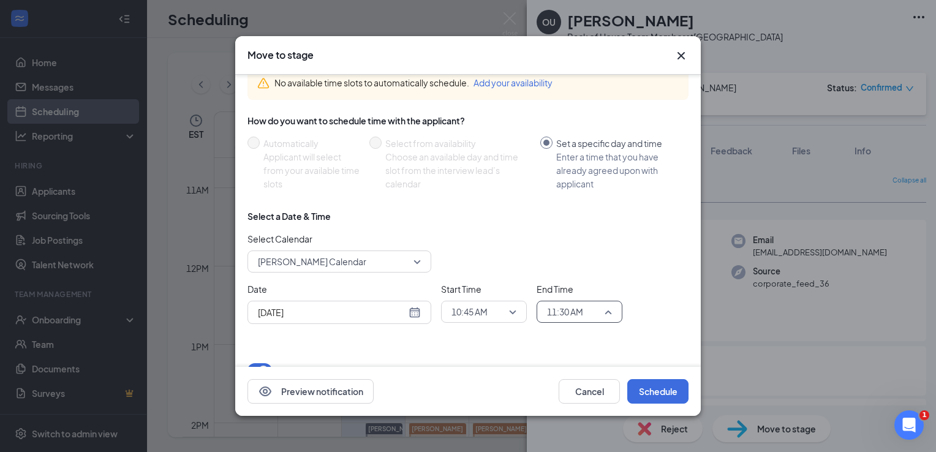
scroll to position [1169, 0]
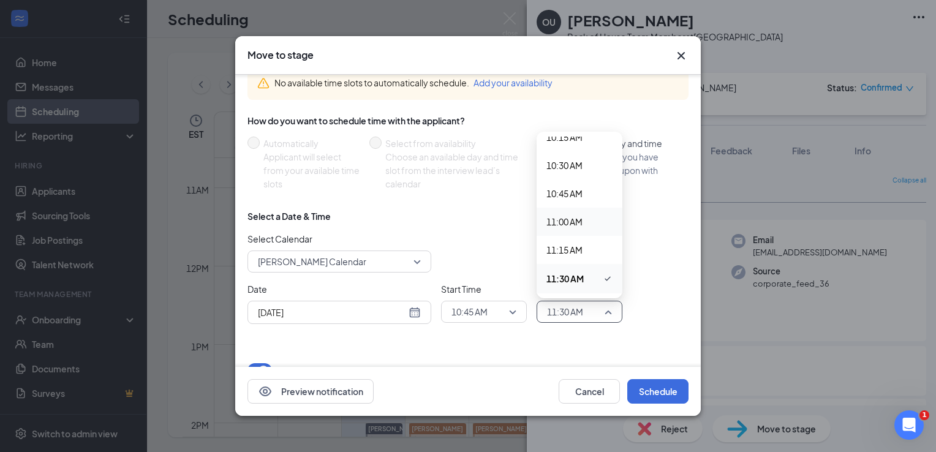
click at [554, 224] on span "11:00 AM" at bounding box center [565, 221] width 36 height 13
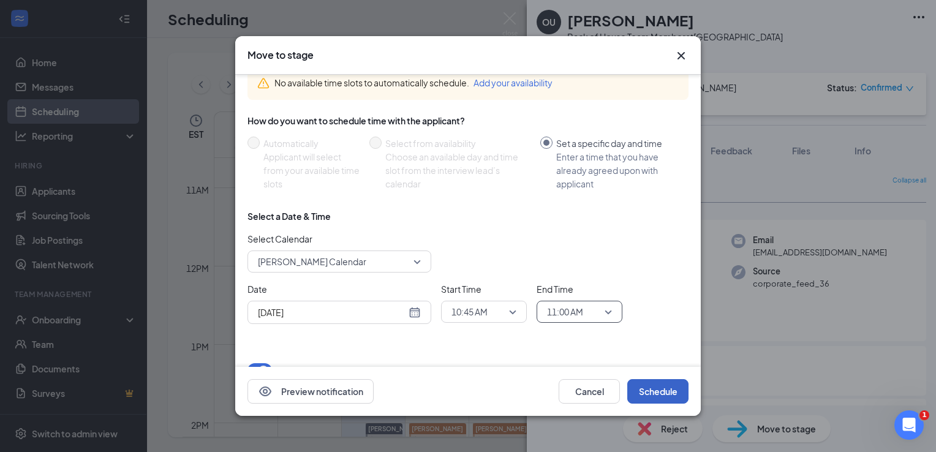
click at [660, 396] on button "Schedule" at bounding box center [658, 391] width 61 height 25
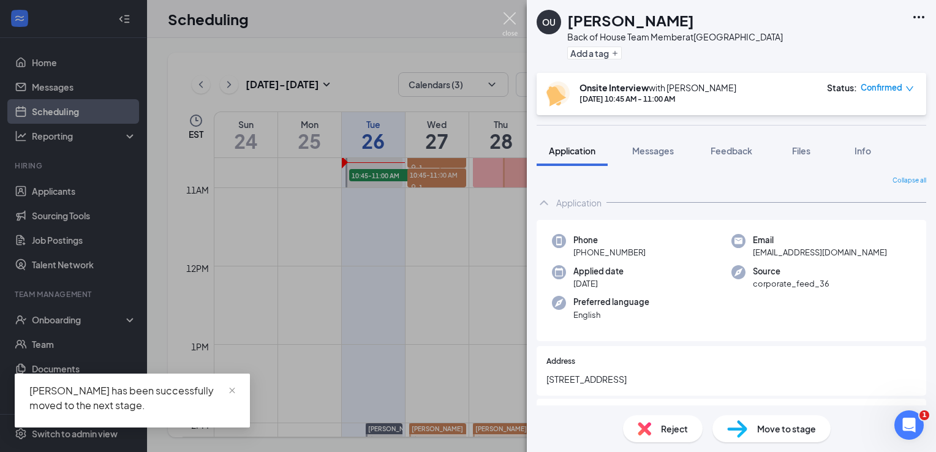
click at [512, 26] on img at bounding box center [510, 24] width 15 height 24
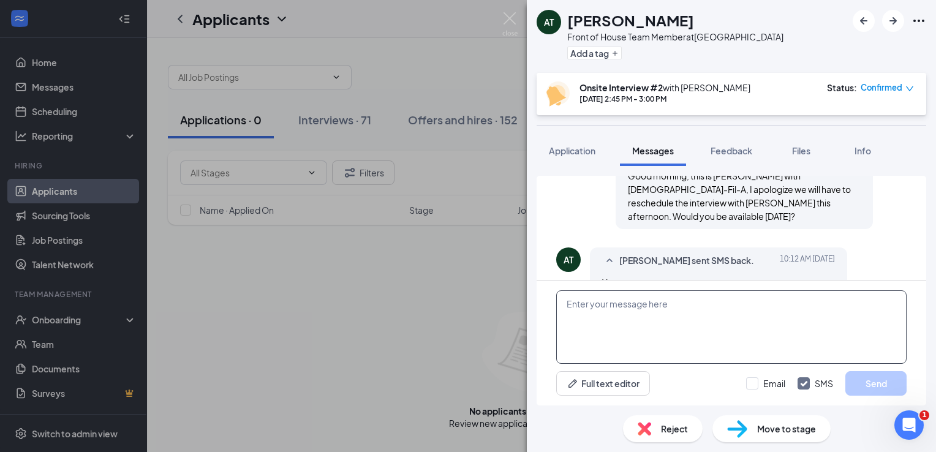
scroll to position [429, 0]
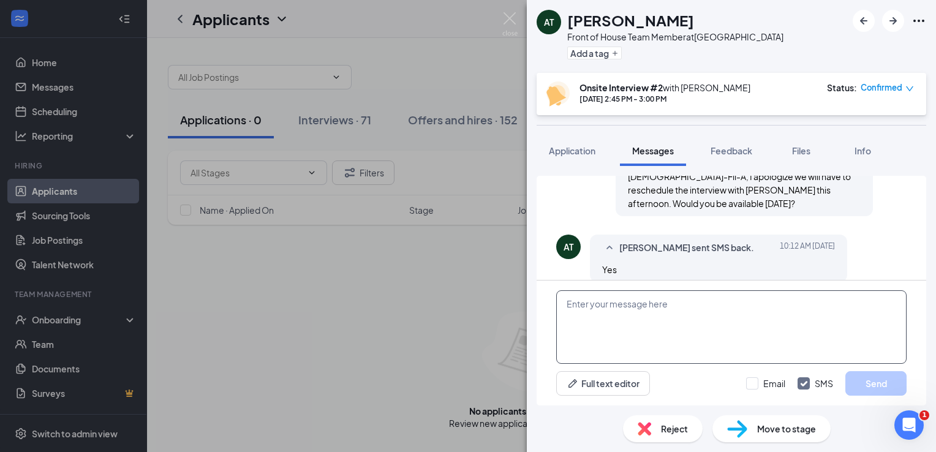
click at [602, 320] on textarea at bounding box center [731, 327] width 351 height 74
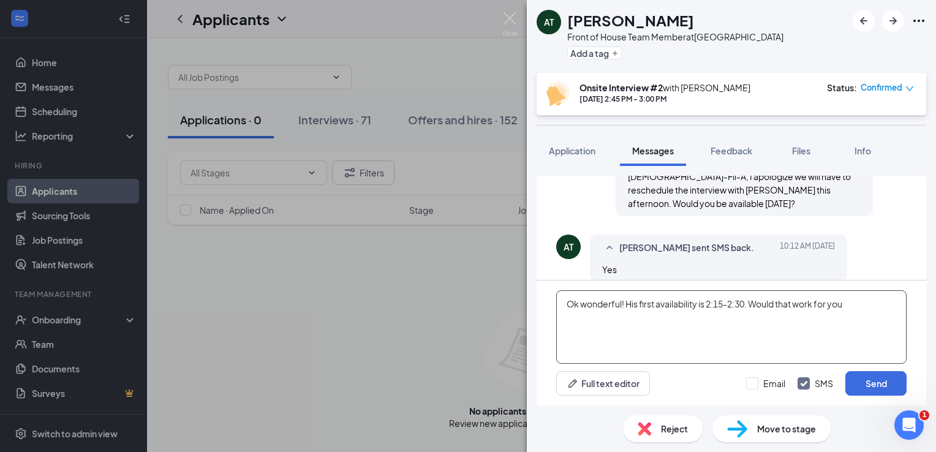
click at [714, 305] on textarea "Ok wonderful! His first availability is 2:15-2:30. Would that work for you" at bounding box center [731, 327] width 351 height 74
click at [734, 303] on textarea "Ok wonderful! His first availability is 3:15-2:30. Would that work for you" at bounding box center [731, 327] width 351 height 74
click at [733, 315] on textarea "Ok wonderful! His first availability is 3:15-3:30. Would that work for you" at bounding box center [731, 327] width 351 height 74
type textarea "Ok wonderful! His first availability is 3:15-3:30. Would that work for you"
click at [862, 381] on button "Send" at bounding box center [876, 383] width 61 height 25
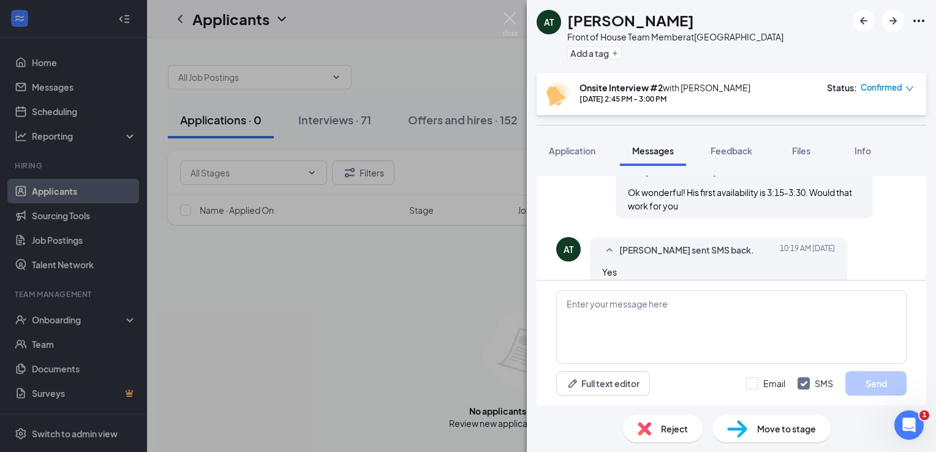
scroll to position [588, 0]
click at [767, 428] on span "Move to stage" at bounding box center [786, 428] width 59 height 13
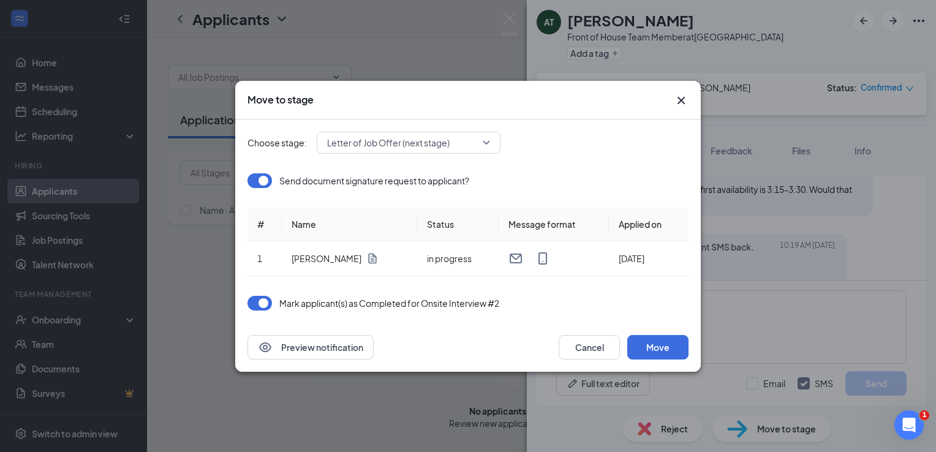
click at [677, 102] on icon "Cross" at bounding box center [681, 100] width 15 height 15
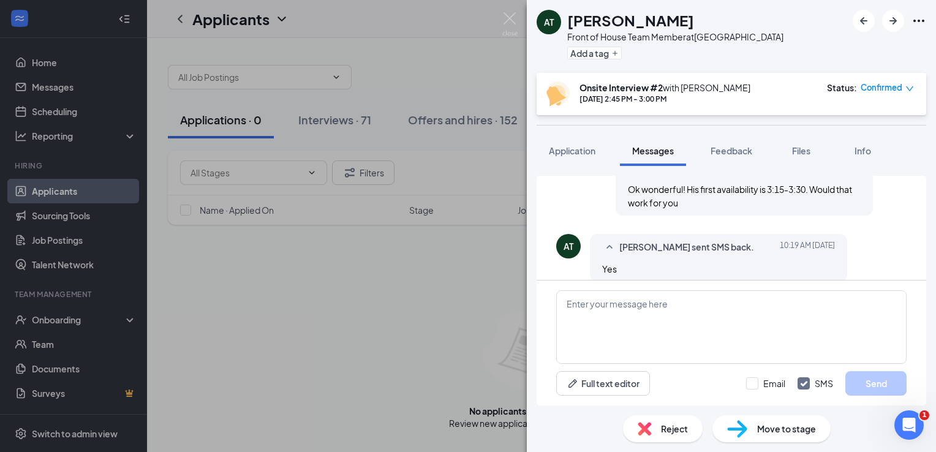
click at [879, 92] on span "Confirmed" at bounding box center [882, 88] width 42 height 12
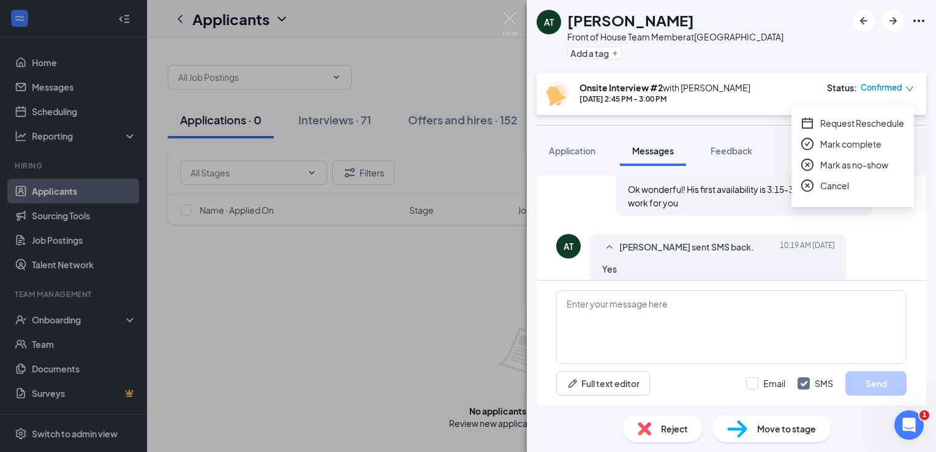
click at [855, 124] on span "Request Reschedule" at bounding box center [863, 122] width 84 height 13
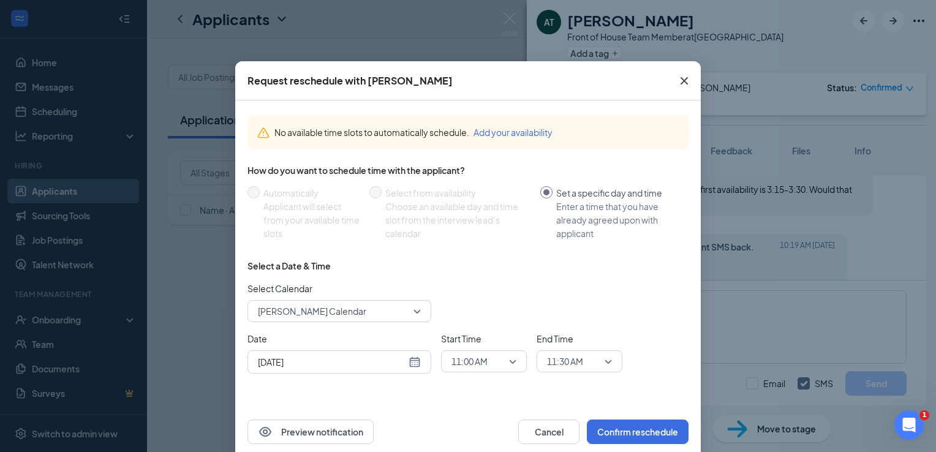
click at [397, 314] on span "Sarah Gilchrist's Calendar" at bounding box center [334, 311] width 152 height 18
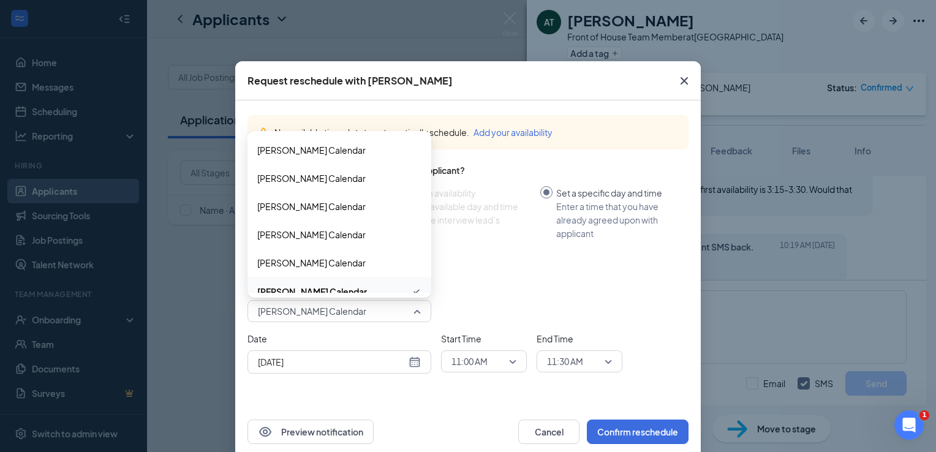
scroll to position [13, 0]
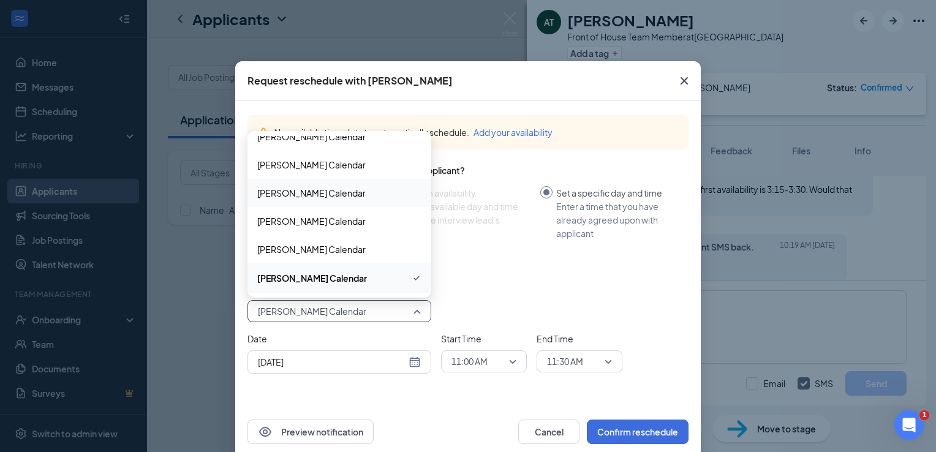
click at [353, 191] on span "Jared Nieto's Calendar" at bounding box center [339, 192] width 164 height 13
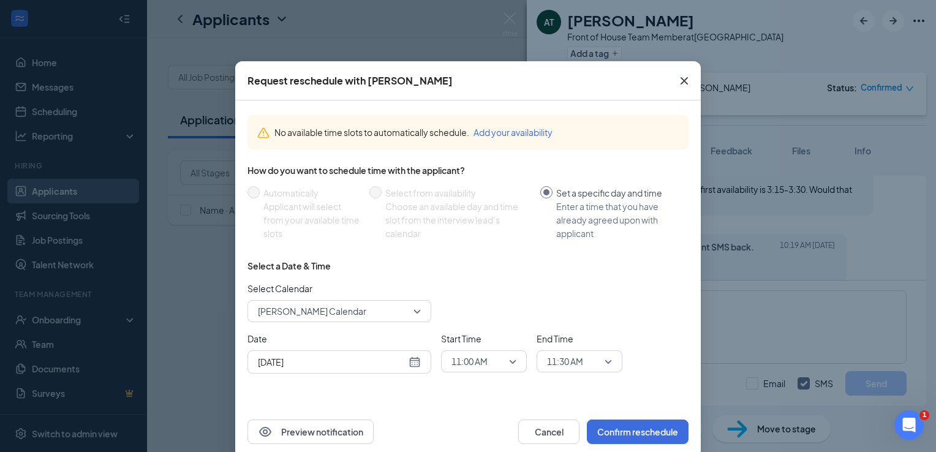
click at [409, 368] on div "Aug 26, 2025" at bounding box center [339, 361] width 163 height 13
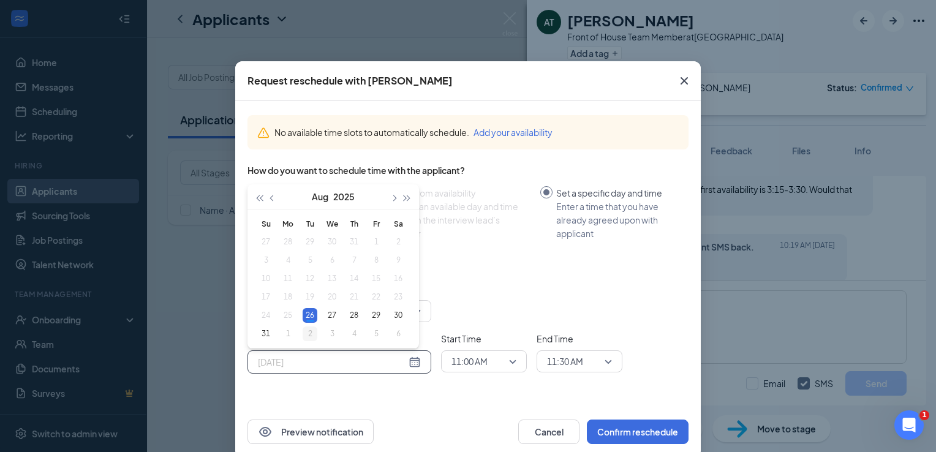
click at [308, 331] on div "2" at bounding box center [310, 334] width 15 height 15
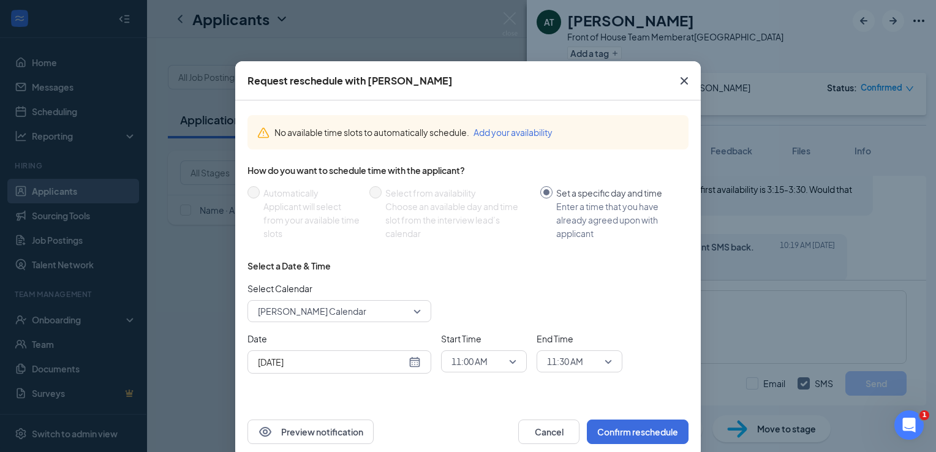
click at [679, 78] on icon "Cross" at bounding box center [684, 81] width 15 height 15
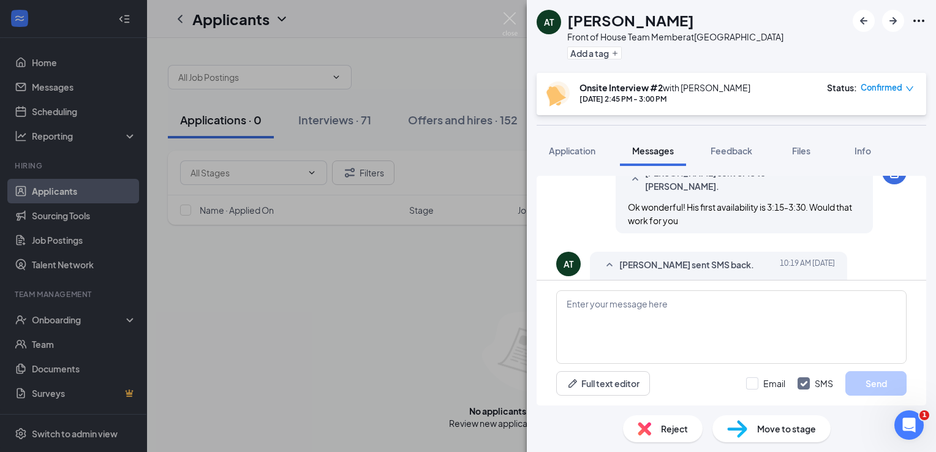
scroll to position [568, 0]
click at [873, 89] on span "Confirmed" at bounding box center [882, 88] width 42 height 12
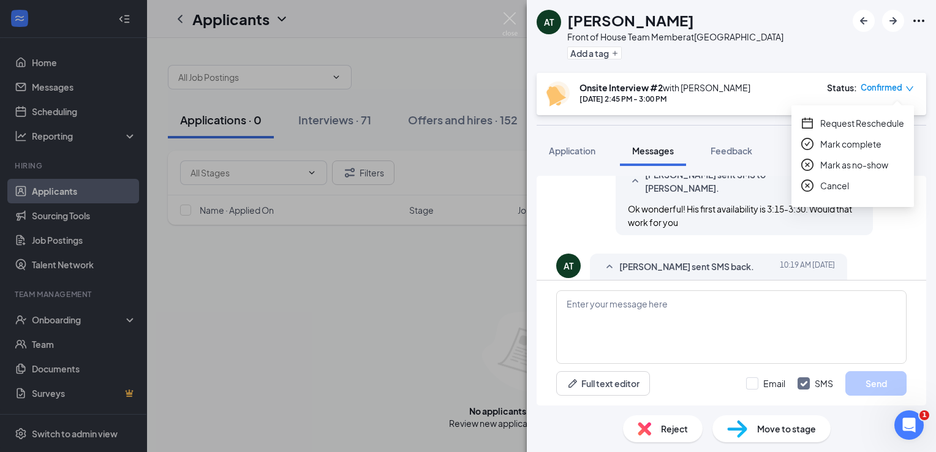
click at [858, 127] on span "Request Reschedule" at bounding box center [863, 122] width 84 height 13
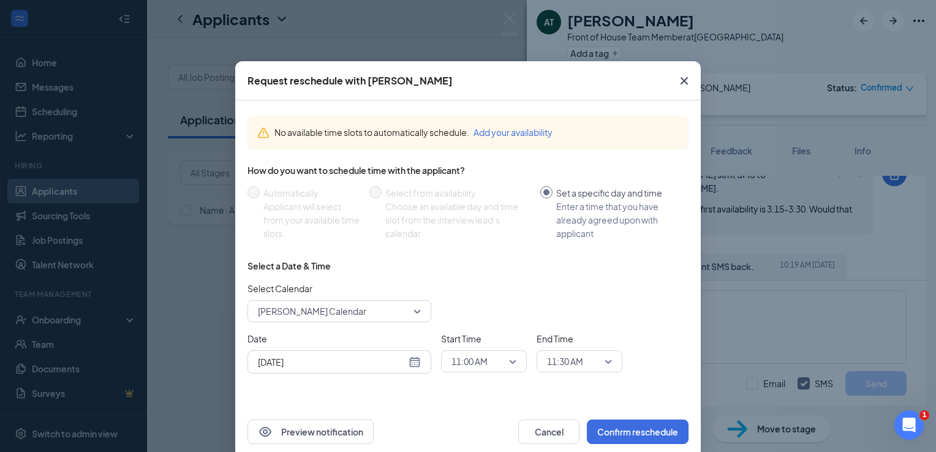
click at [409, 363] on div "Sep 2, 2025" at bounding box center [339, 361] width 163 height 13
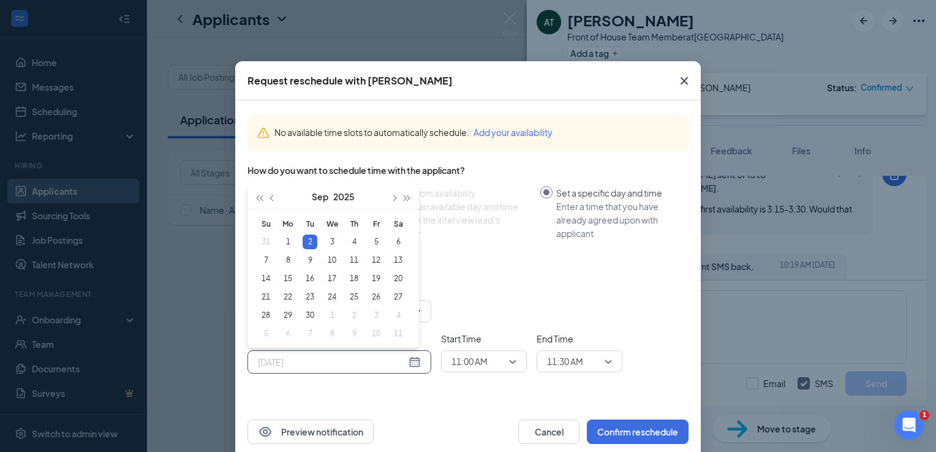
type input "Sep 2, 2025"
click at [507, 358] on span "11:00 AM" at bounding box center [484, 361] width 65 height 18
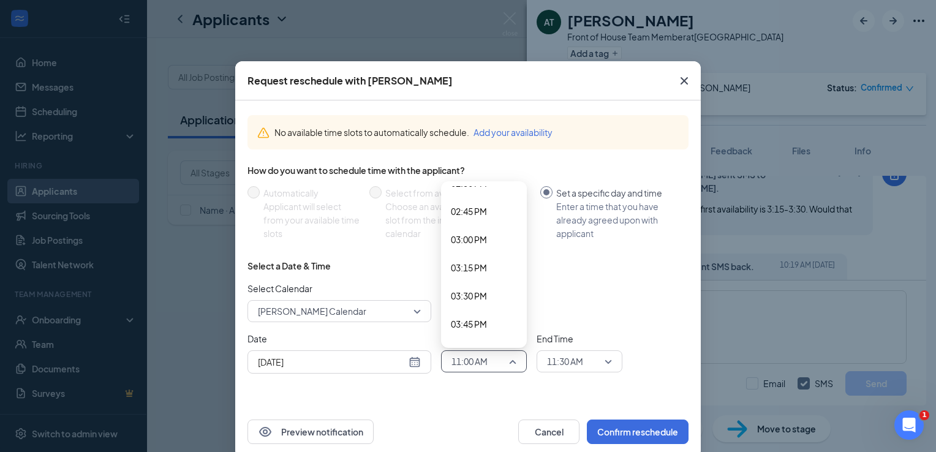
scroll to position [1654, 0]
click at [474, 268] on span "03:15 PM" at bounding box center [469, 266] width 36 height 13
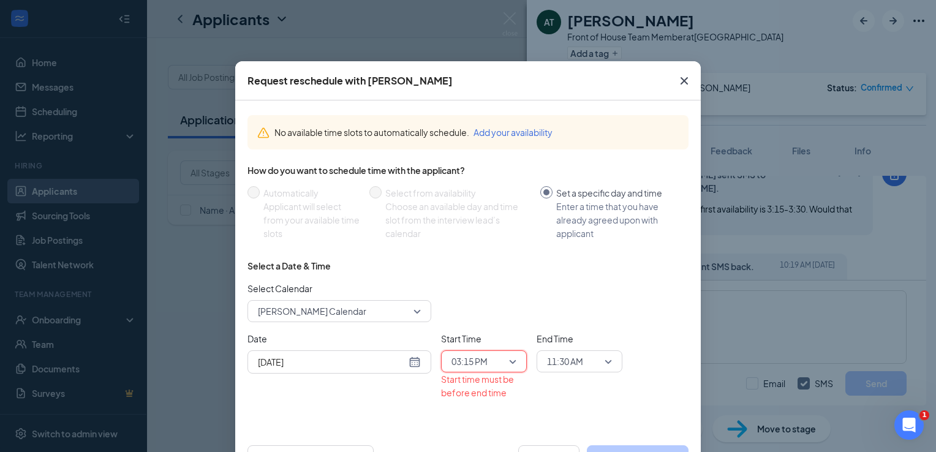
click at [590, 353] on span "11:30 AM" at bounding box center [574, 361] width 54 height 18
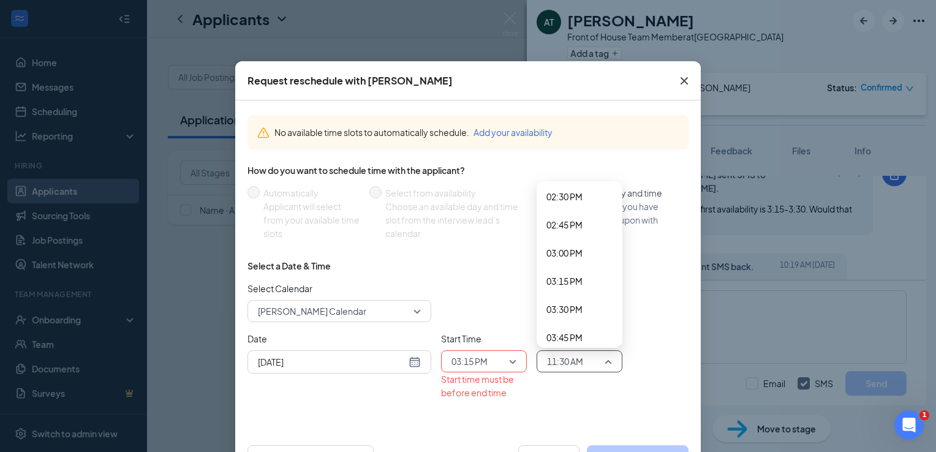
scroll to position [1667, 0]
click at [577, 285] on span "03:30 PM" at bounding box center [565, 282] width 36 height 13
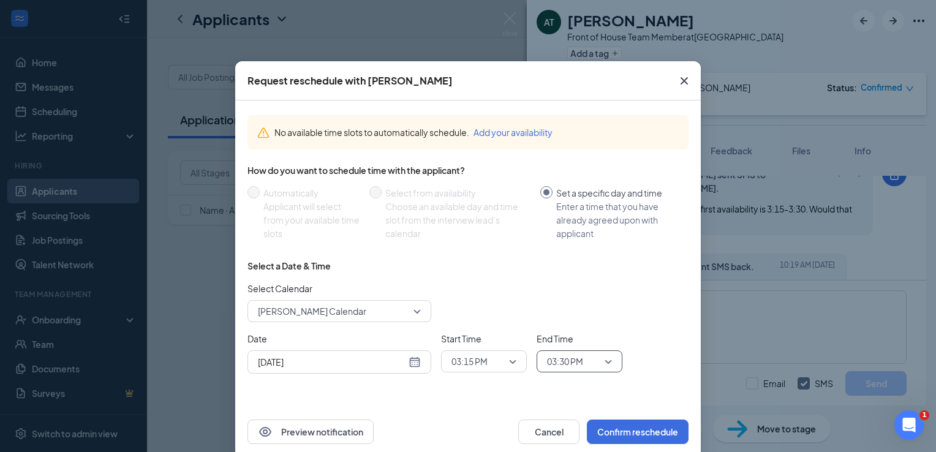
scroll to position [20, 0]
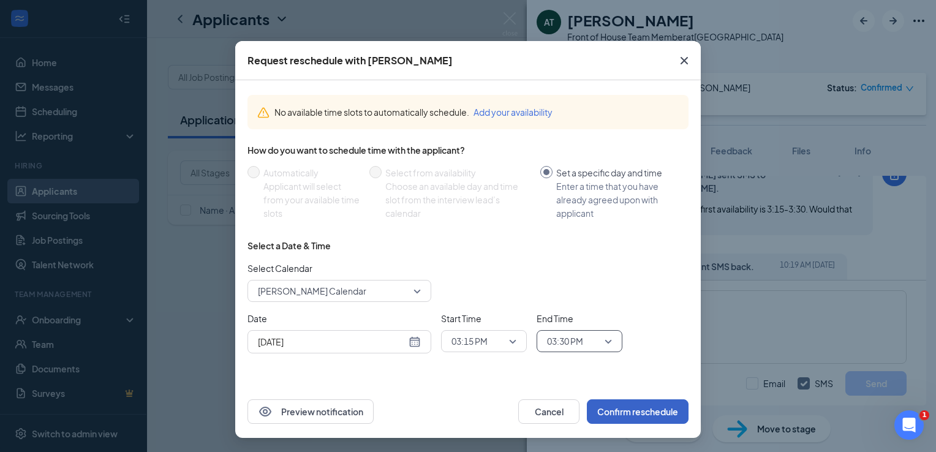
click at [635, 418] on button "Confirm reschedule" at bounding box center [638, 412] width 102 height 25
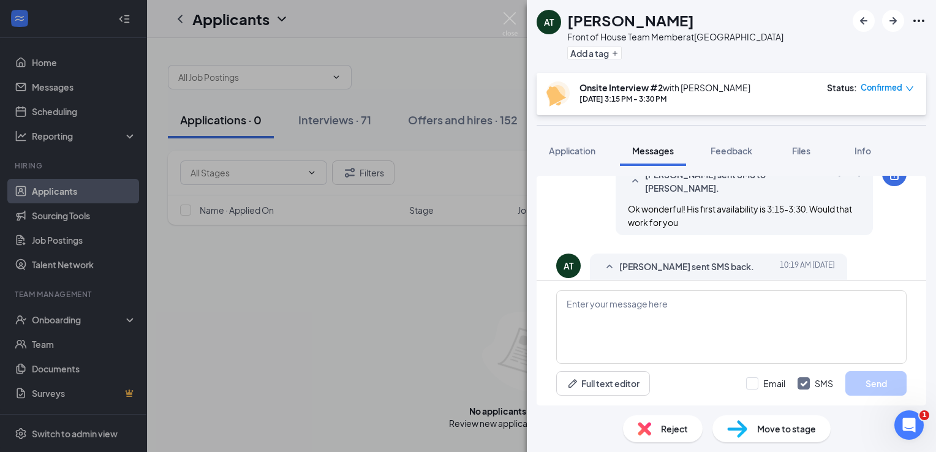
click at [500, 17] on div "AT Ashanti Tisdale Front of House Team Member at Guilford College Add a tag Ons…" at bounding box center [468, 226] width 936 height 452
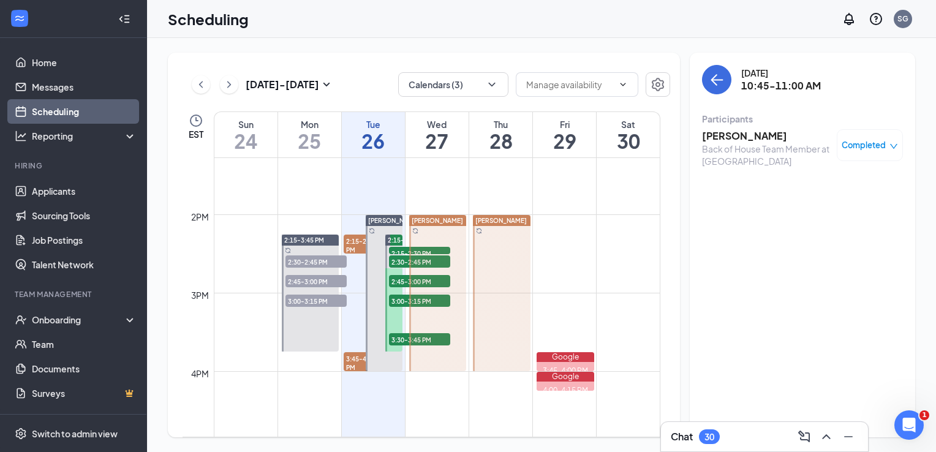
scroll to position [1042, 0]
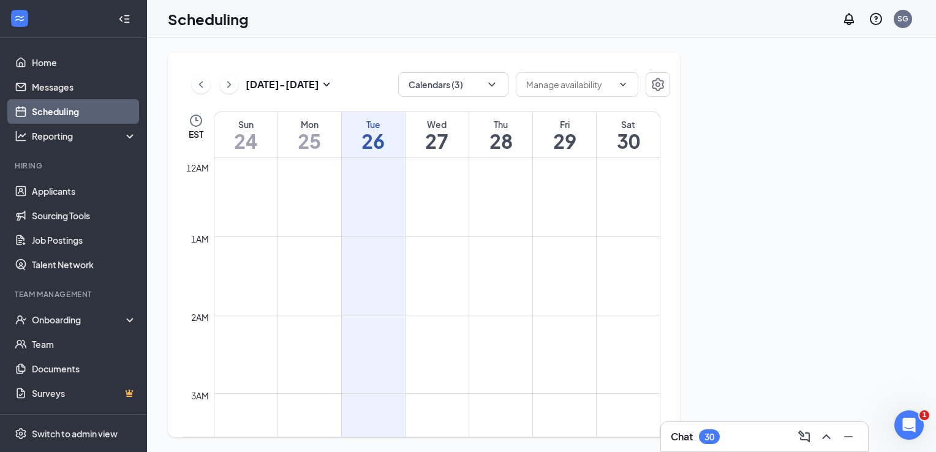
scroll to position [602, 0]
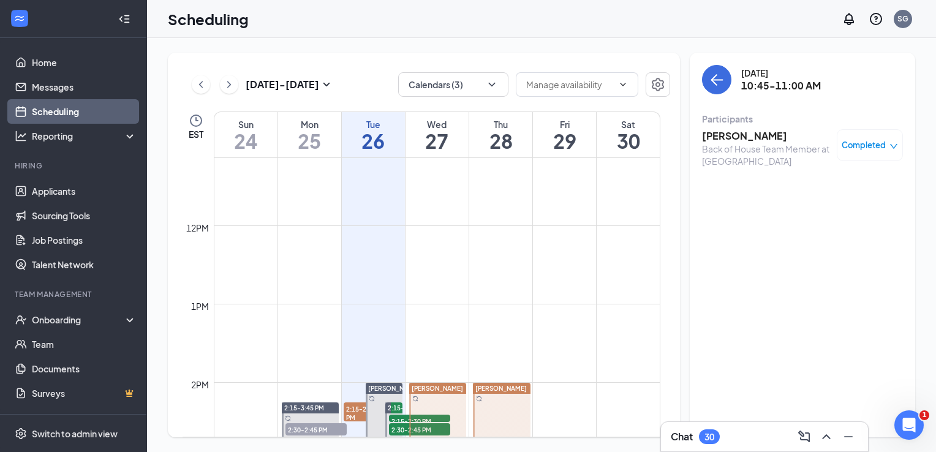
click at [235, 89] on button at bounding box center [229, 84] width 18 height 18
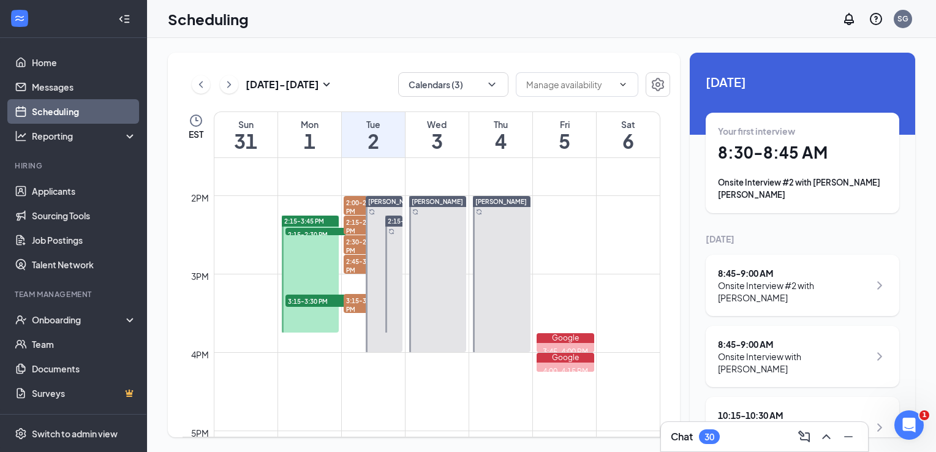
scroll to position [1074, 0]
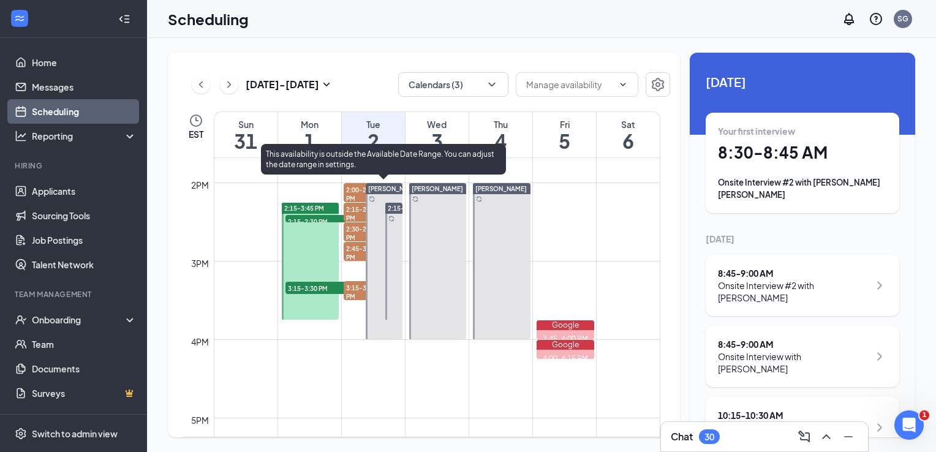
click at [375, 332] on div at bounding box center [384, 261] width 37 height 156
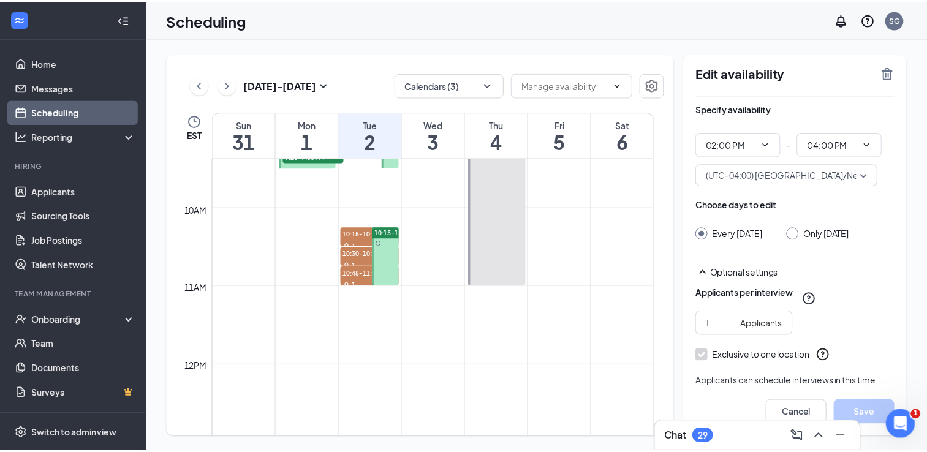
scroll to position [735, 0]
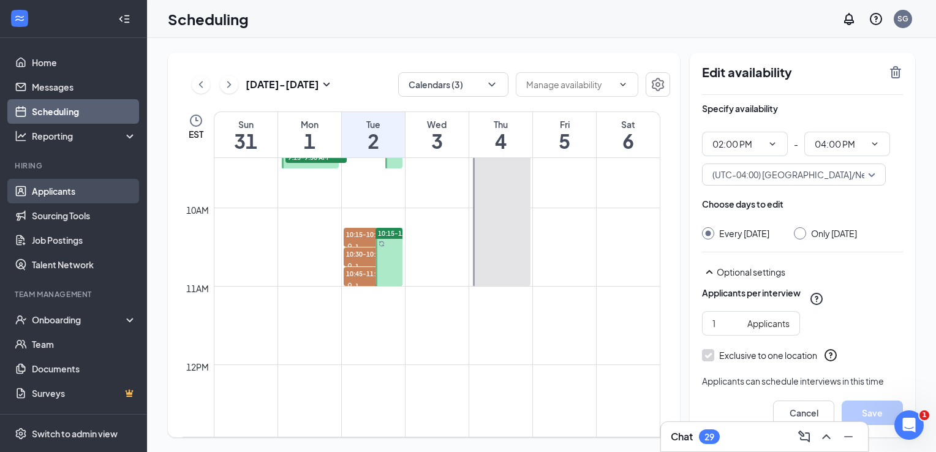
click at [59, 197] on link "Applicants" at bounding box center [84, 191] width 105 height 25
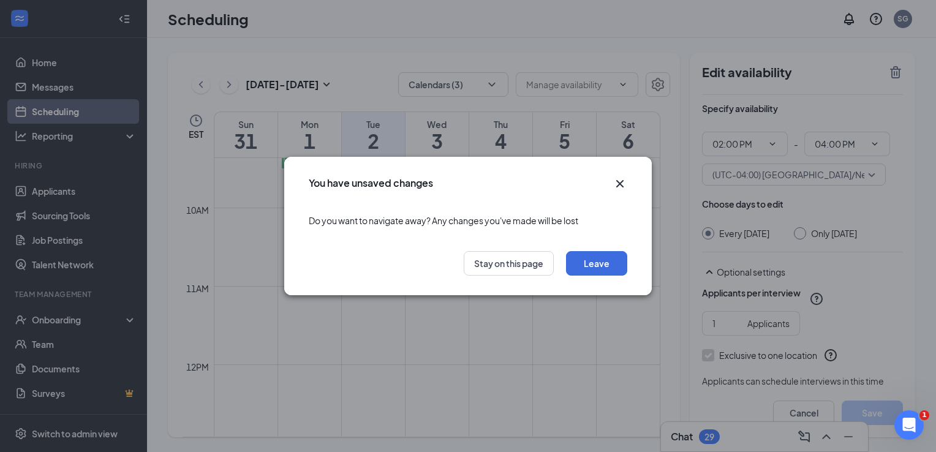
click at [623, 180] on icon "Cross" at bounding box center [619, 183] width 7 height 7
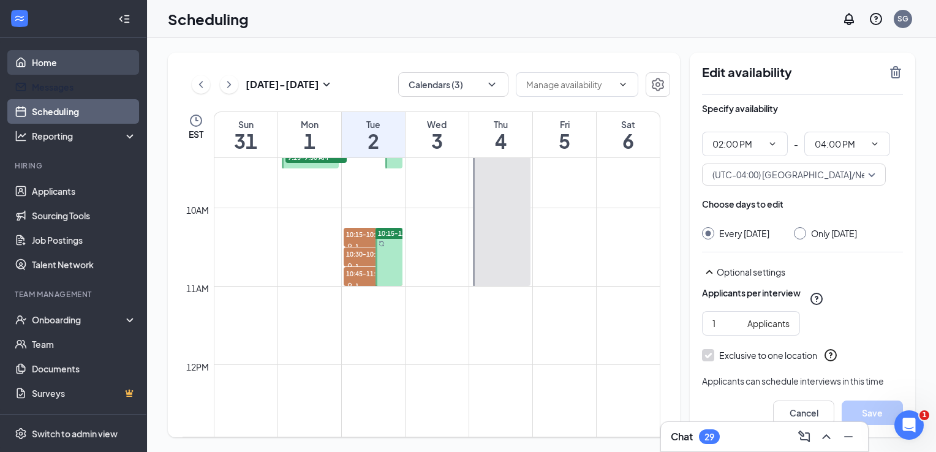
click at [39, 67] on link "Home" at bounding box center [84, 62] width 105 height 25
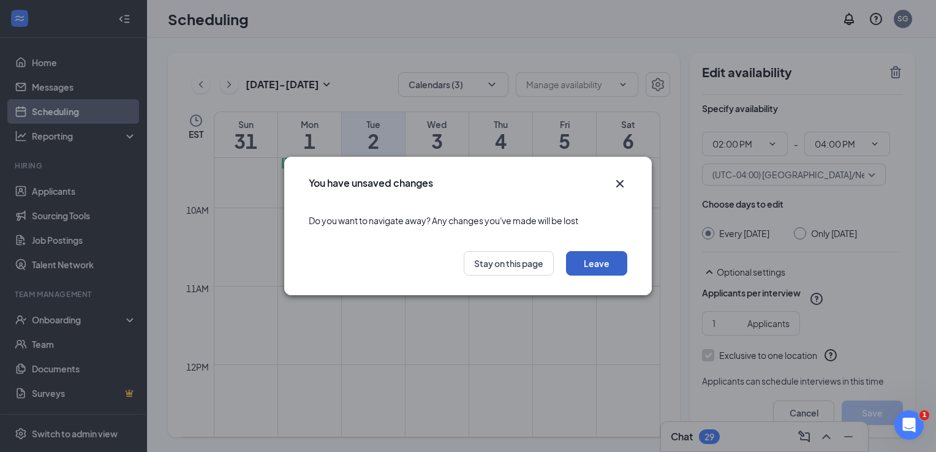
click at [597, 260] on button "Leave" at bounding box center [596, 263] width 61 height 25
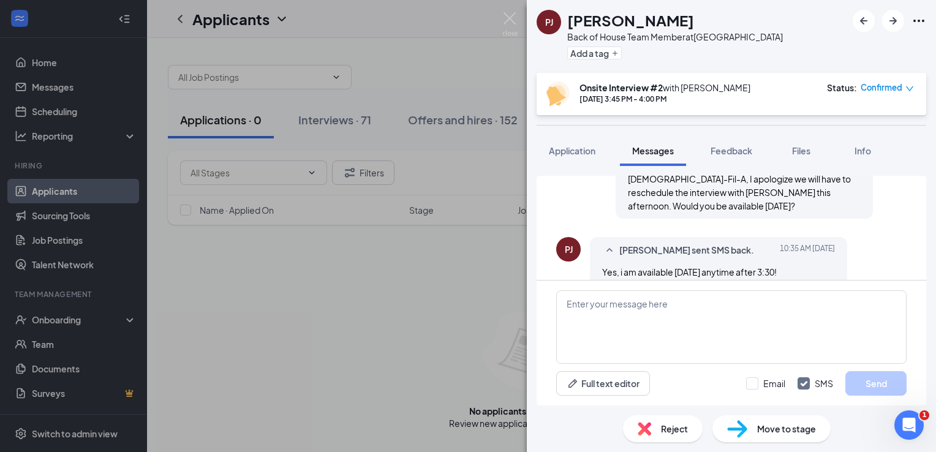
scroll to position [429, 0]
click at [664, 326] on textarea at bounding box center [731, 327] width 351 height 74
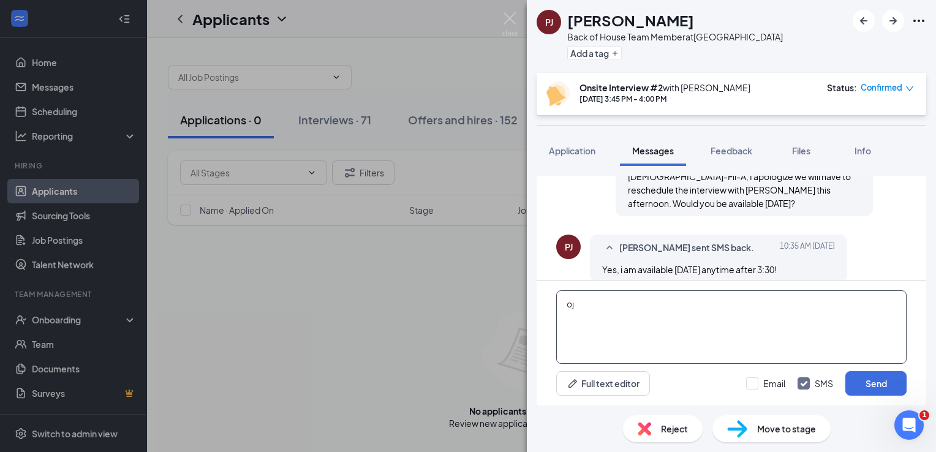
type textarea "o"
click at [749, 305] on textarea "Ok! He can do 3:45-4. Would that work for you :)" at bounding box center [731, 327] width 351 height 74
type textarea "Ok! He can do 3:45-4. Would that work for you? :)"
click at [870, 379] on button "Send" at bounding box center [876, 383] width 61 height 25
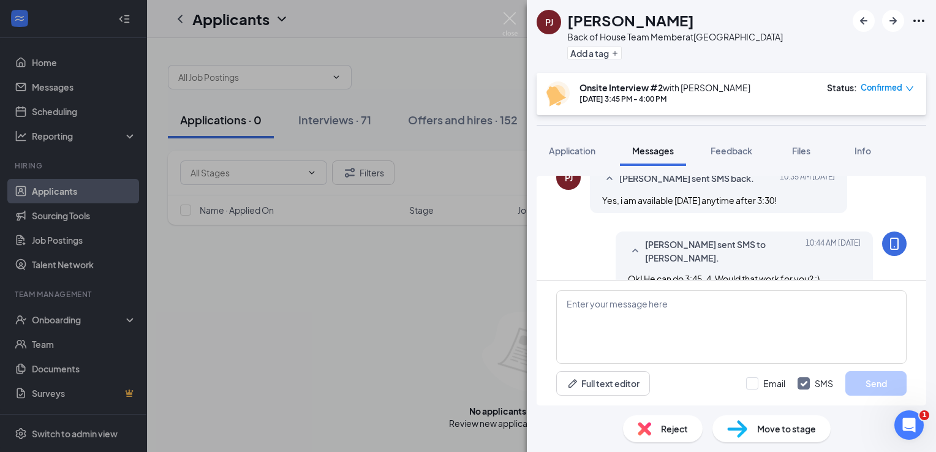
scroll to position [507, 0]
